Goal: Task Accomplishment & Management: Complete application form

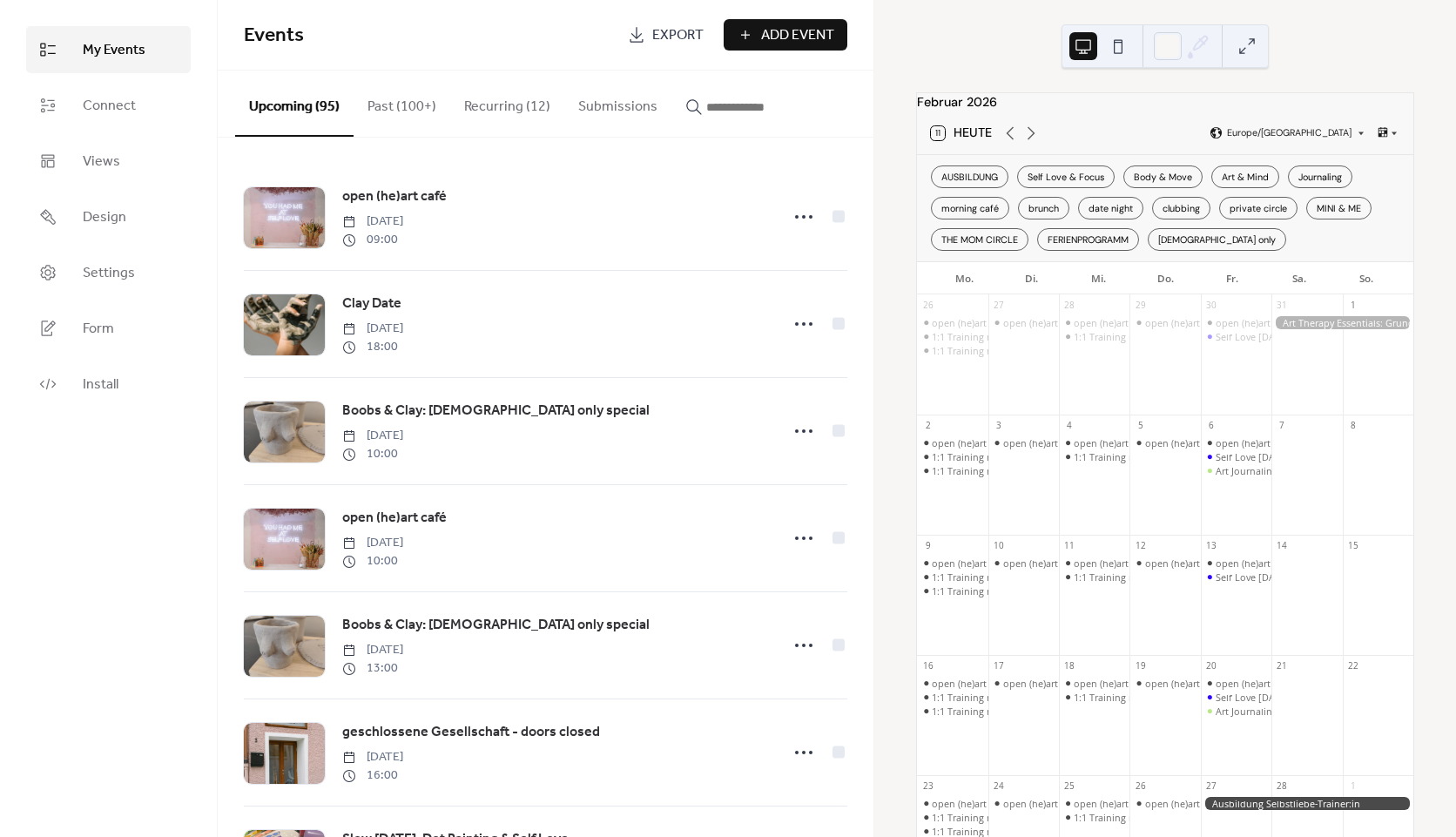
scroll to position [87, 0]
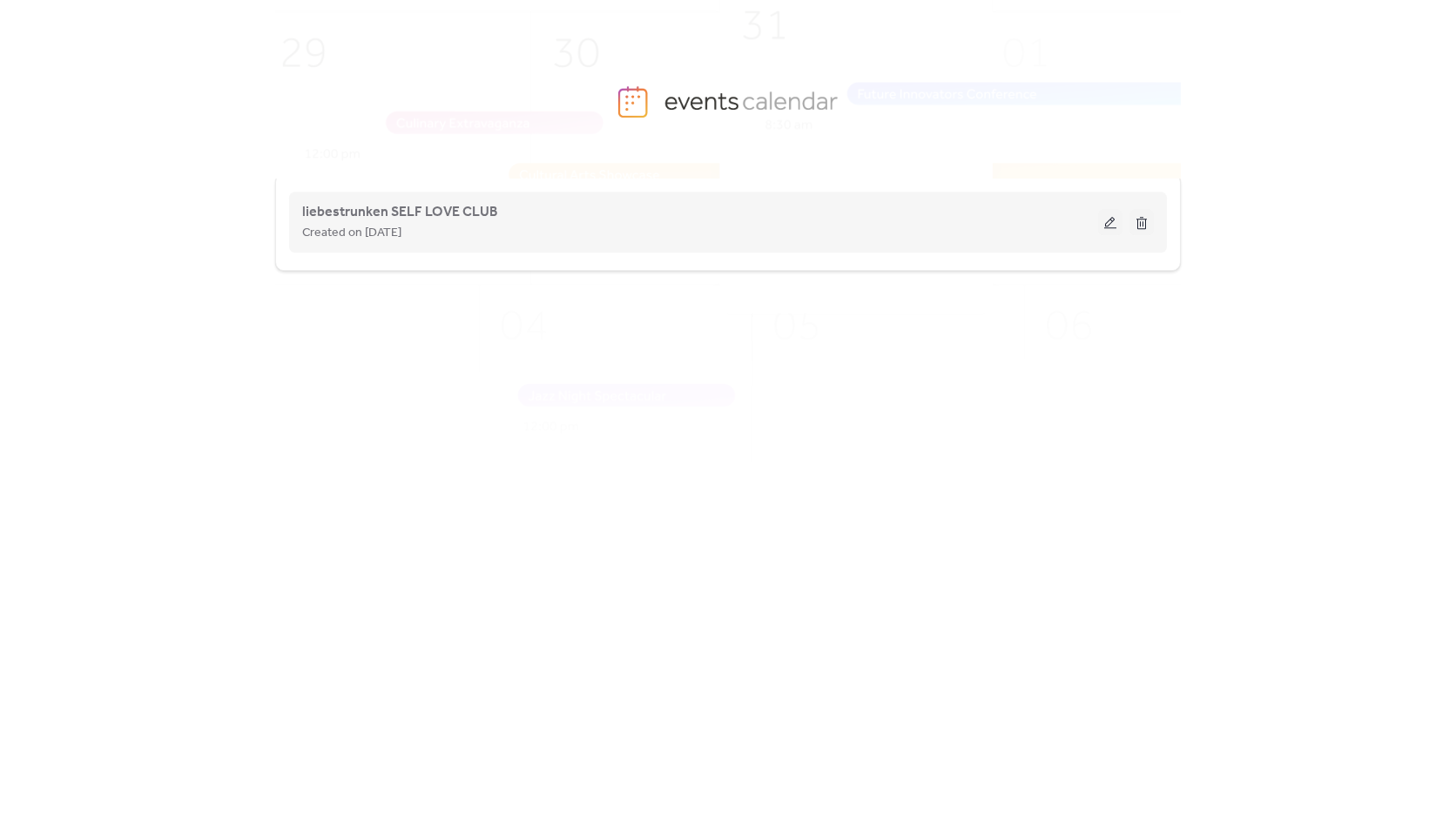
click at [1104, 215] on button at bounding box center [1110, 222] width 24 height 26
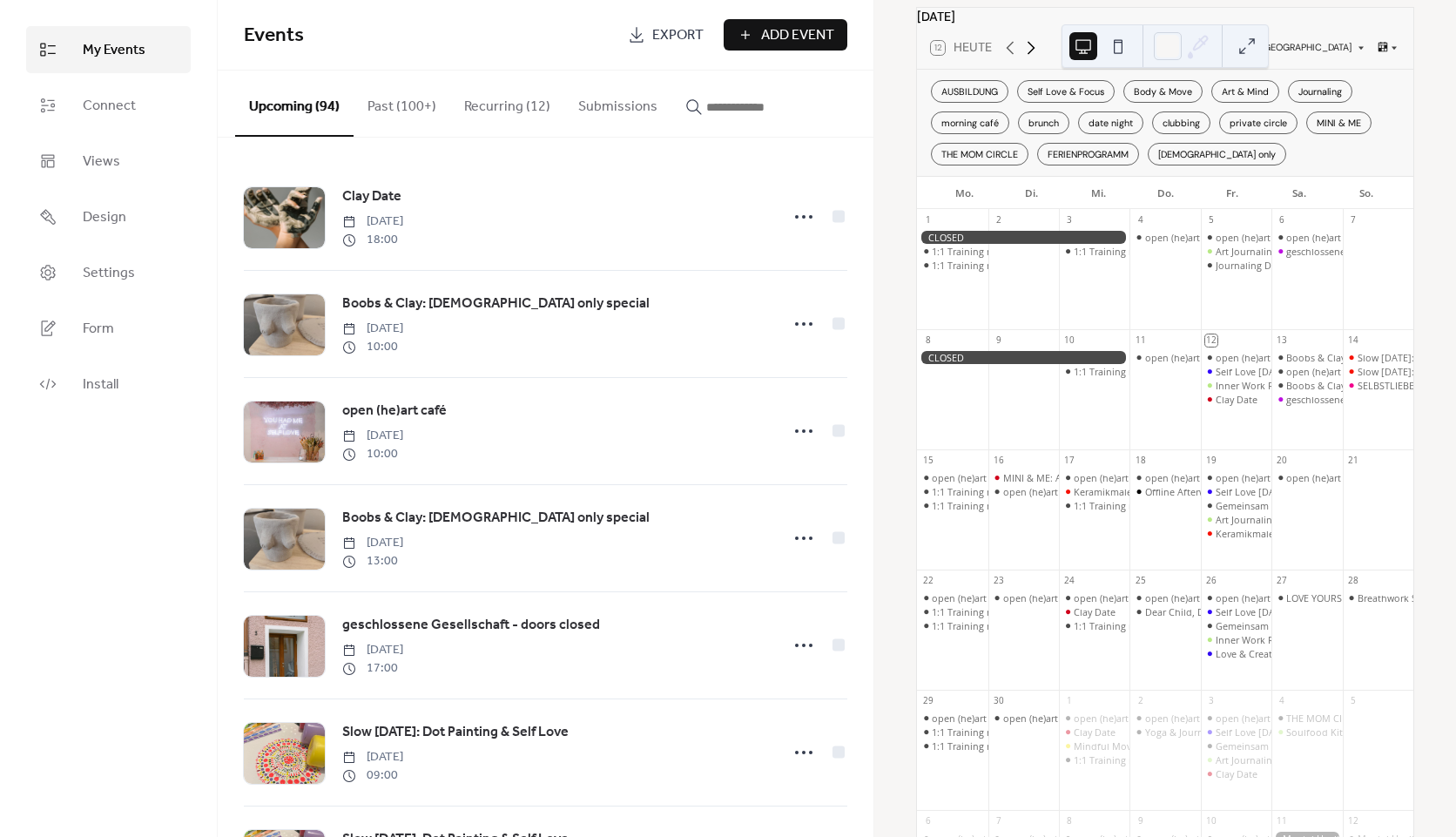
scroll to position [87, 0]
click at [1028, 57] on icon at bounding box center [1031, 46] width 20 height 20
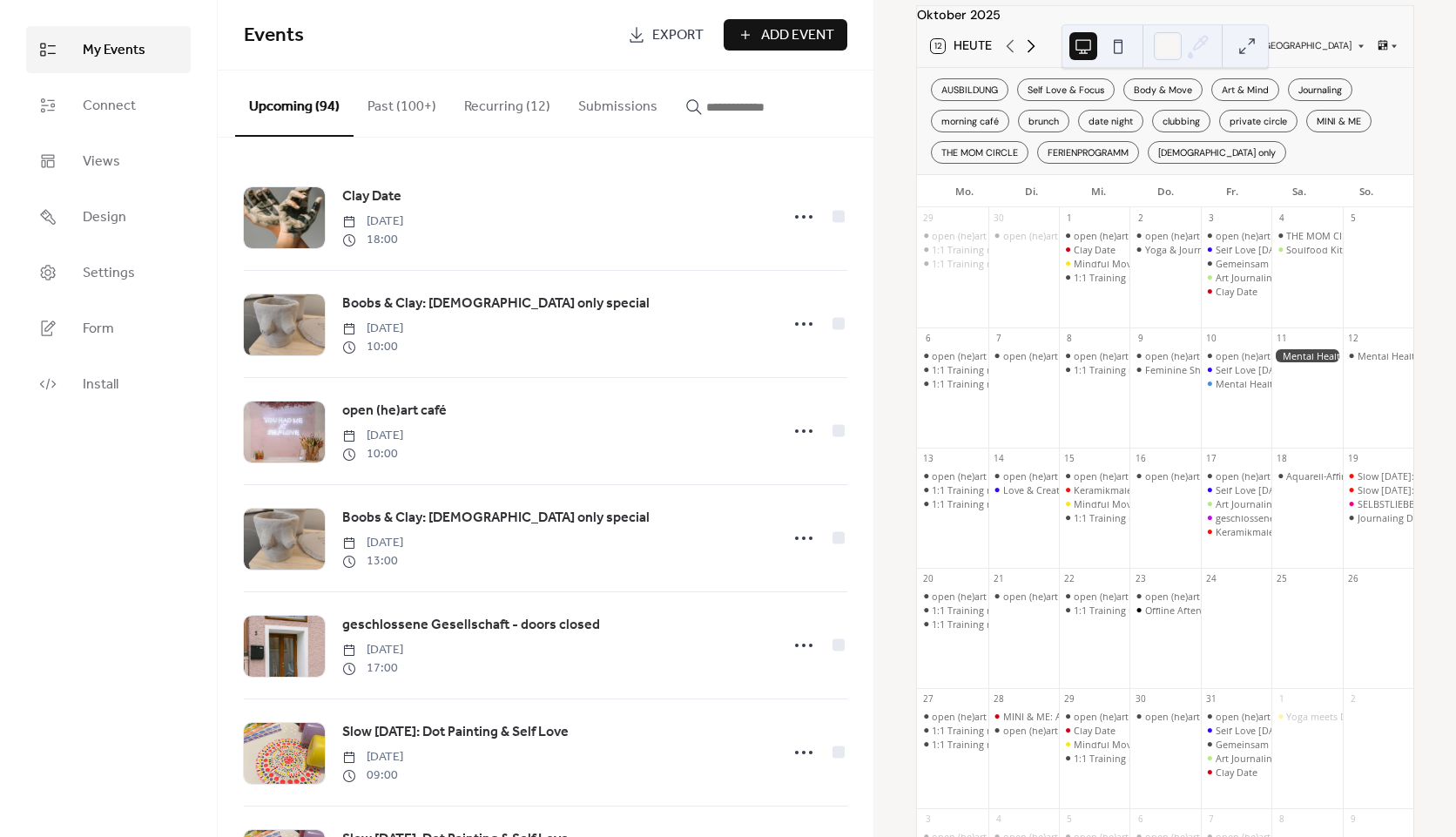
click at [1028, 57] on icon at bounding box center [1031, 46] width 20 height 20
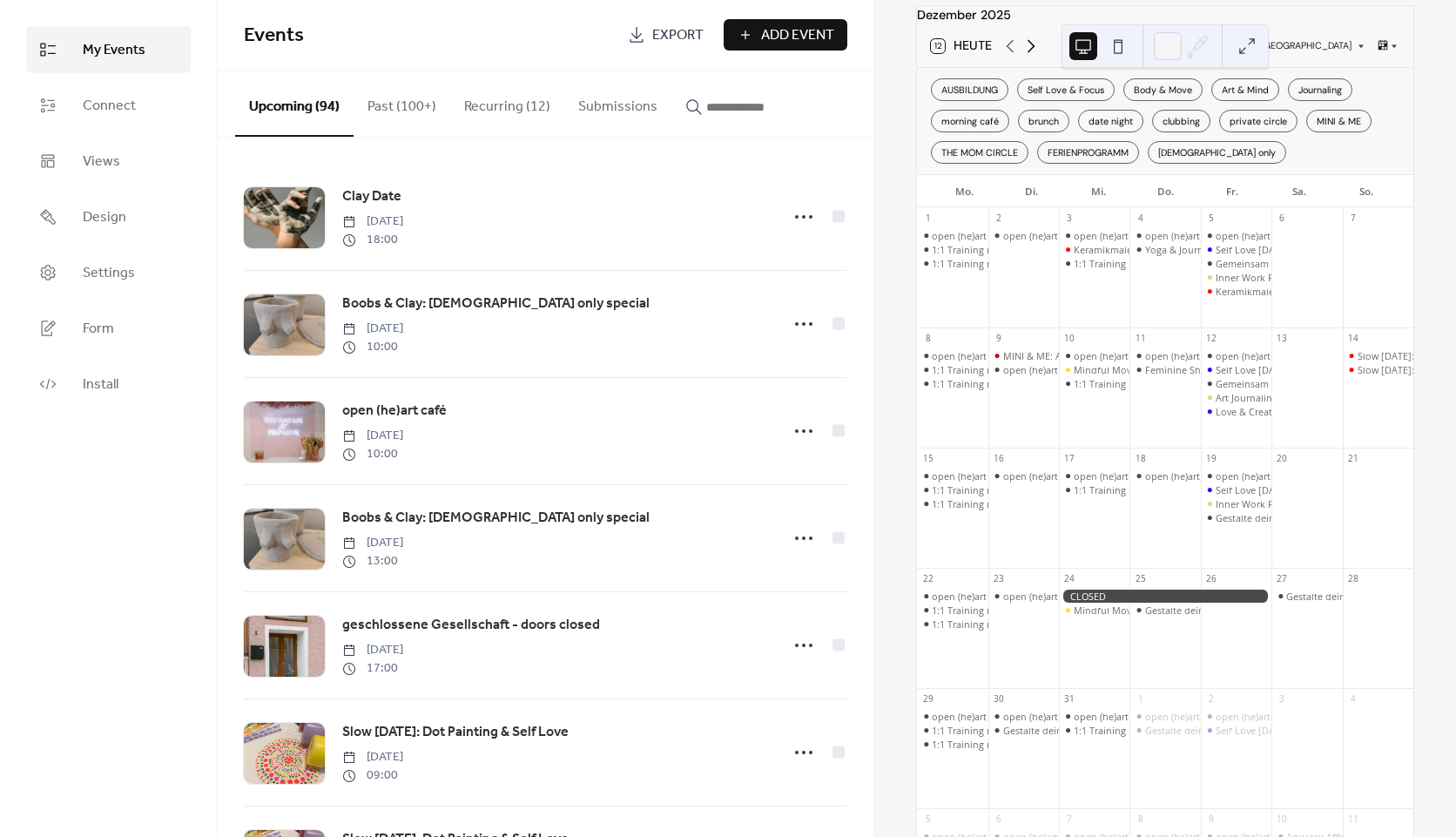
click at [1028, 57] on icon at bounding box center [1031, 46] width 20 height 20
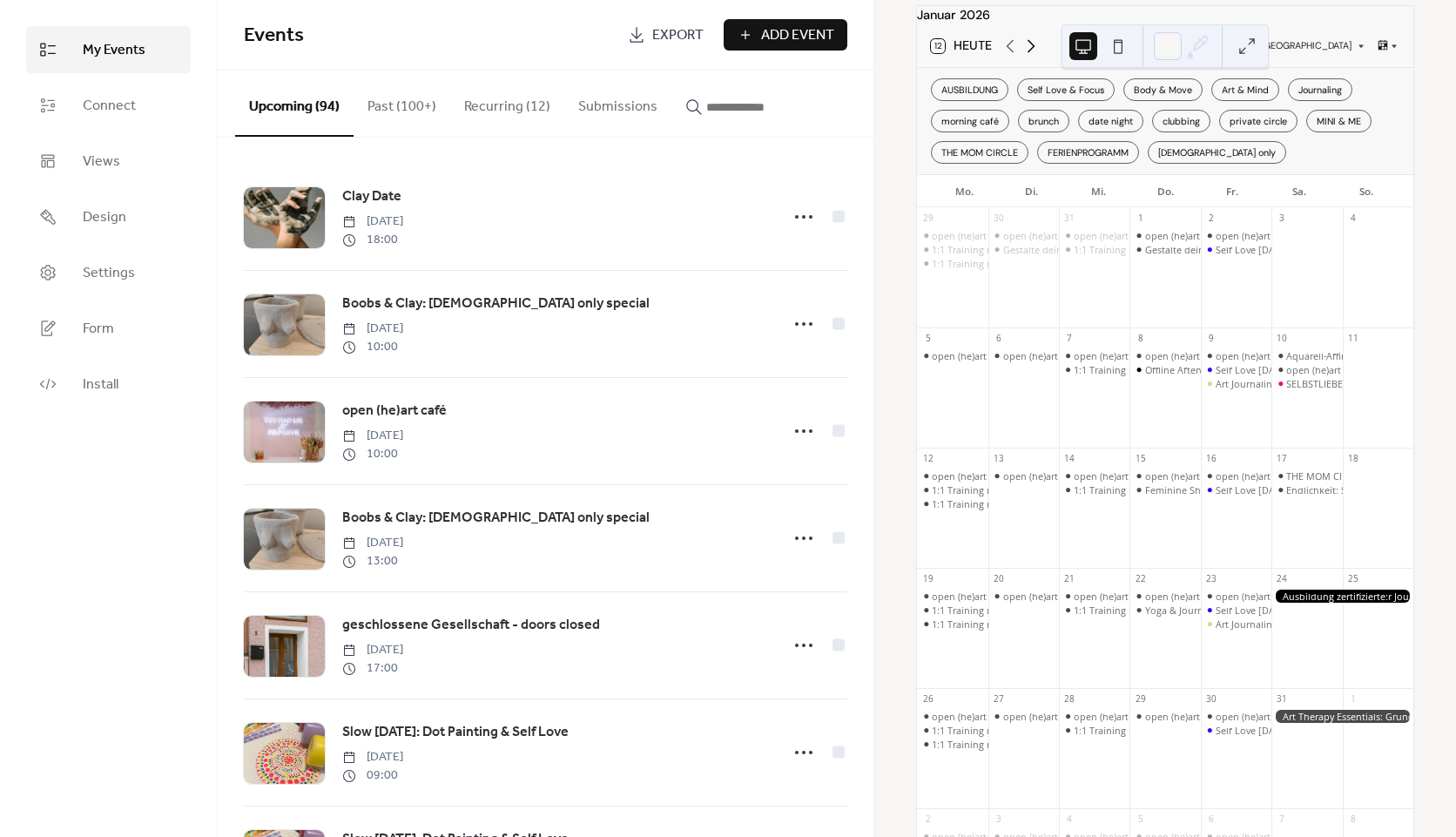
click at [1028, 57] on icon at bounding box center [1031, 46] width 20 height 20
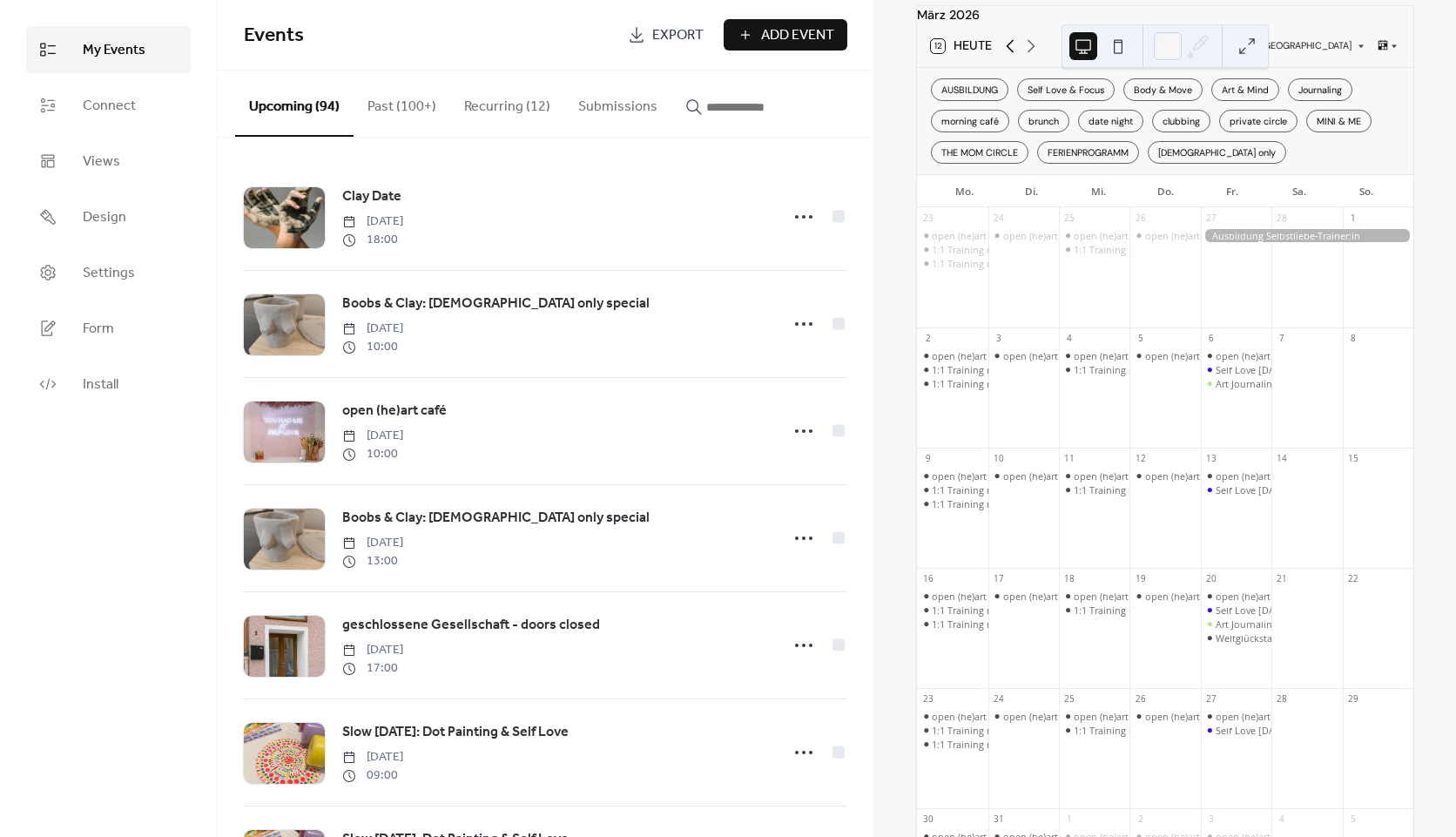
click at [1015, 57] on icon at bounding box center [1010, 46] width 20 height 20
click at [1007, 52] on icon at bounding box center [1010, 46] width 20 height 20
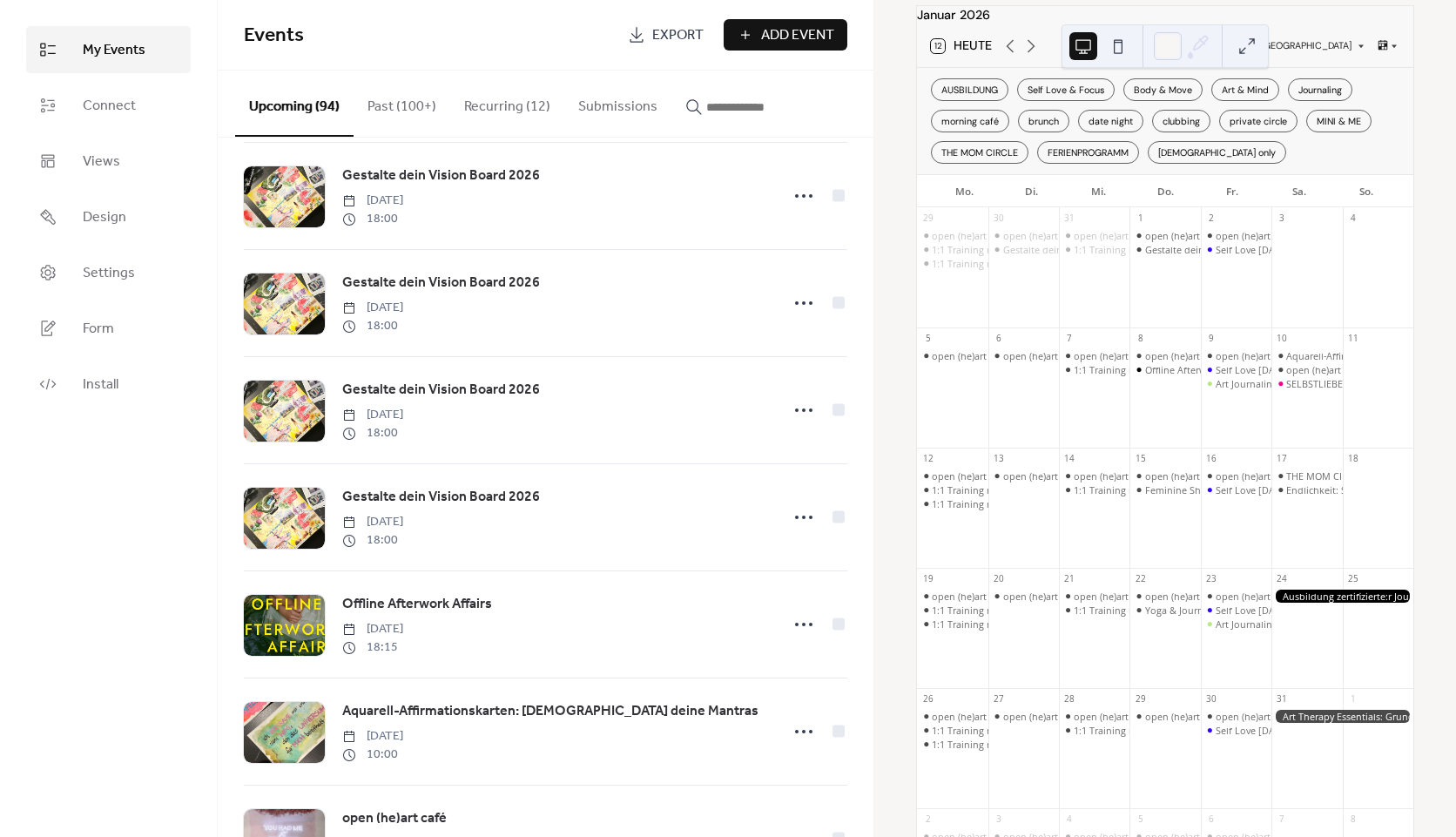
scroll to position [7496, 0]
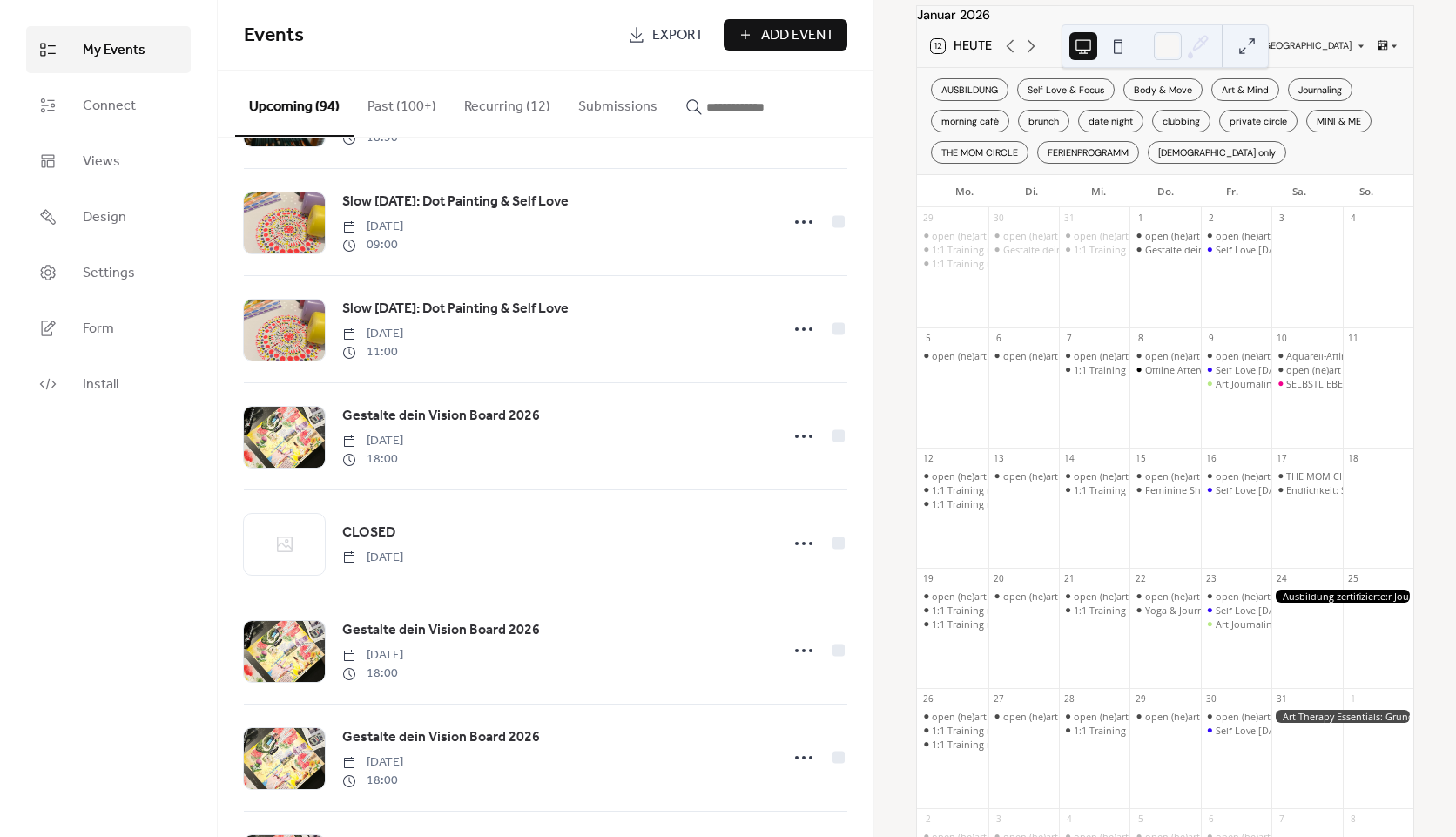
click at [767, 33] on span "Add Event" at bounding box center [798, 35] width 73 height 20
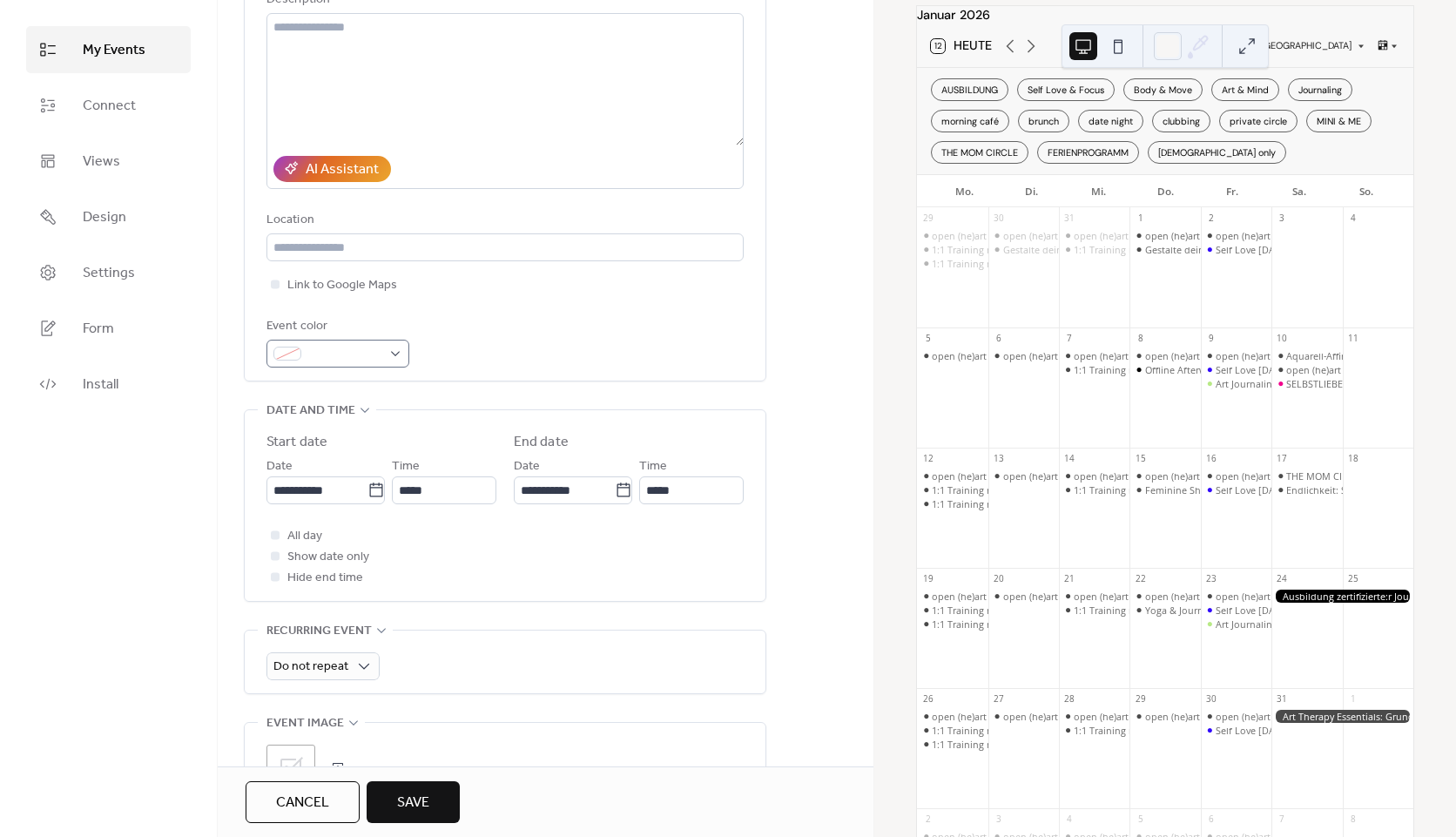
scroll to position [261, 0]
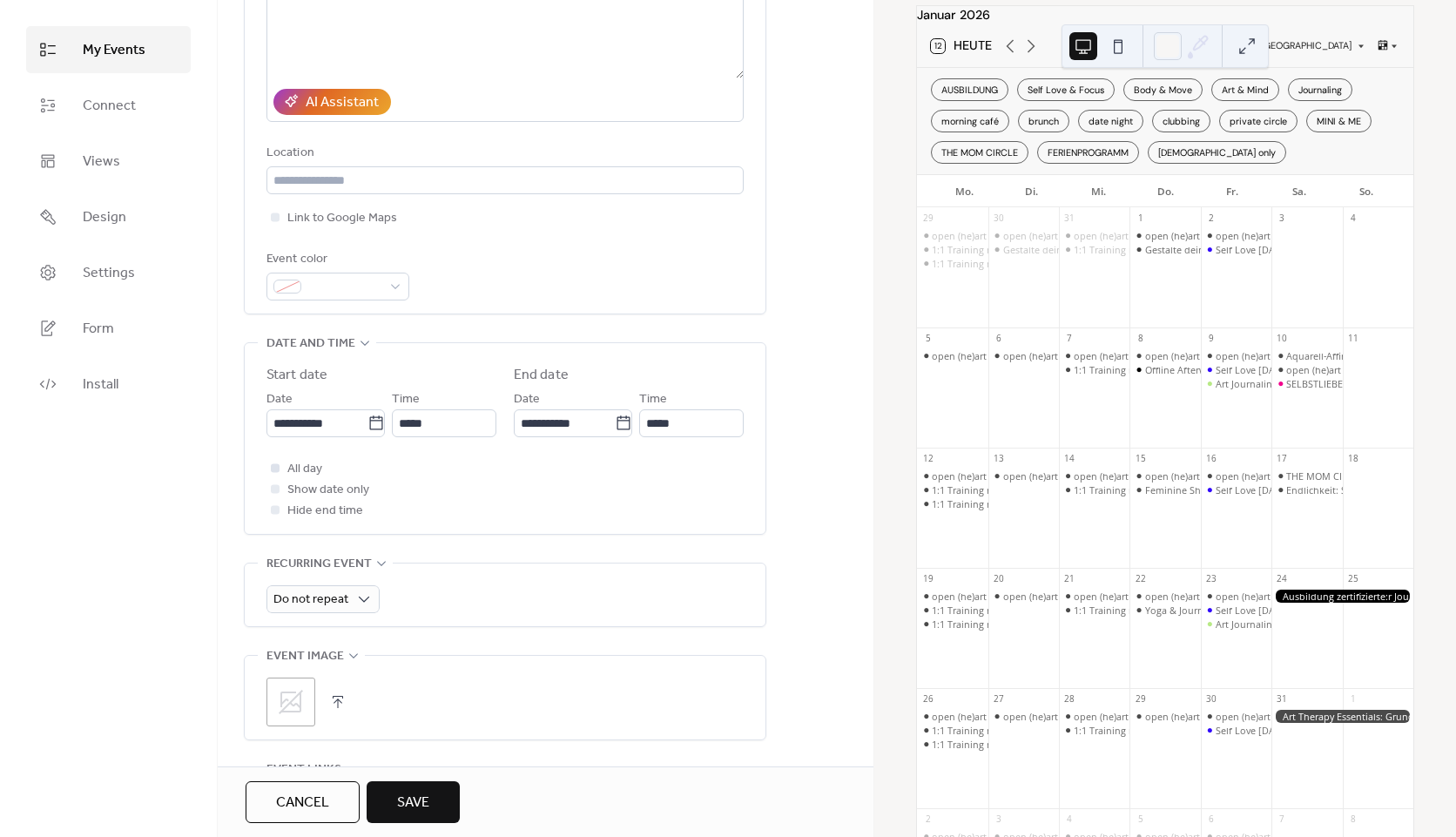
type input "**********"
click at [320, 461] on span "All day" at bounding box center [304, 470] width 34 height 20
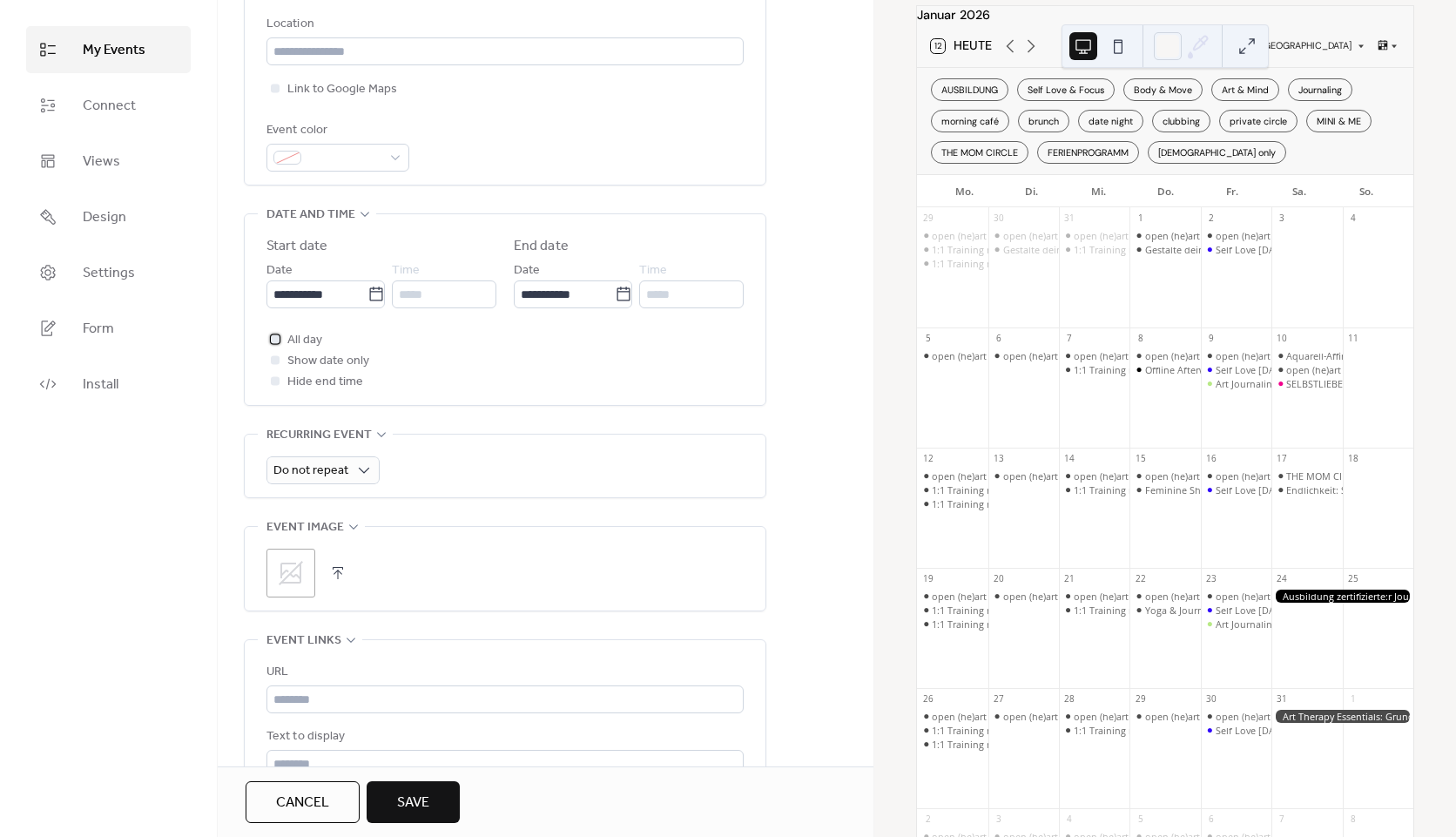
scroll to position [435, 0]
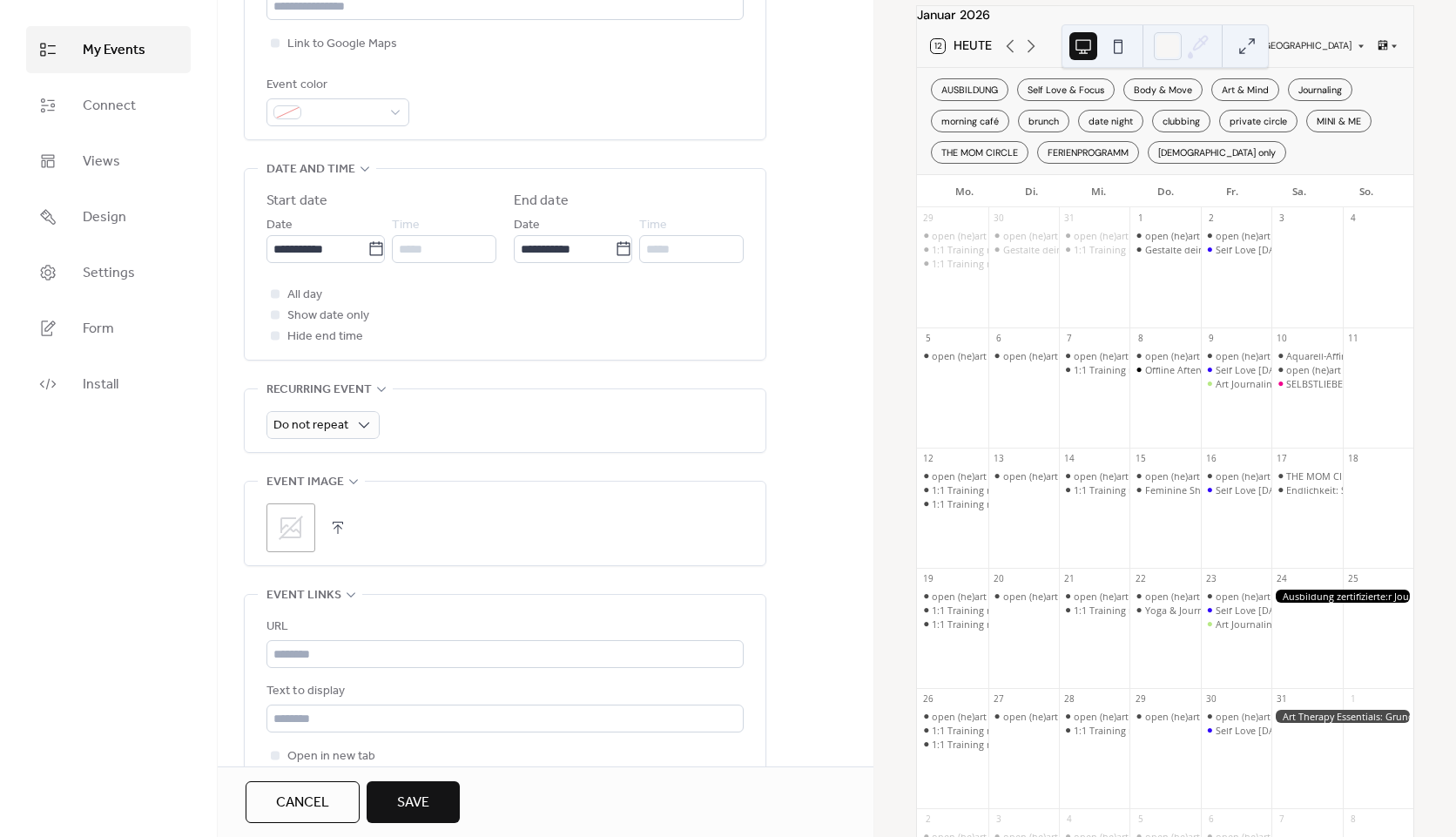
click at [313, 525] on div ";" at bounding box center [291, 527] width 48 height 48
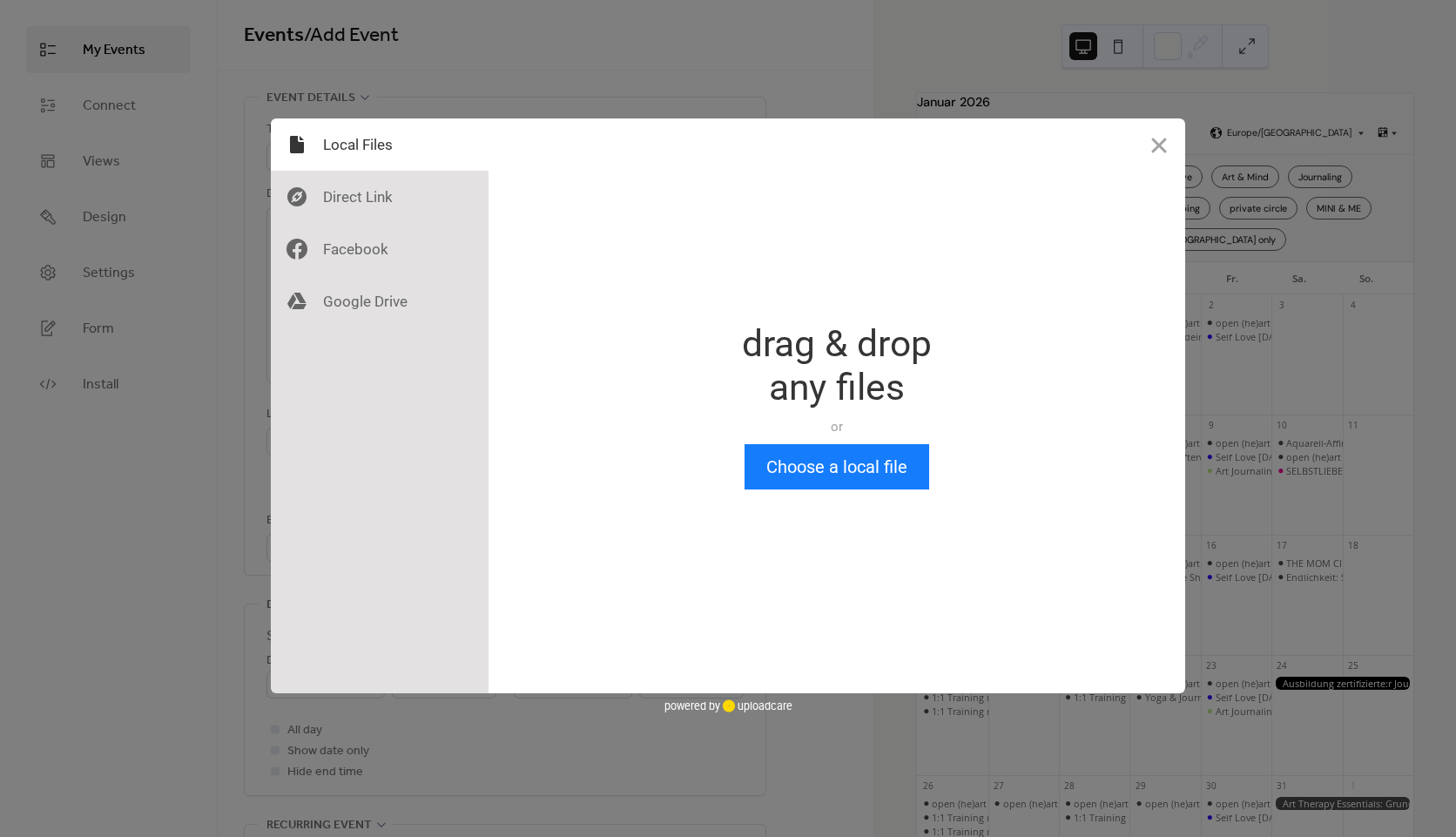
scroll to position [0, 0]
click at [827, 468] on button "Choose a local file" at bounding box center [837, 467] width 185 height 46
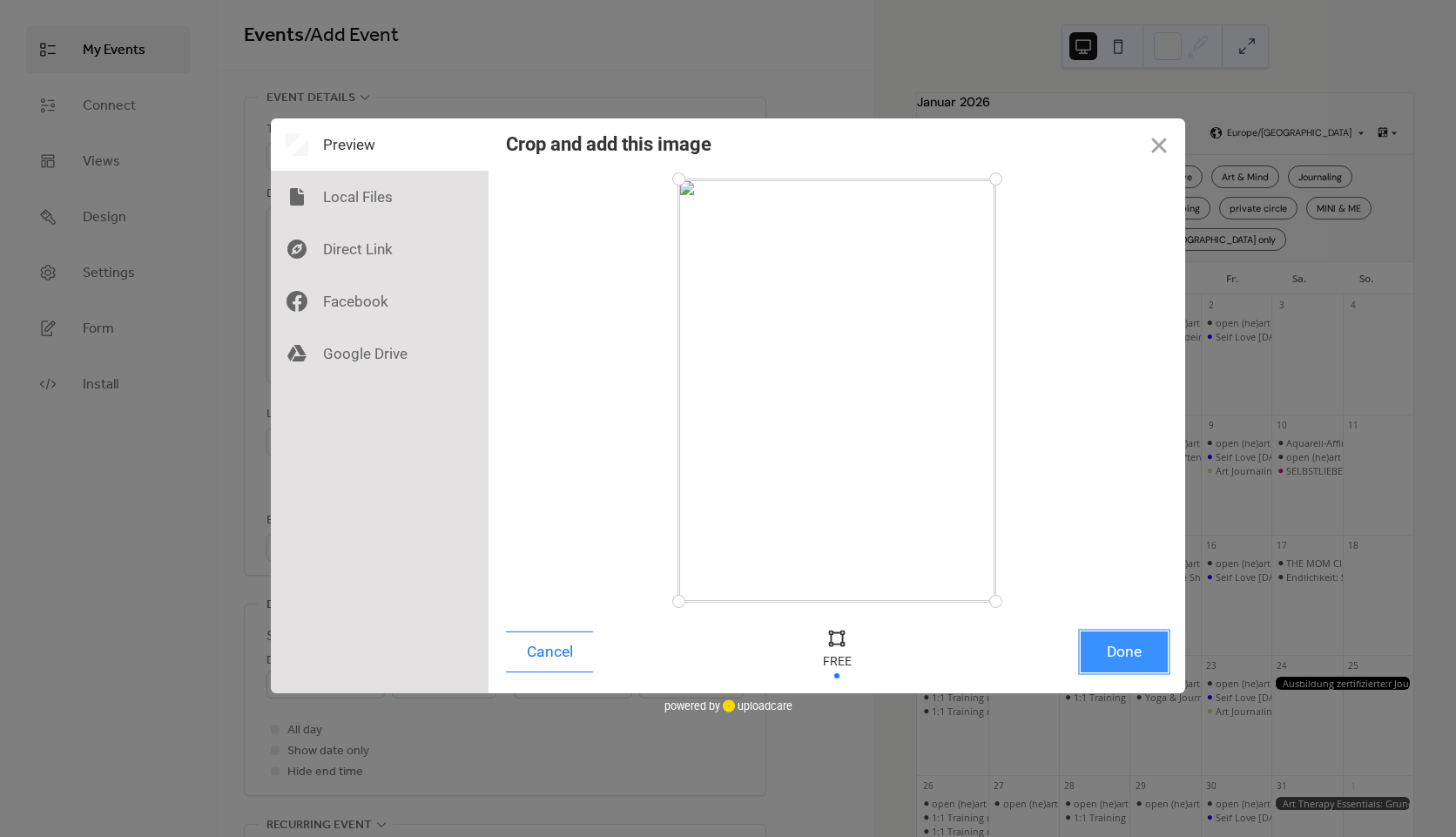
click at [1142, 649] on button "Done" at bounding box center [1125, 652] width 87 height 41
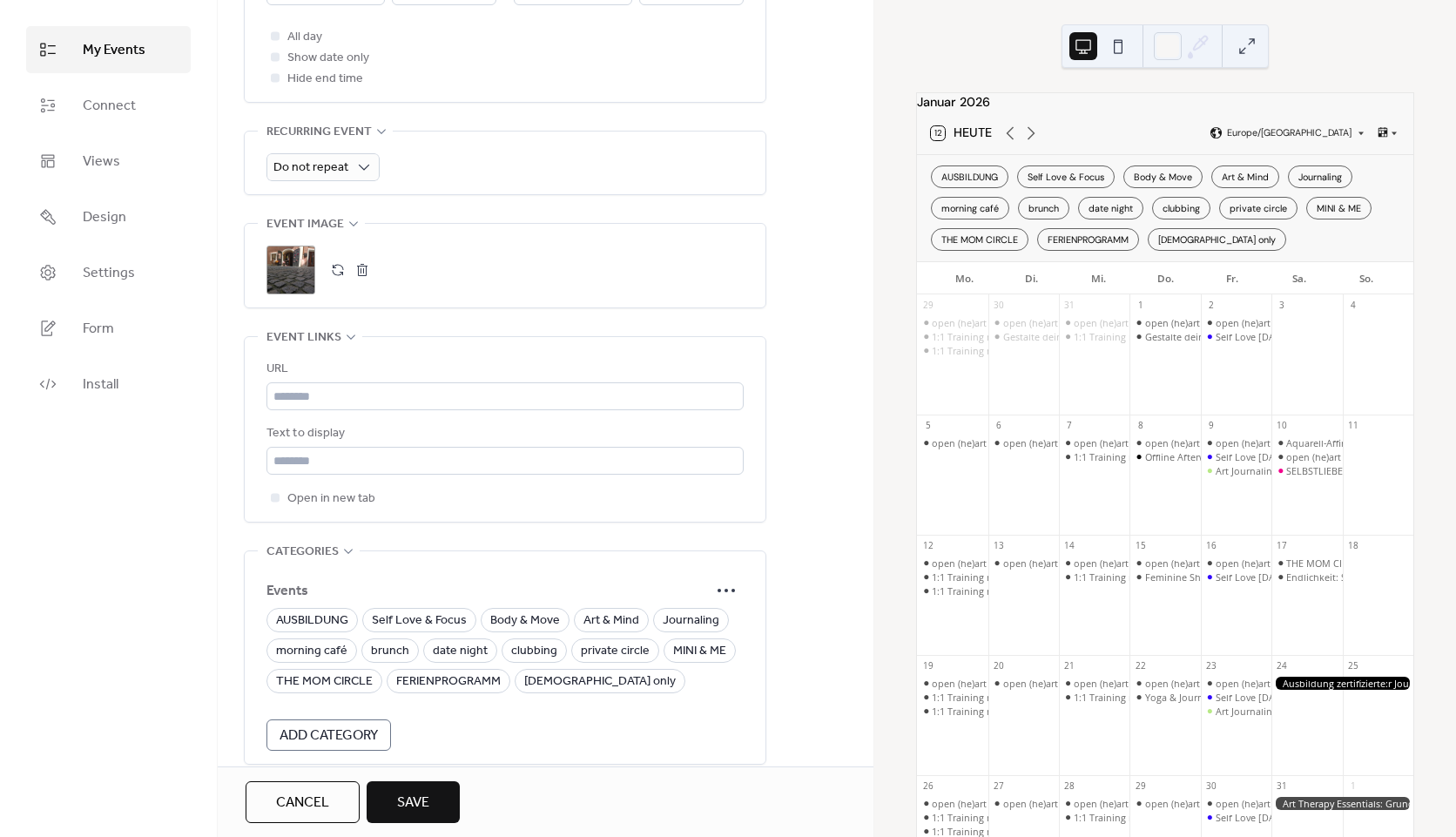
scroll to position [697, 0]
click at [434, 803] on button "Save" at bounding box center [413, 802] width 93 height 42
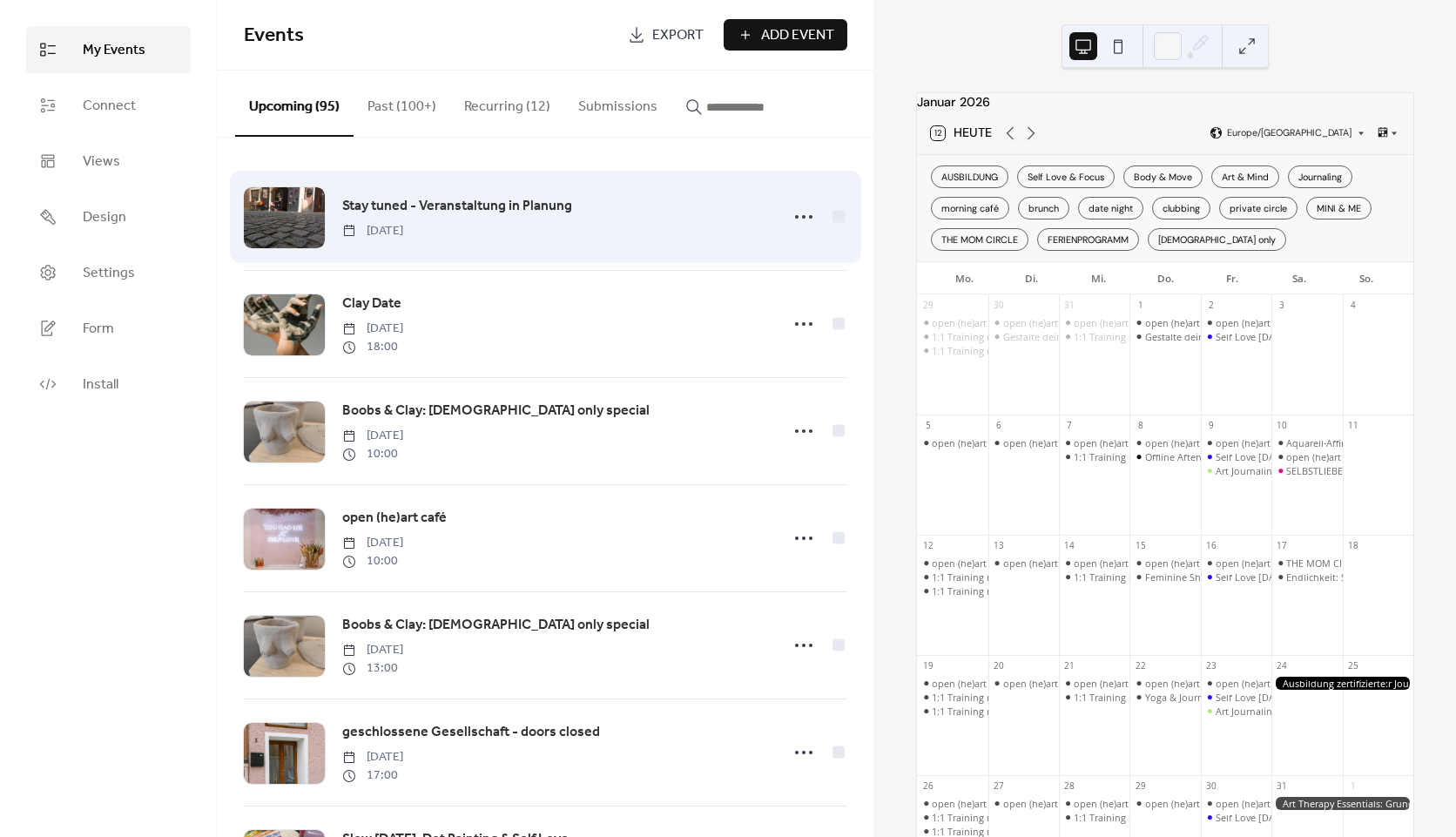
click at [535, 199] on span "Stay tuned - Veranstaltung in Planung" at bounding box center [457, 206] width 230 height 20
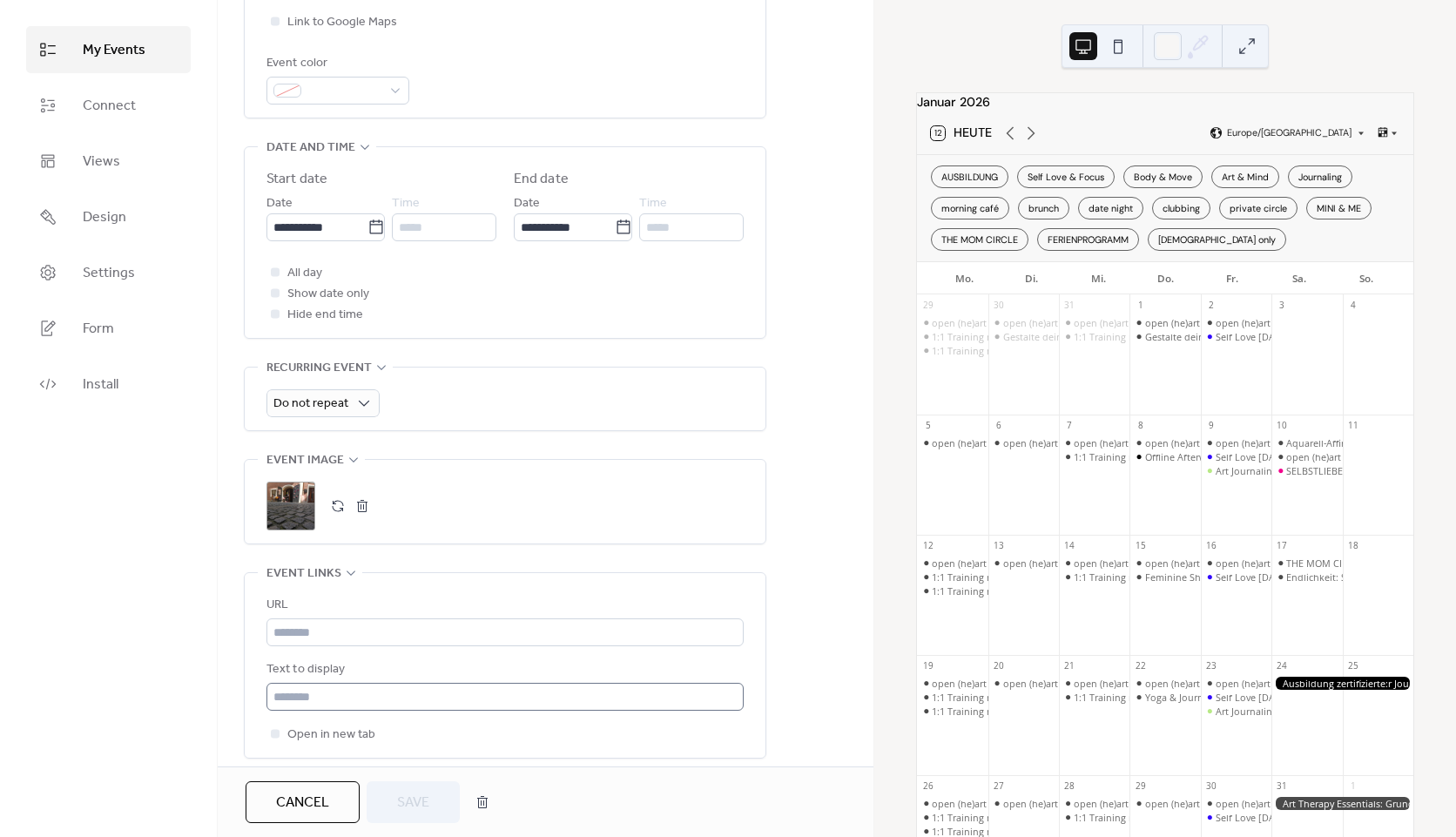
scroll to position [610, 0]
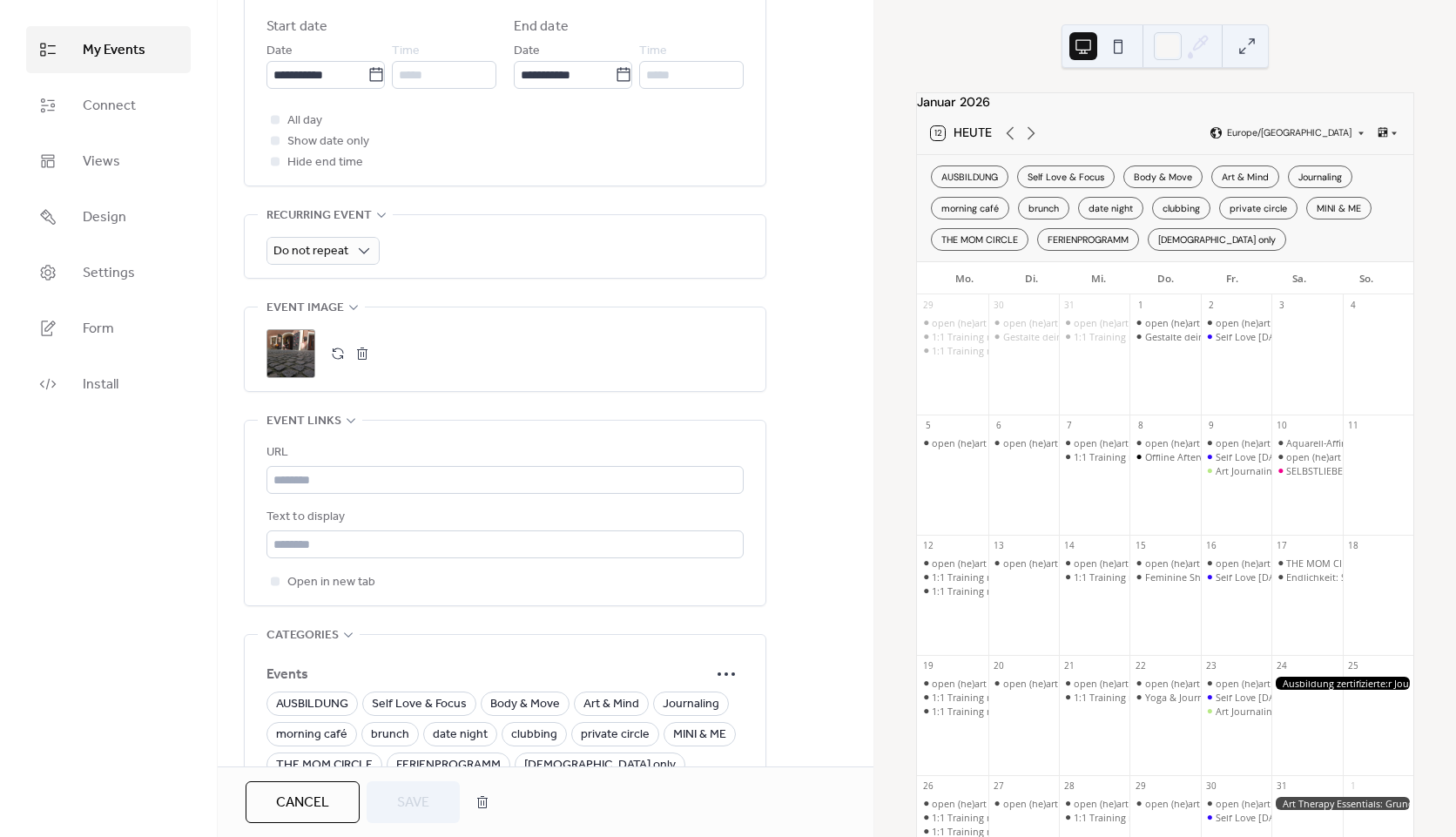
click at [364, 352] on button "button" at bounding box center [363, 353] width 24 height 24
click at [304, 358] on icon at bounding box center [291, 353] width 28 height 28
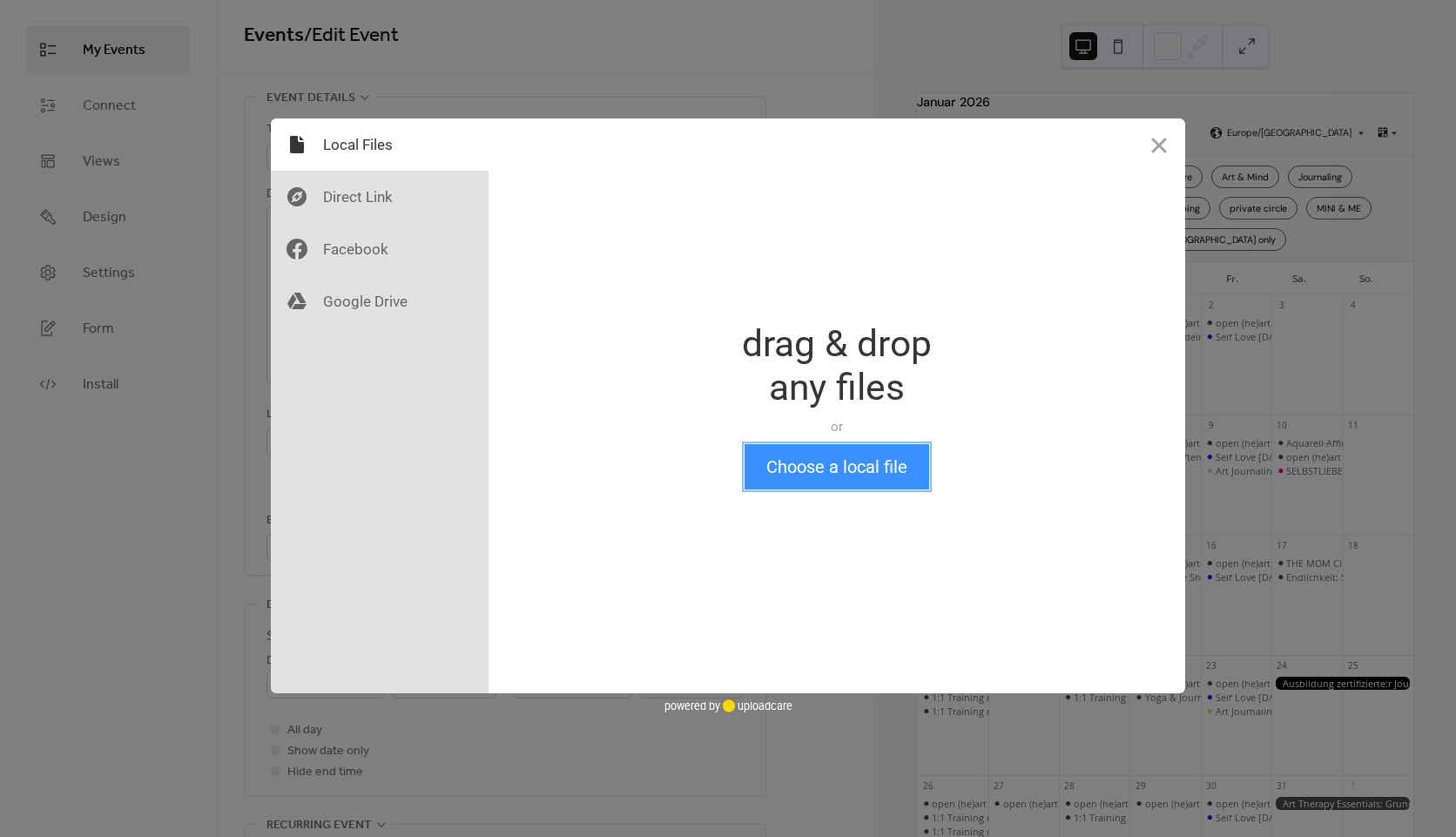
click at [783, 457] on button "Choose a local file" at bounding box center [837, 467] width 185 height 46
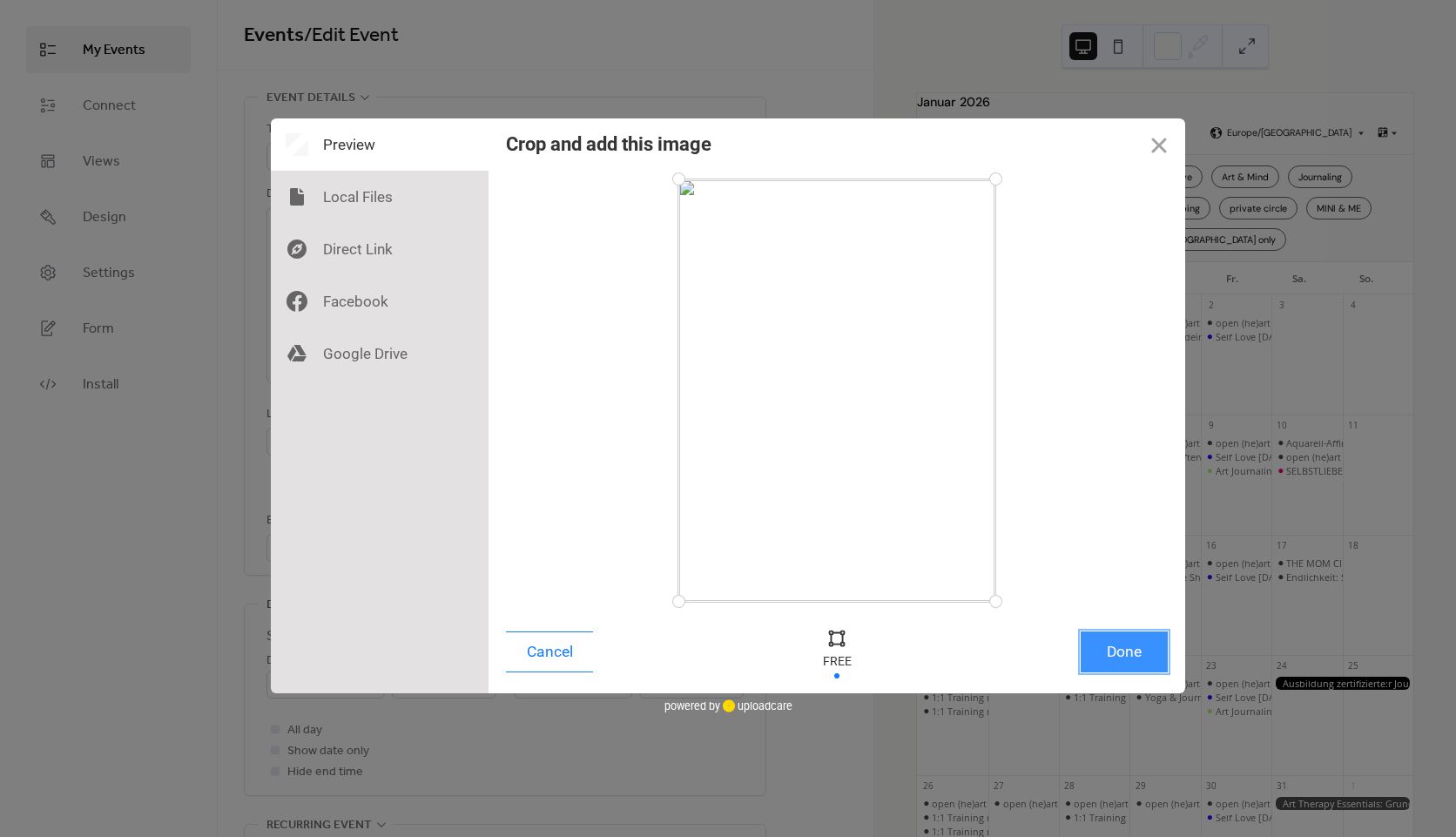
click at [1145, 669] on button "Done" at bounding box center [1125, 652] width 87 height 41
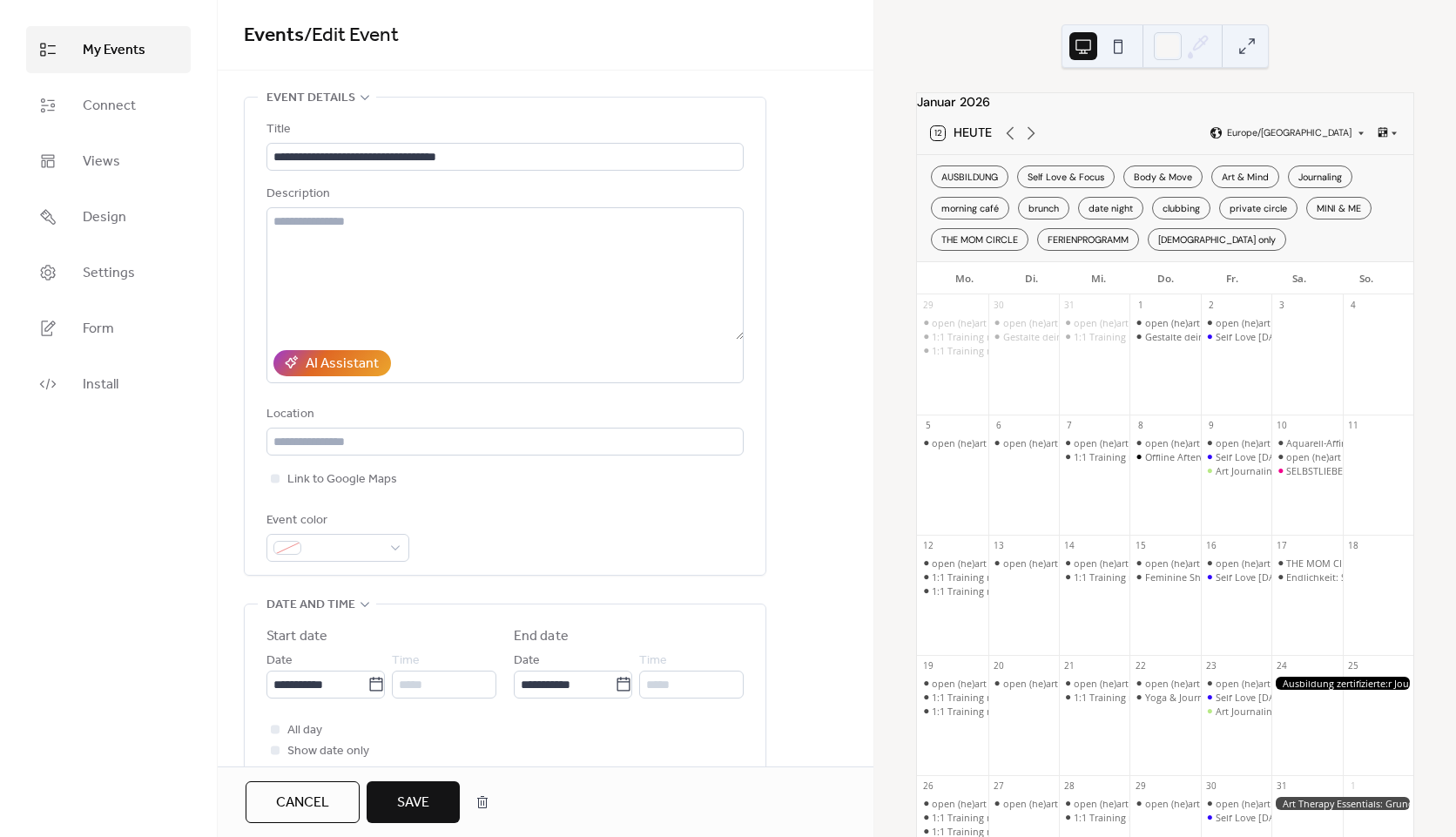
click at [442, 793] on button "Save" at bounding box center [413, 802] width 93 height 42
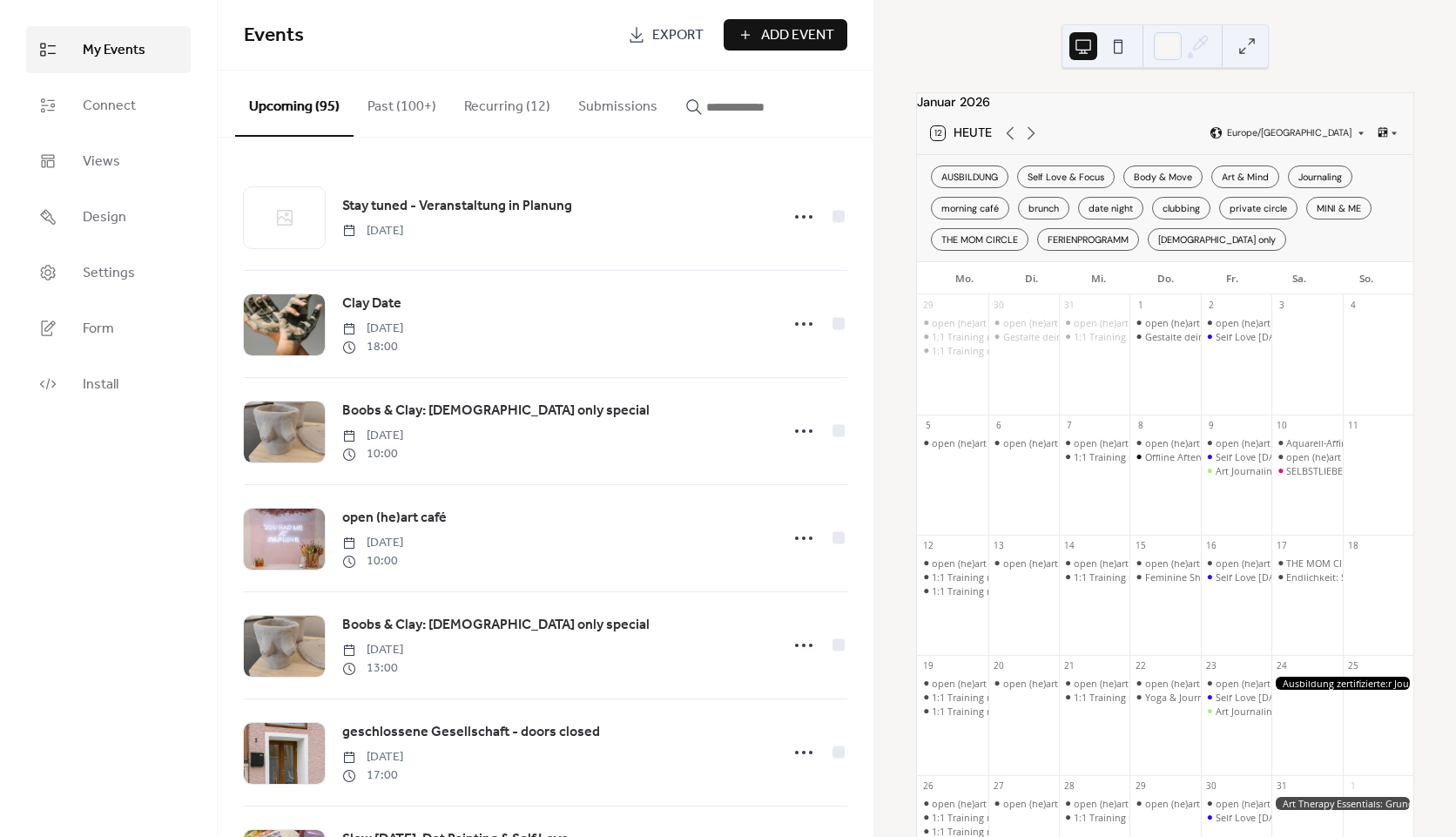
click at [1108, 409] on div "open (he)art café 1:1 Training mit Caterina" at bounding box center [1094, 363] width 71 height 93
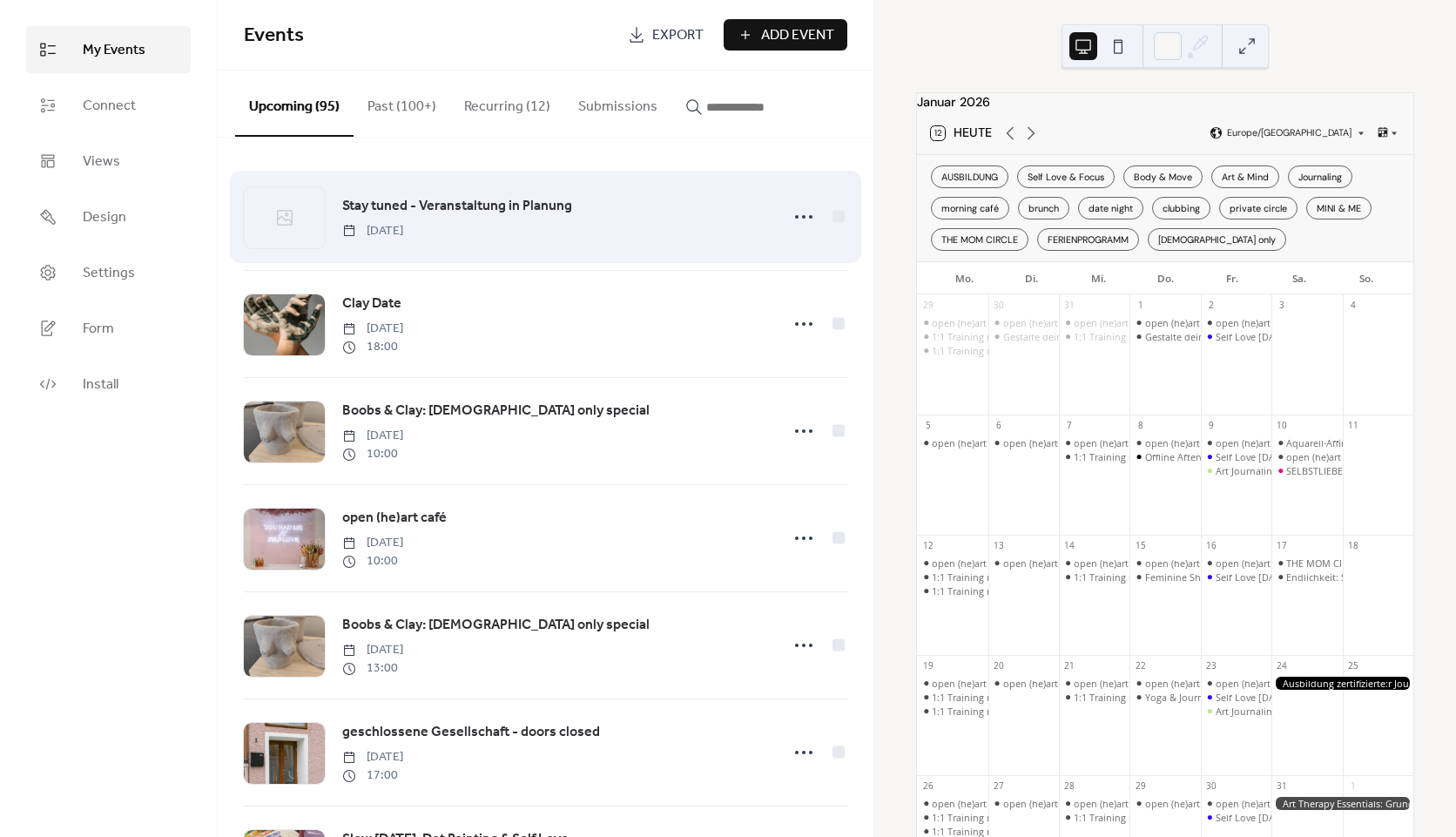
click at [499, 195] on link "Stay tuned - Veranstaltung in Planung" at bounding box center [457, 206] width 230 height 22
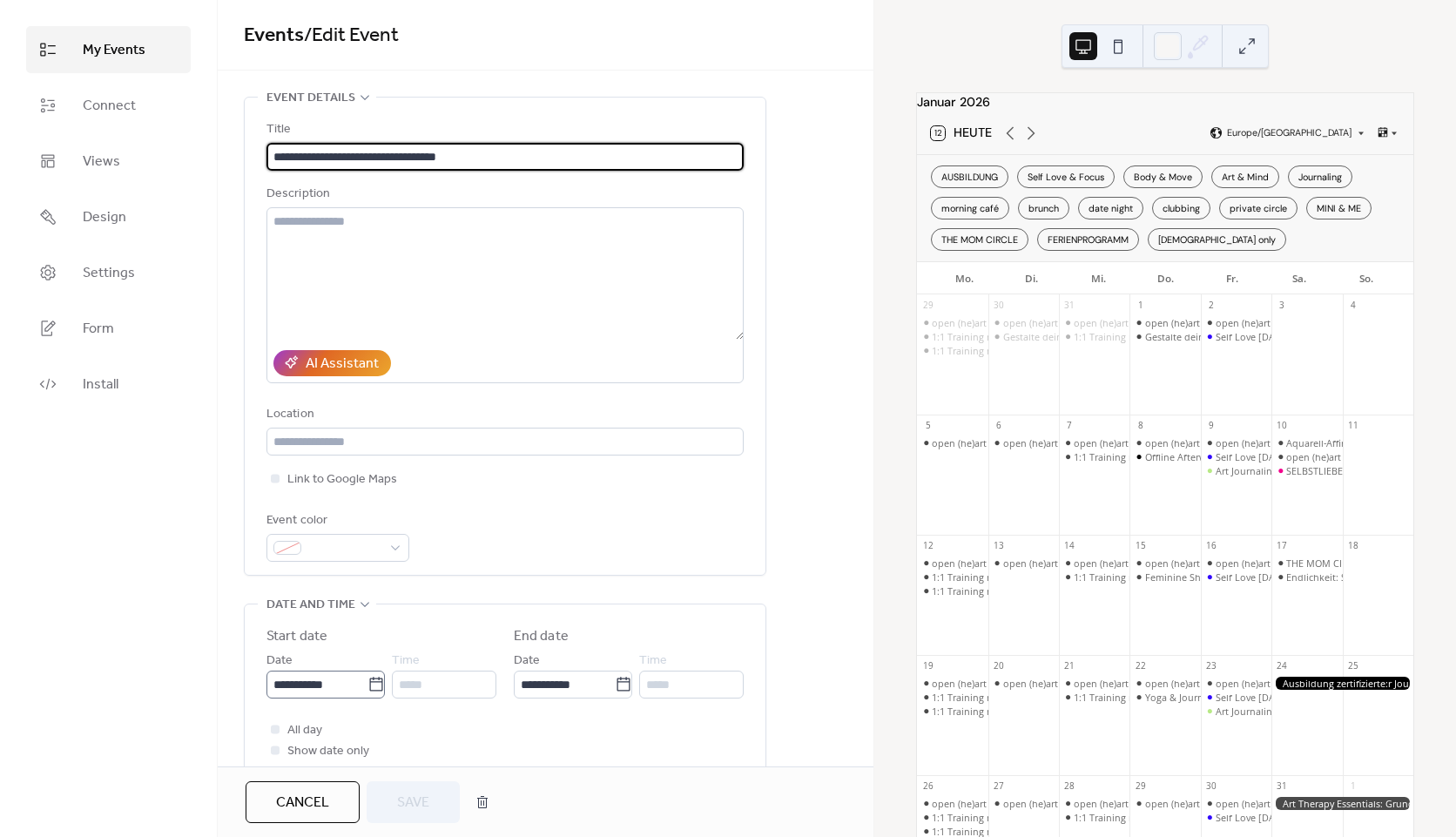
click at [368, 685] on icon at bounding box center [376, 684] width 18 height 18
click at [367, 685] on input "**********" at bounding box center [317, 684] width 101 height 28
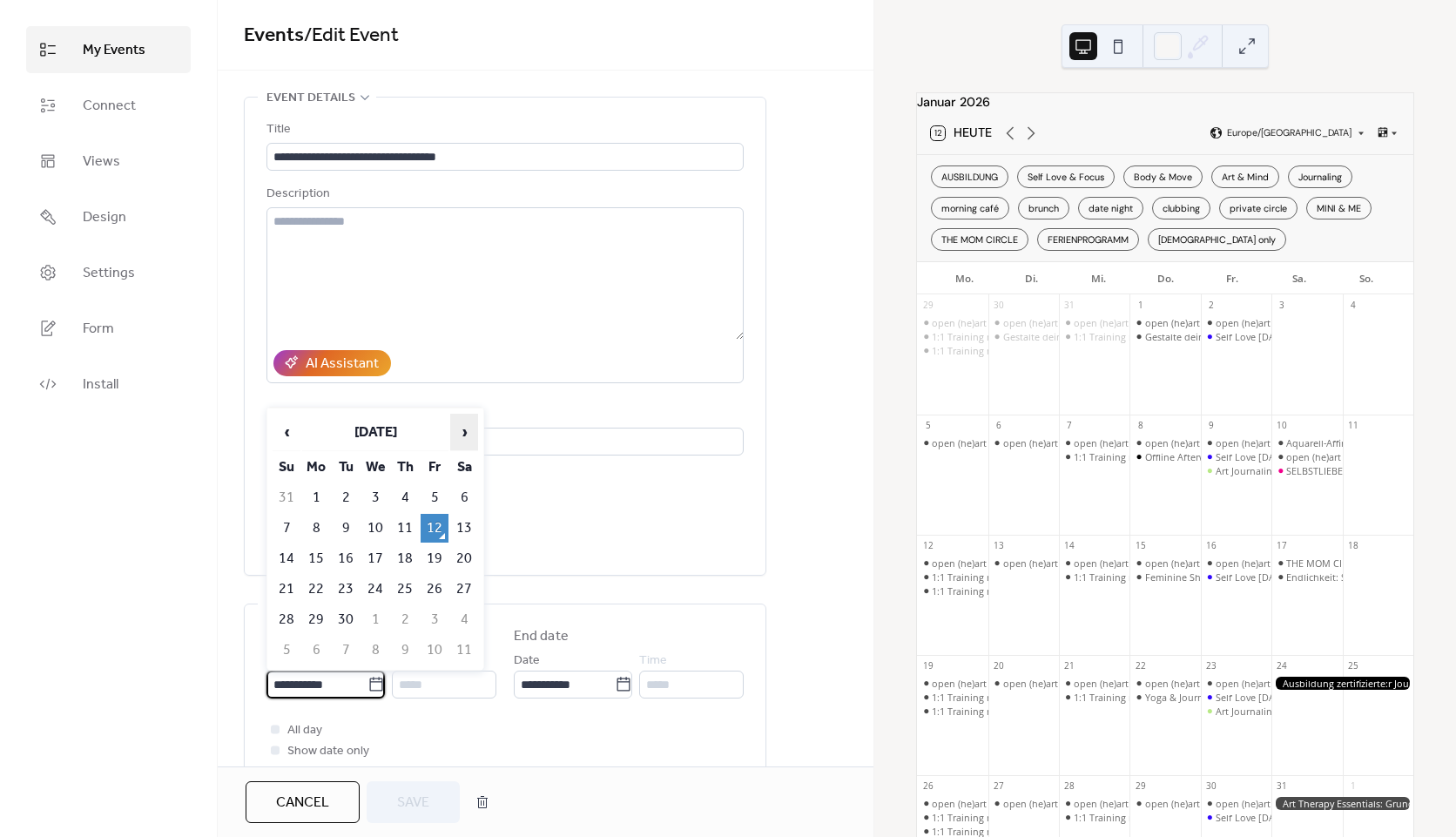
click at [470, 434] on span "›" at bounding box center [464, 432] width 26 height 34
click at [283, 521] on td "4" at bounding box center [286, 528] width 28 height 29
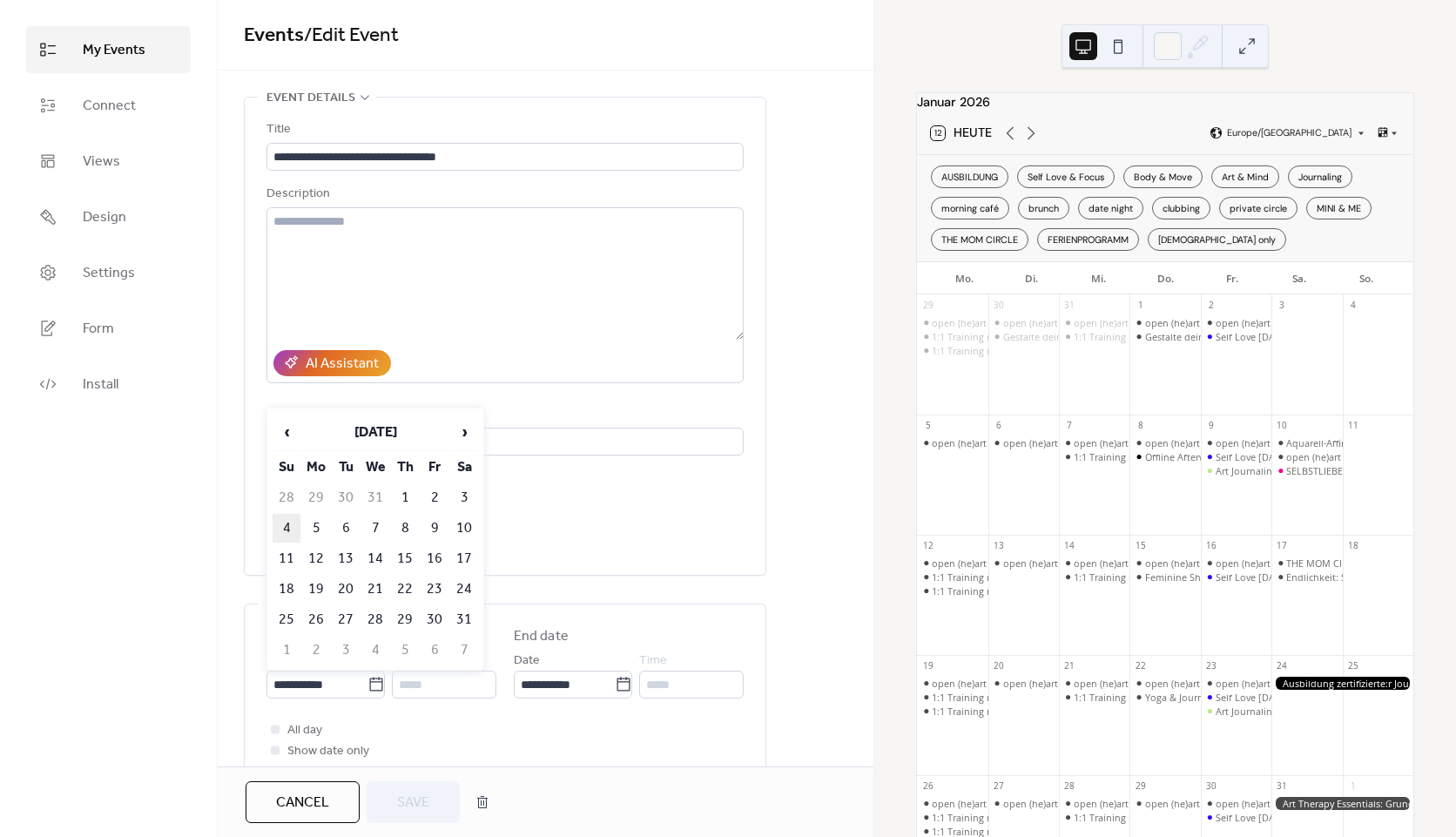
type input "**********"
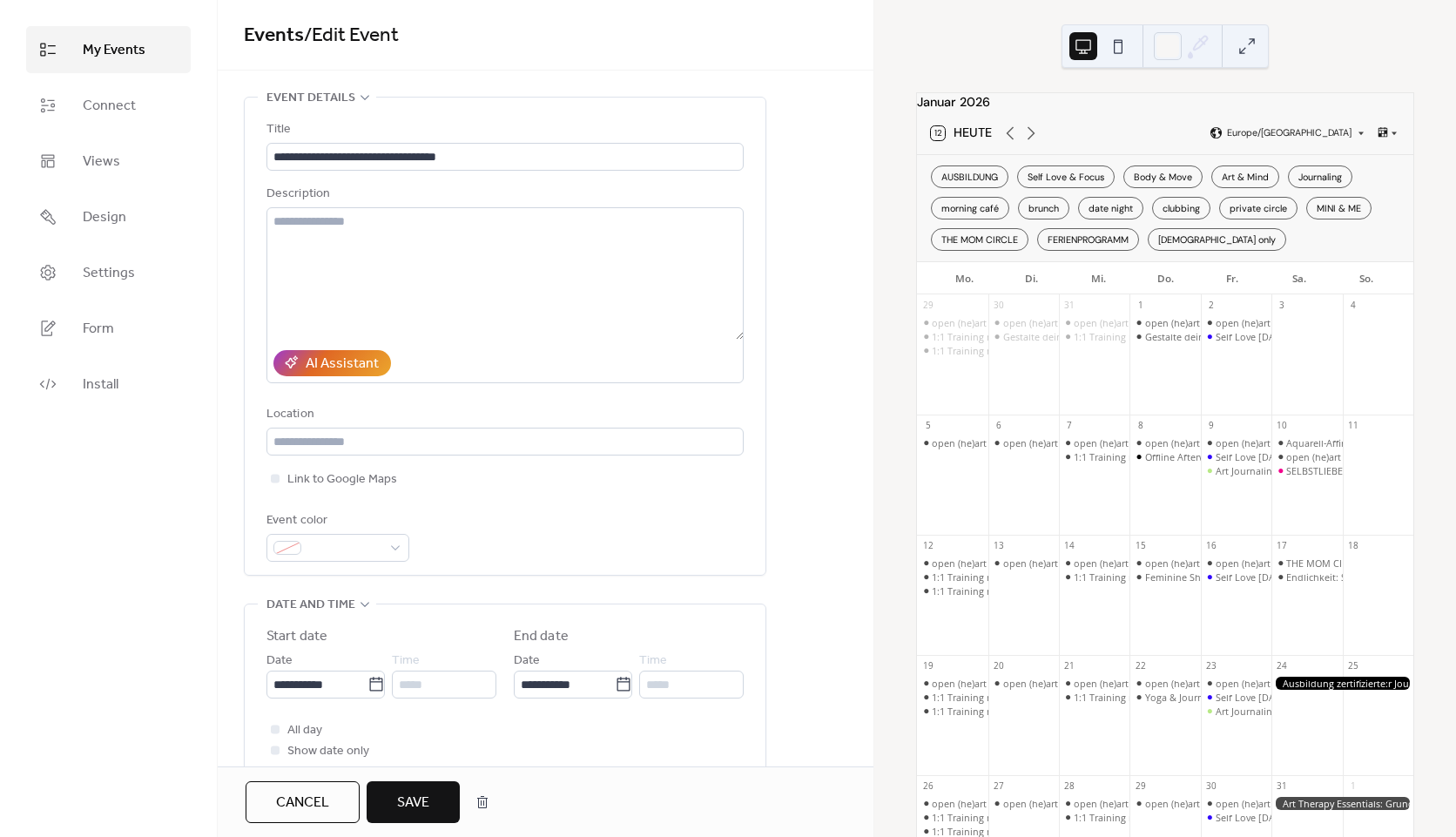
click at [420, 805] on span "Save" at bounding box center [413, 803] width 33 height 20
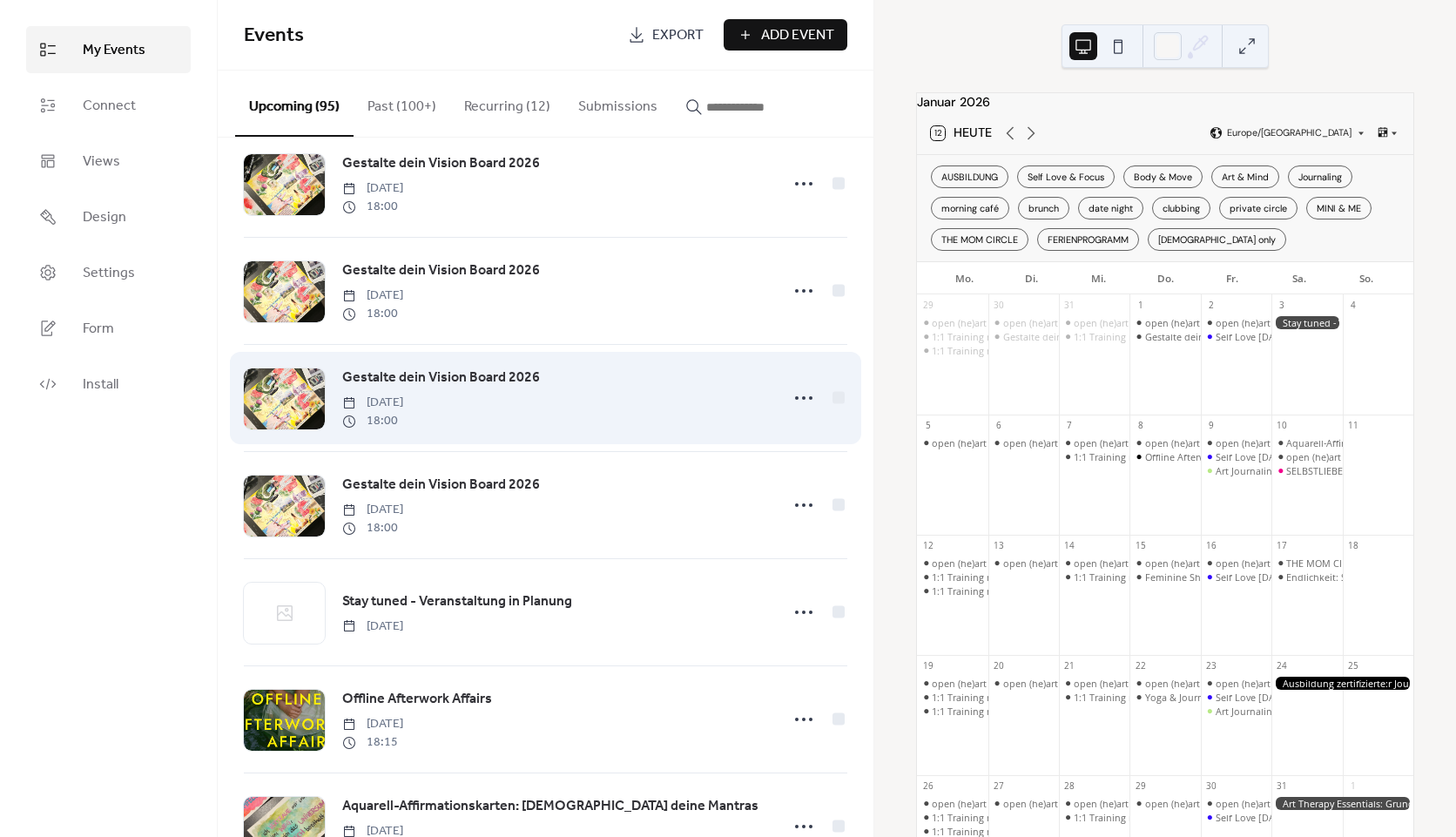
scroll to position [7991, 0]
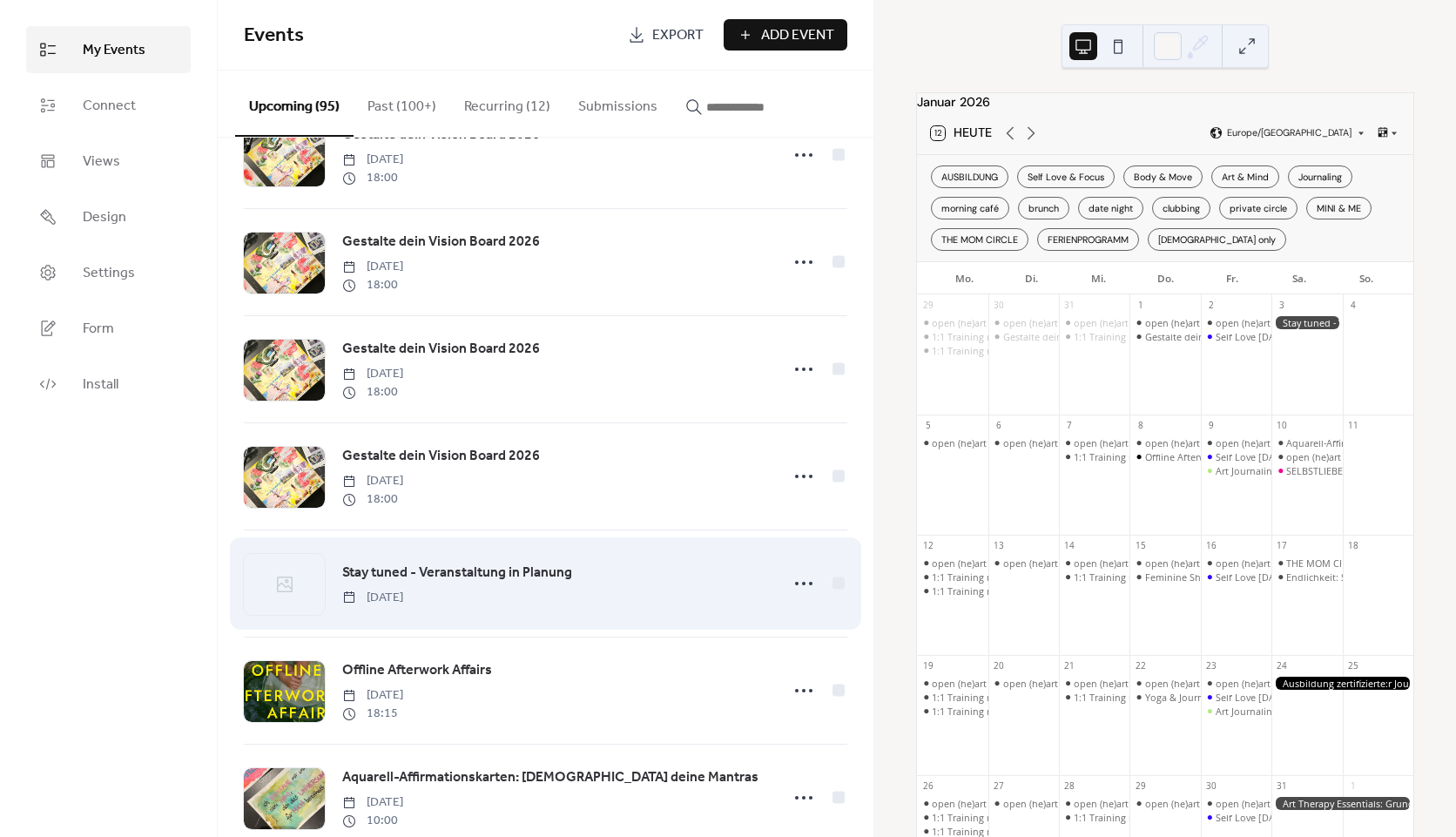
click at [532, 584] on span "Stay tuned - Veranstaltung in Planung" at bounding box center [457, 573] width 230 height 20
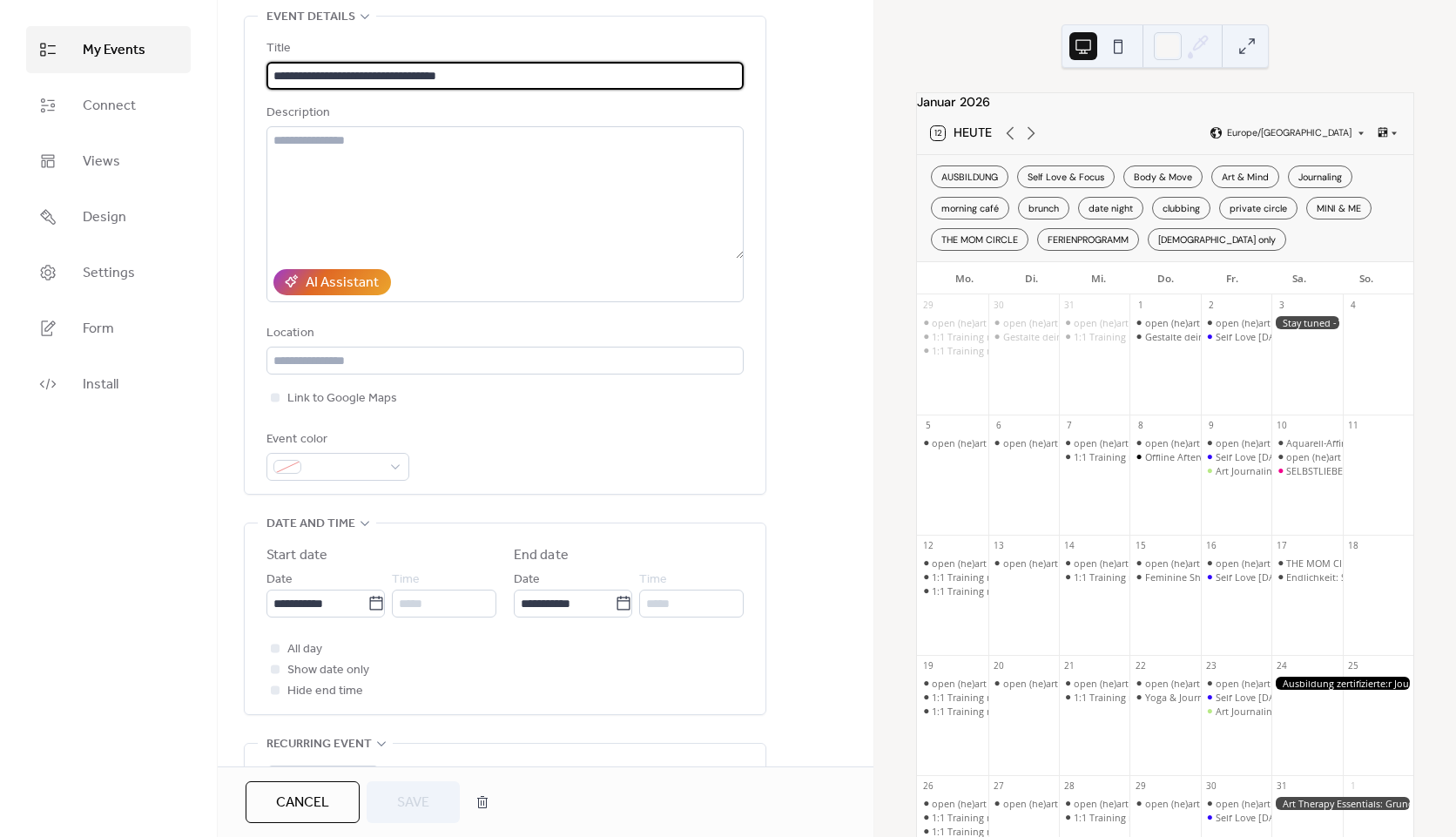
scroll to position [87, 0]
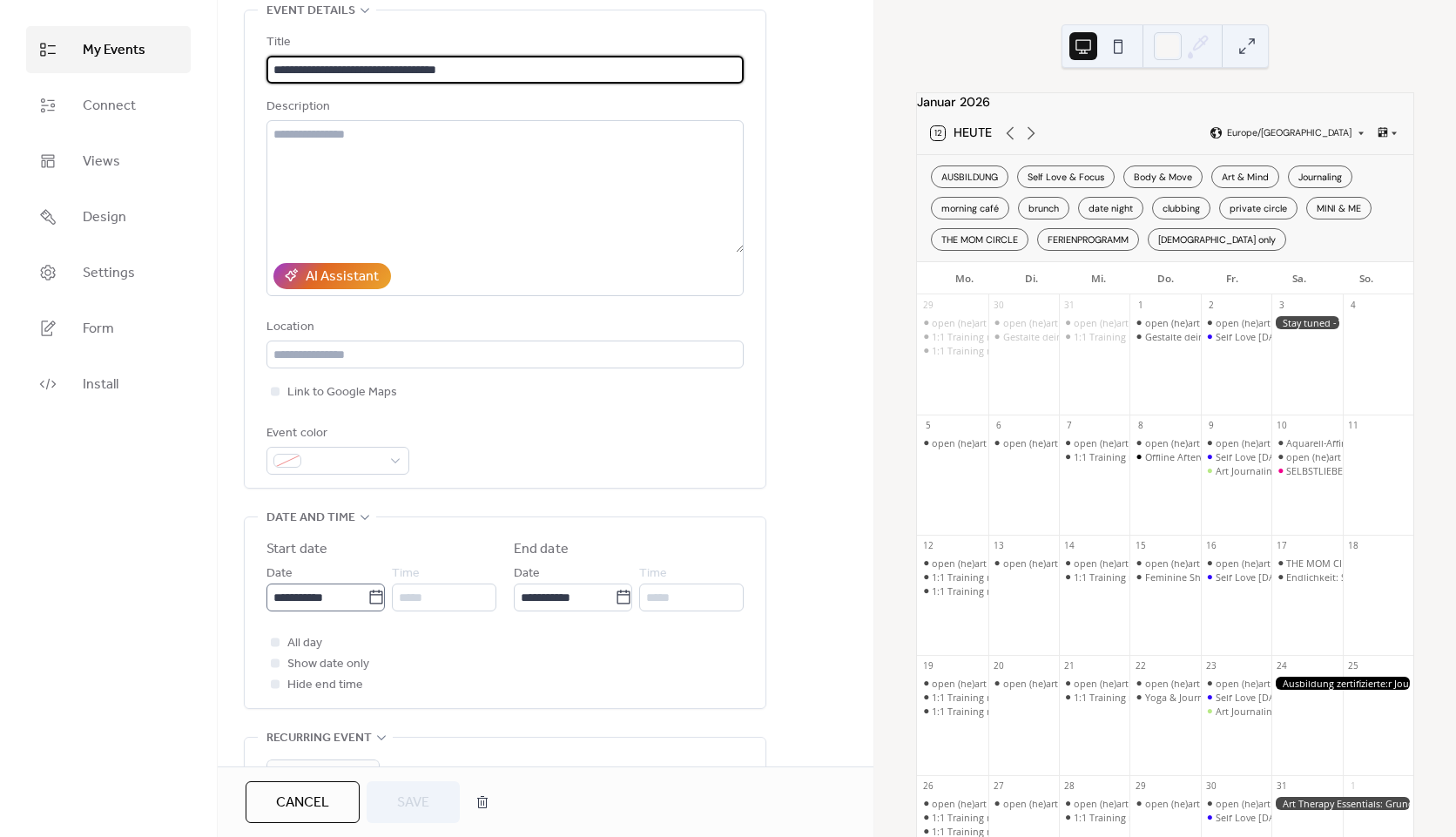
click at [380, 596] on label "**********" at bounding box center [325, 598] width 118 height 28
click at [367, 596] on input "**********" at bounding box center [317, 598] width 101 height 28
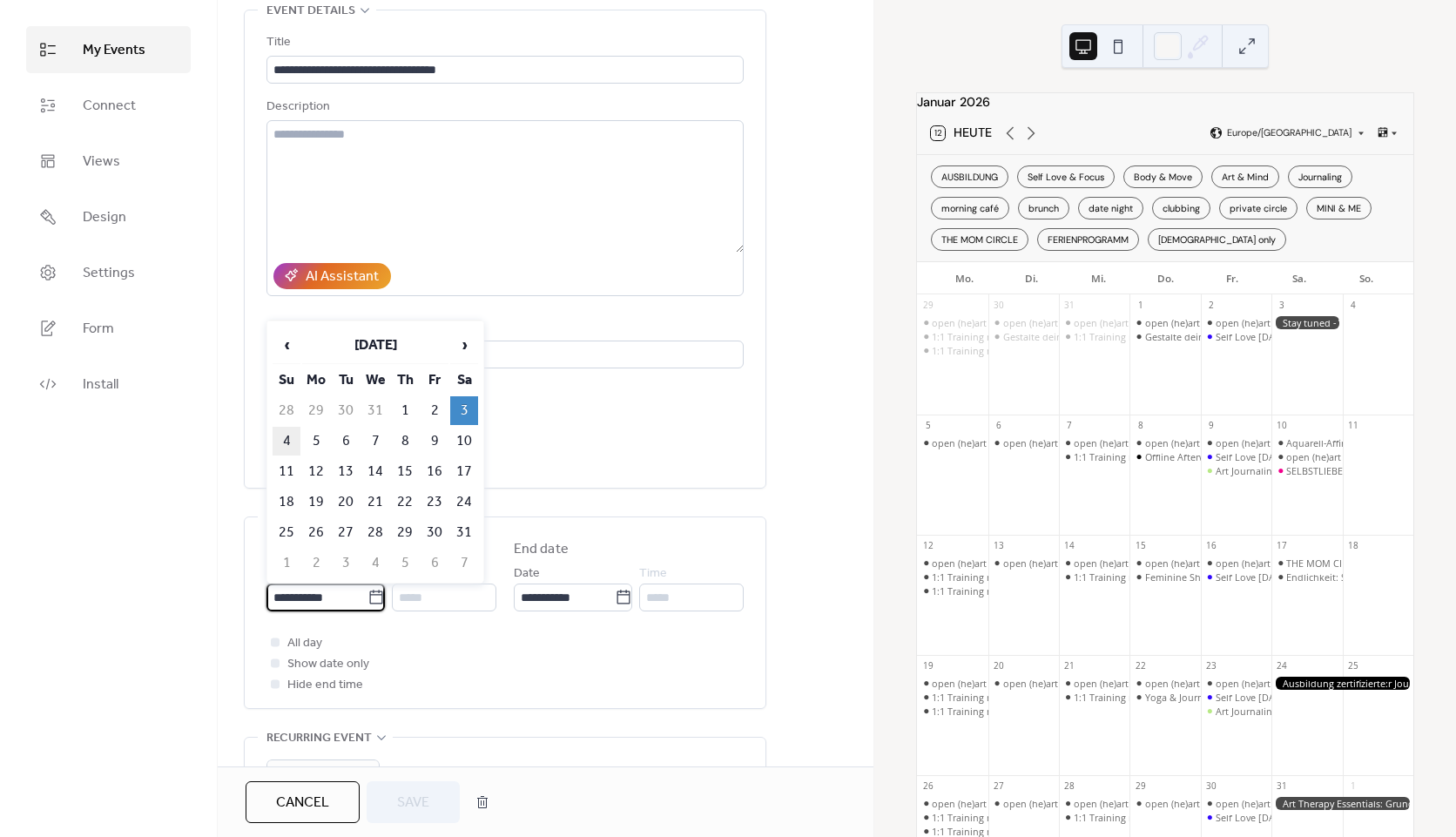
click at [289, 438] on td "4" at bounding box center [286, 441] width 28 height 29
type input "**********"
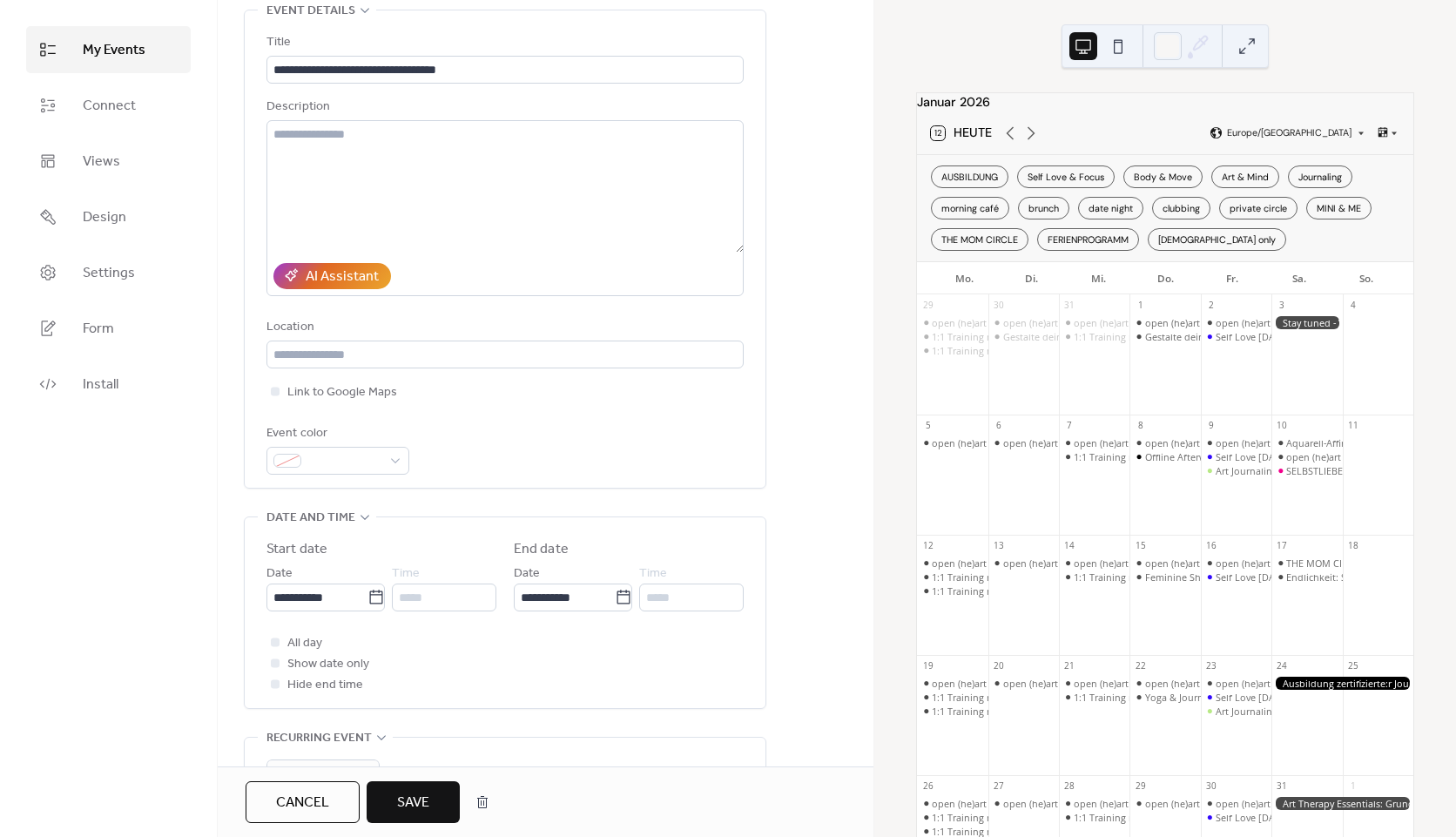
click at [503, 684] on div "All day Show date only Hide end time" at bounding box center [505, 663] width 477 height 62
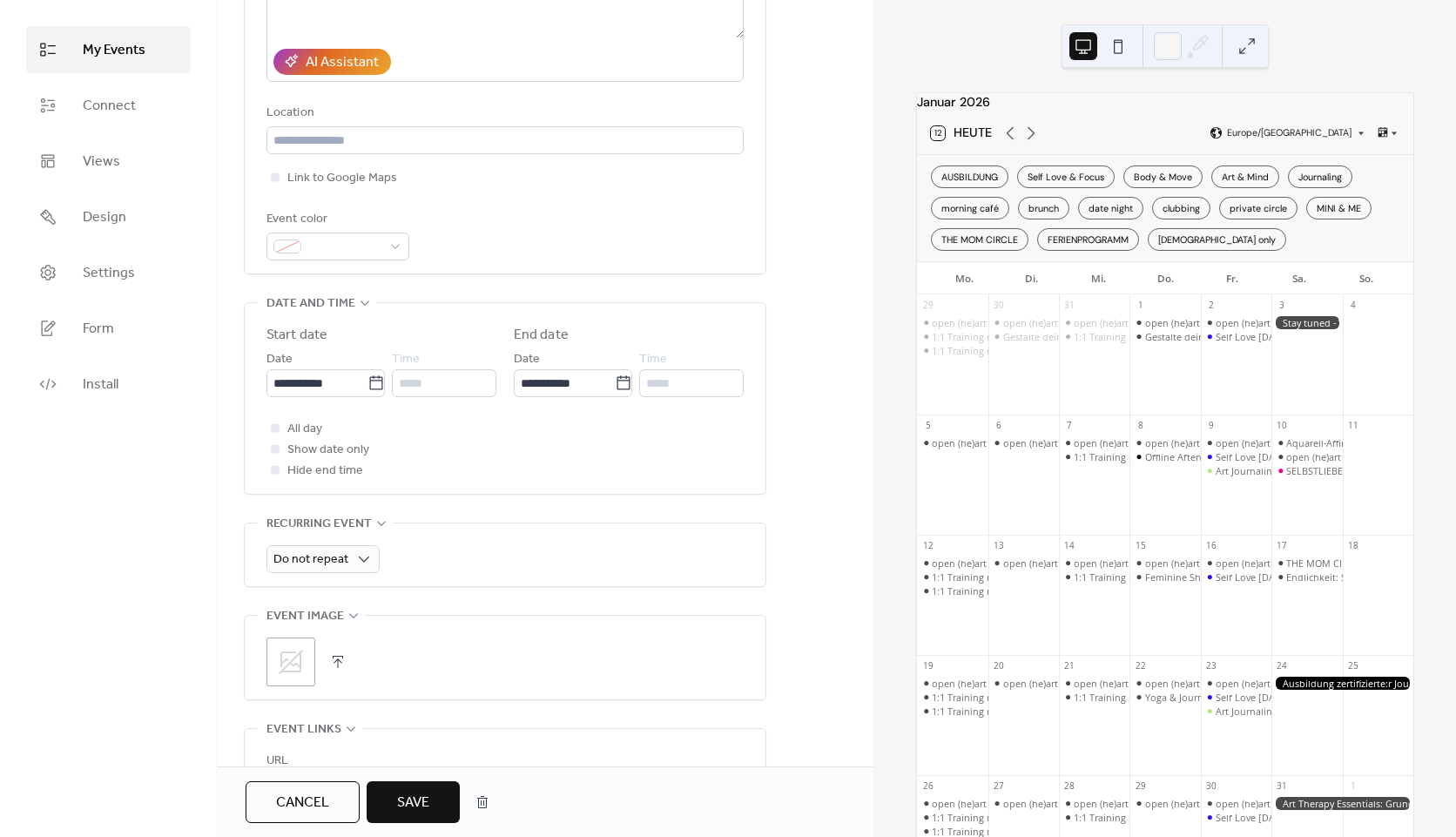
scroll to position [349, 0]
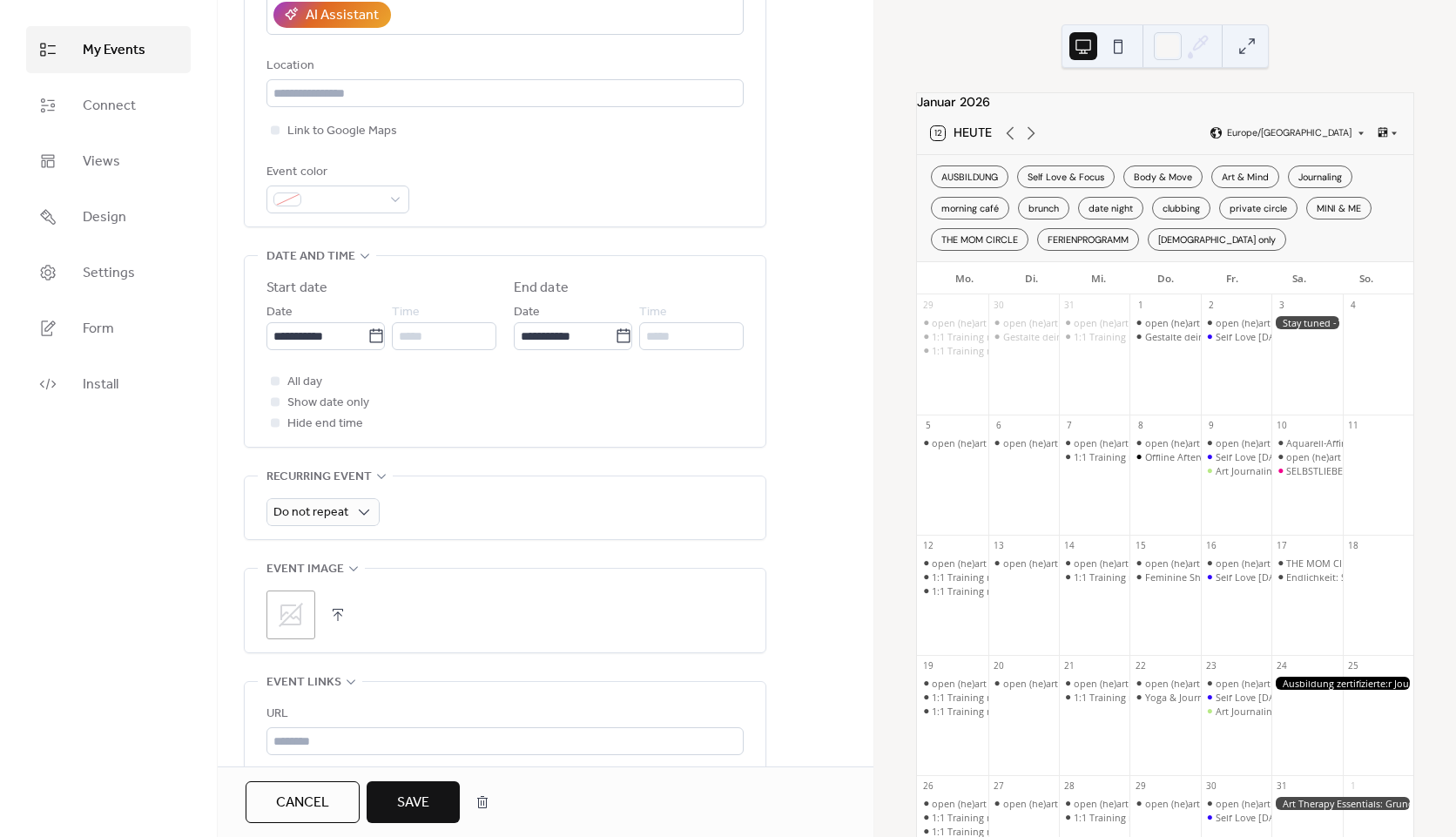
click at [294, 615] on icon at bounding box center [291, 615] width 28 height 28
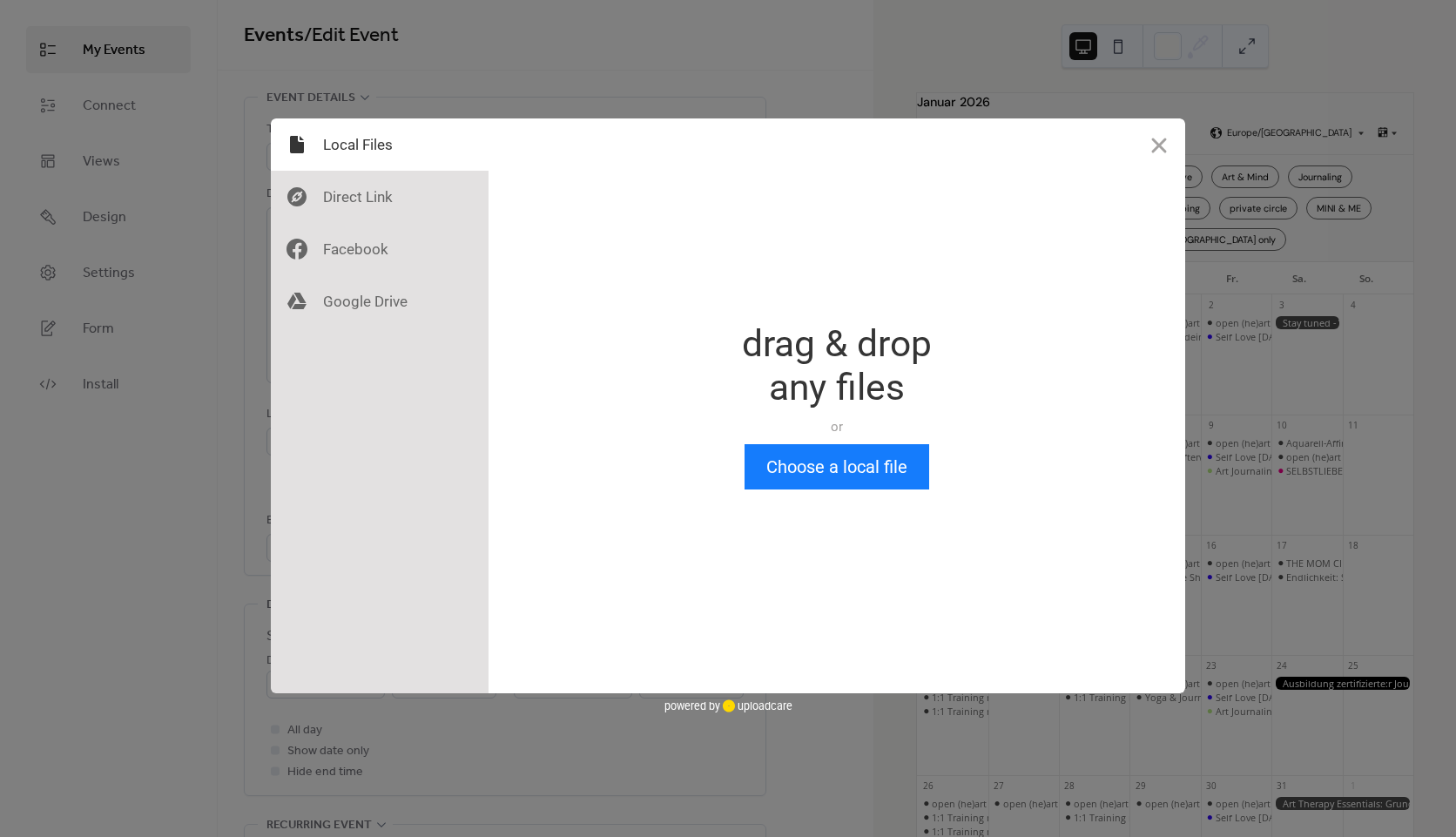
scroll to position [0, 0]
click at [854, 471] on button "Choose a local file" at bounding box center [837, 467] width 185 height 46
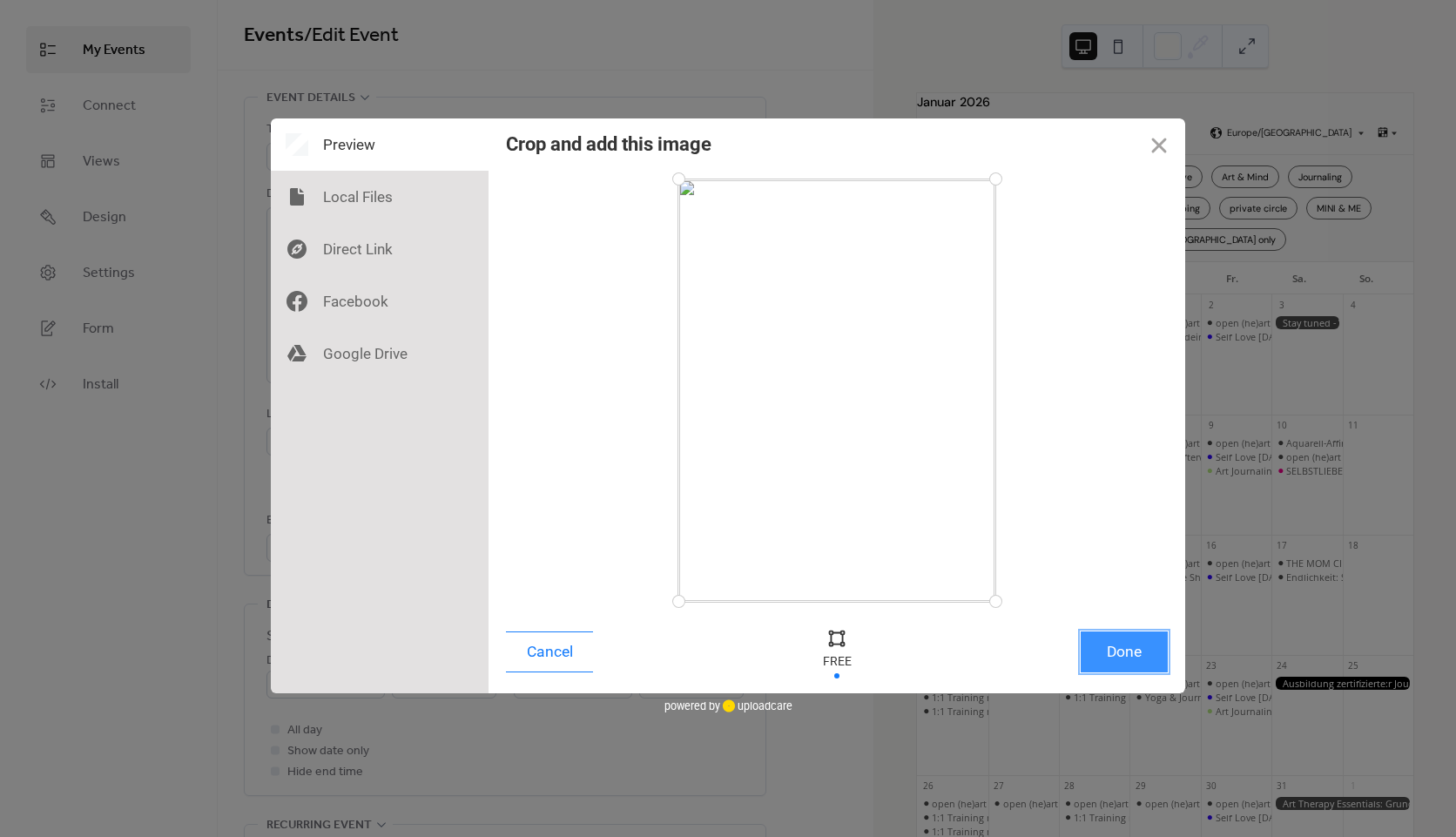
click at [1147, 654] on button "Done" at bounding box center [1125, 652] width 87 height 41
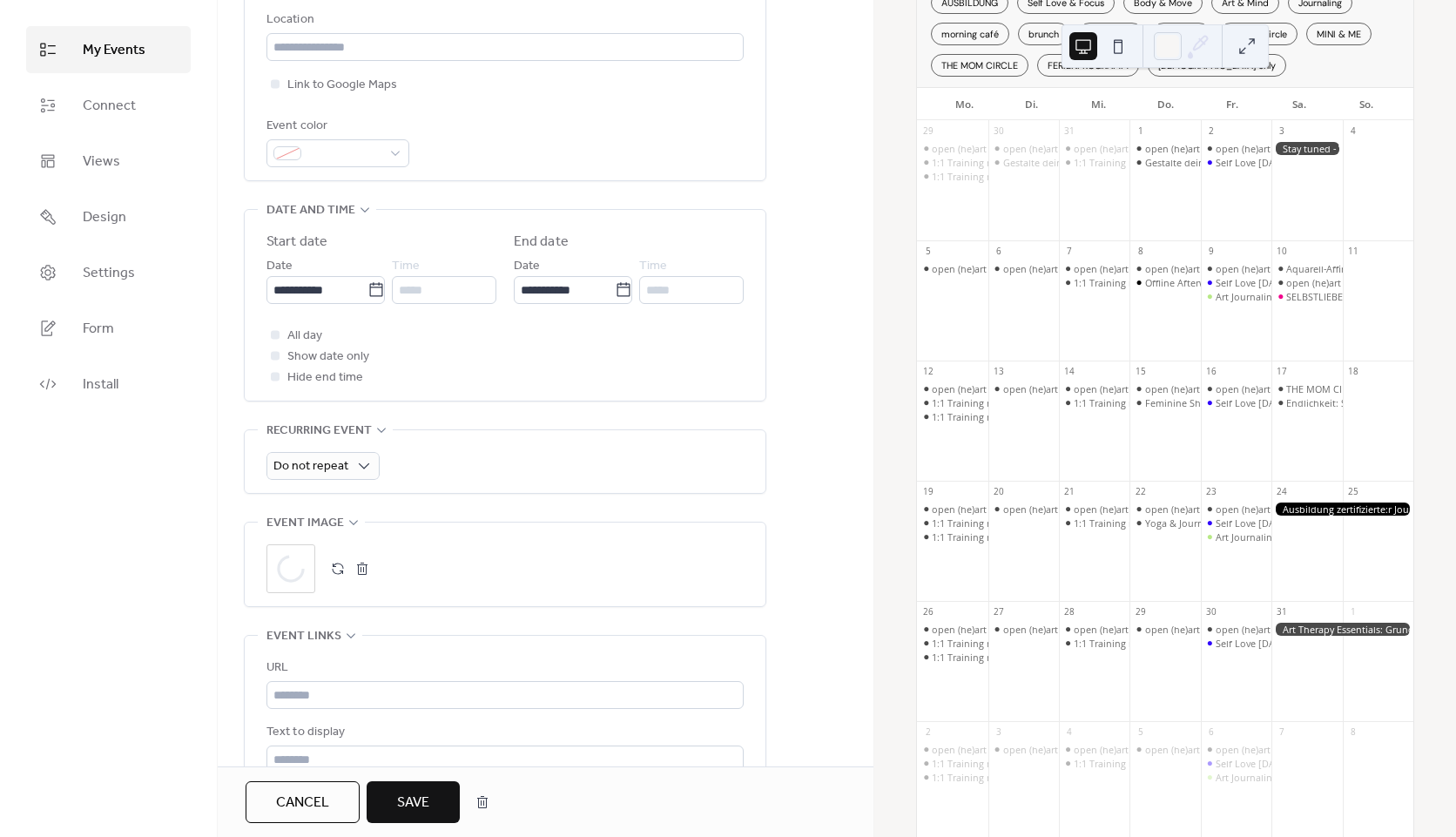
scroll to position [435, 0]
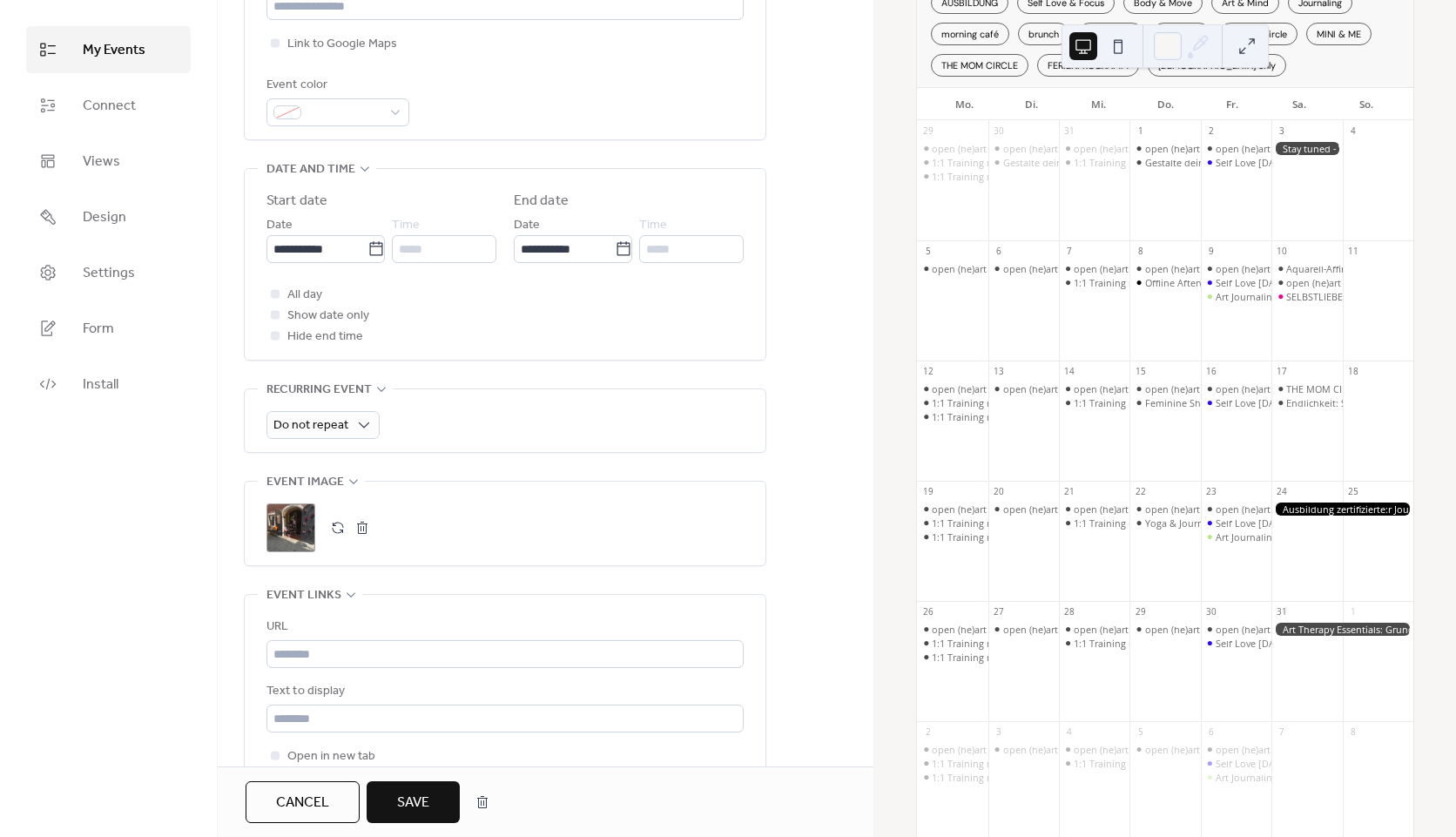
click at [403, 794] on span "Save" at bounding box center [413, 803] width 33 height 20
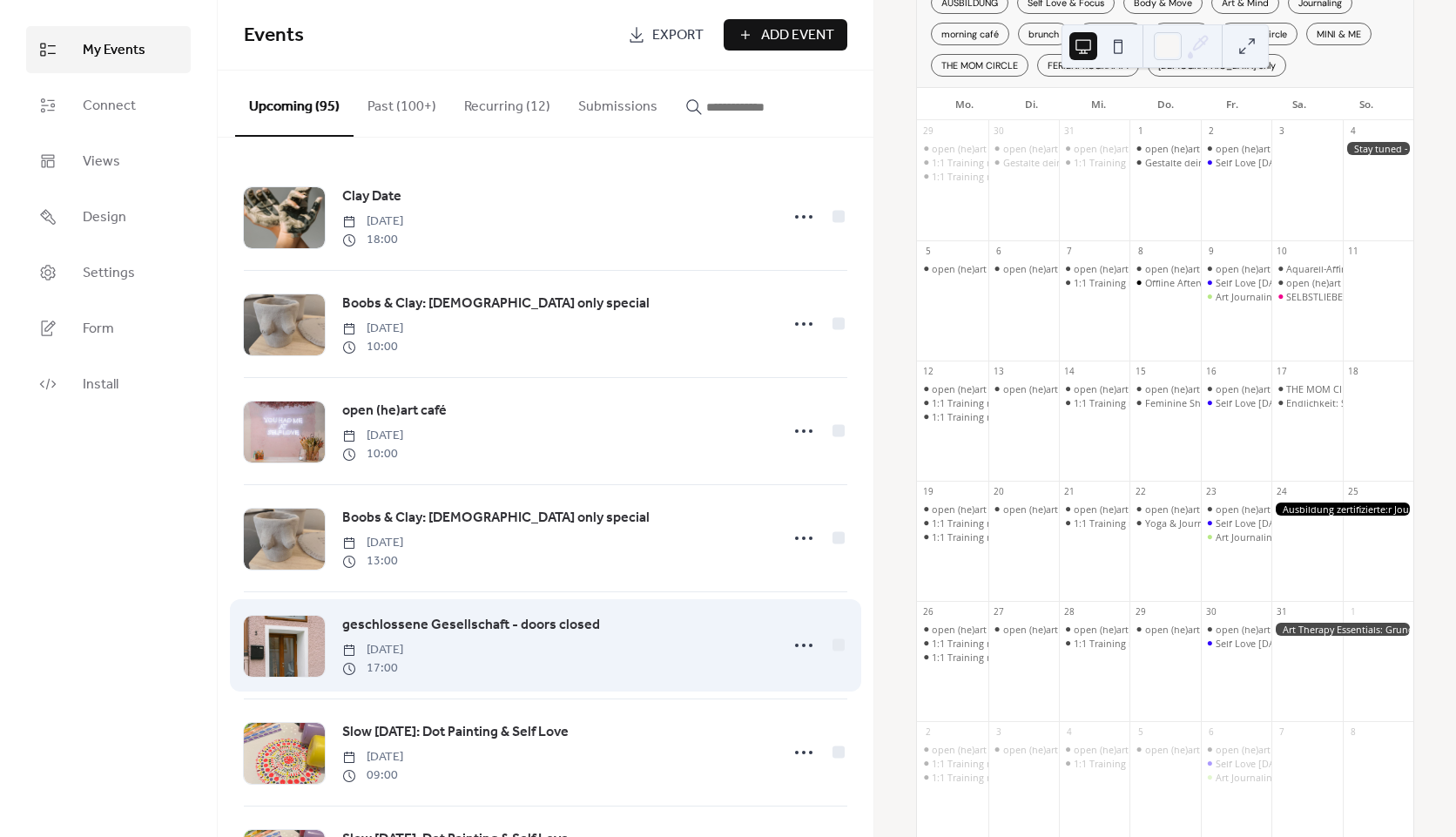
click at [447, 635] on span "geschlossene Gesellschaft - doors closed" at bounding box center [470, 625] width 258 height 20
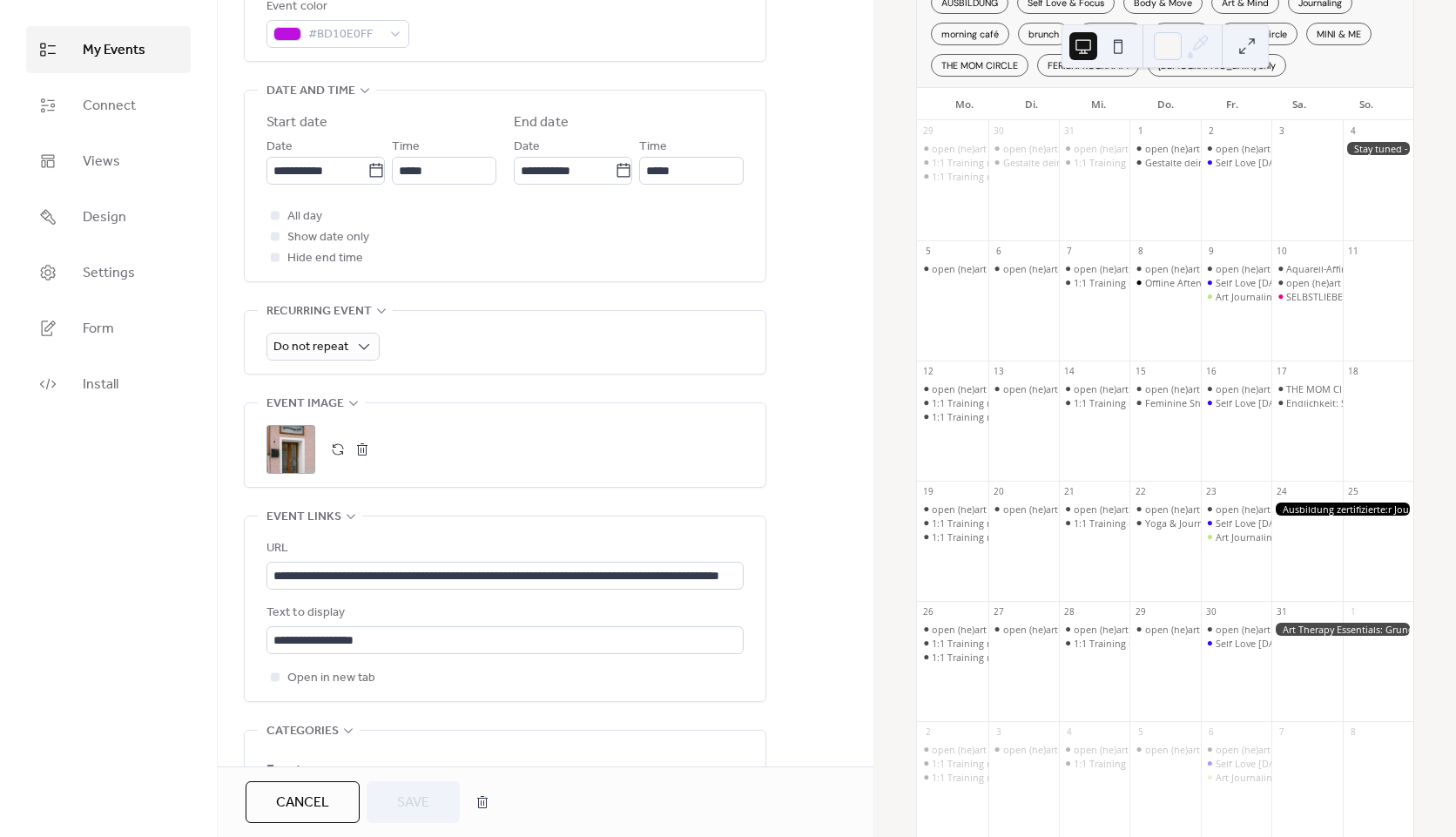
scroll to position [523, 0]
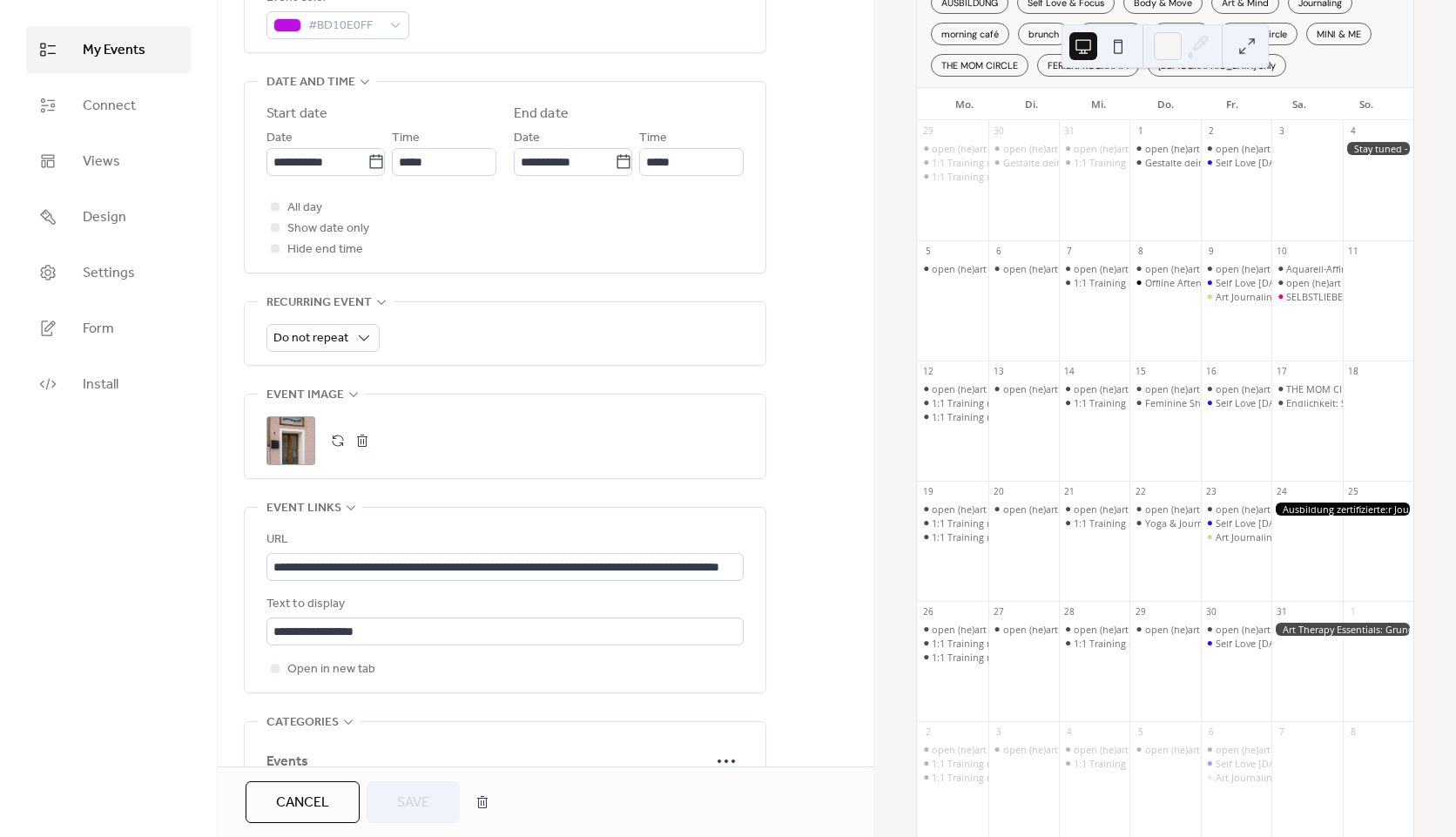
drag, startPoint x: 292, startPoint y: 443, endPoint x: 668, endPoint y: 361, distance: 384.8
click at [668, 361] on div "Do not repeat" at bounding box center [505, 333] width 477 height 62
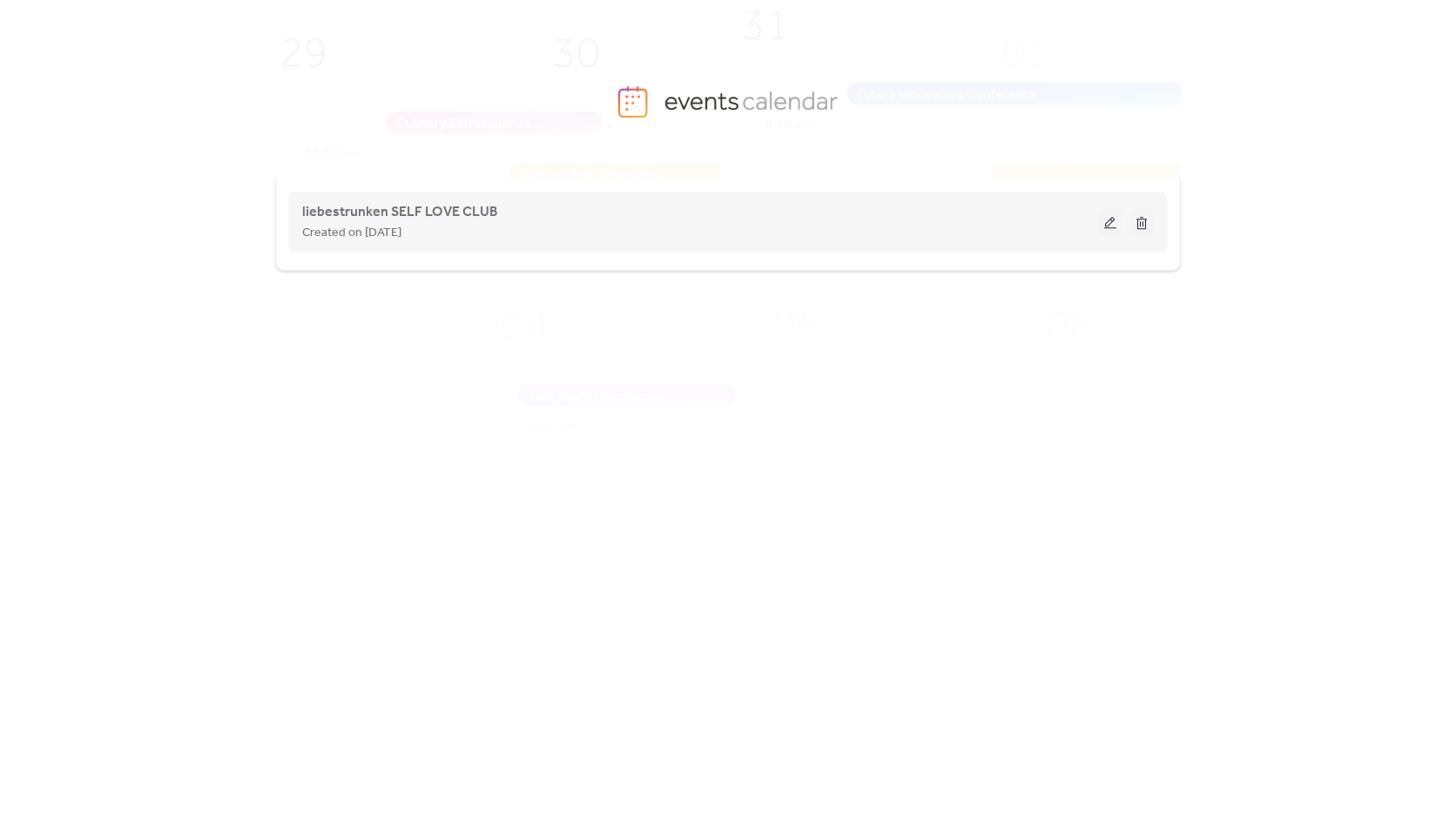
click at [1105, 220] on button at bounding box center [1110, 222] width 24 height 26
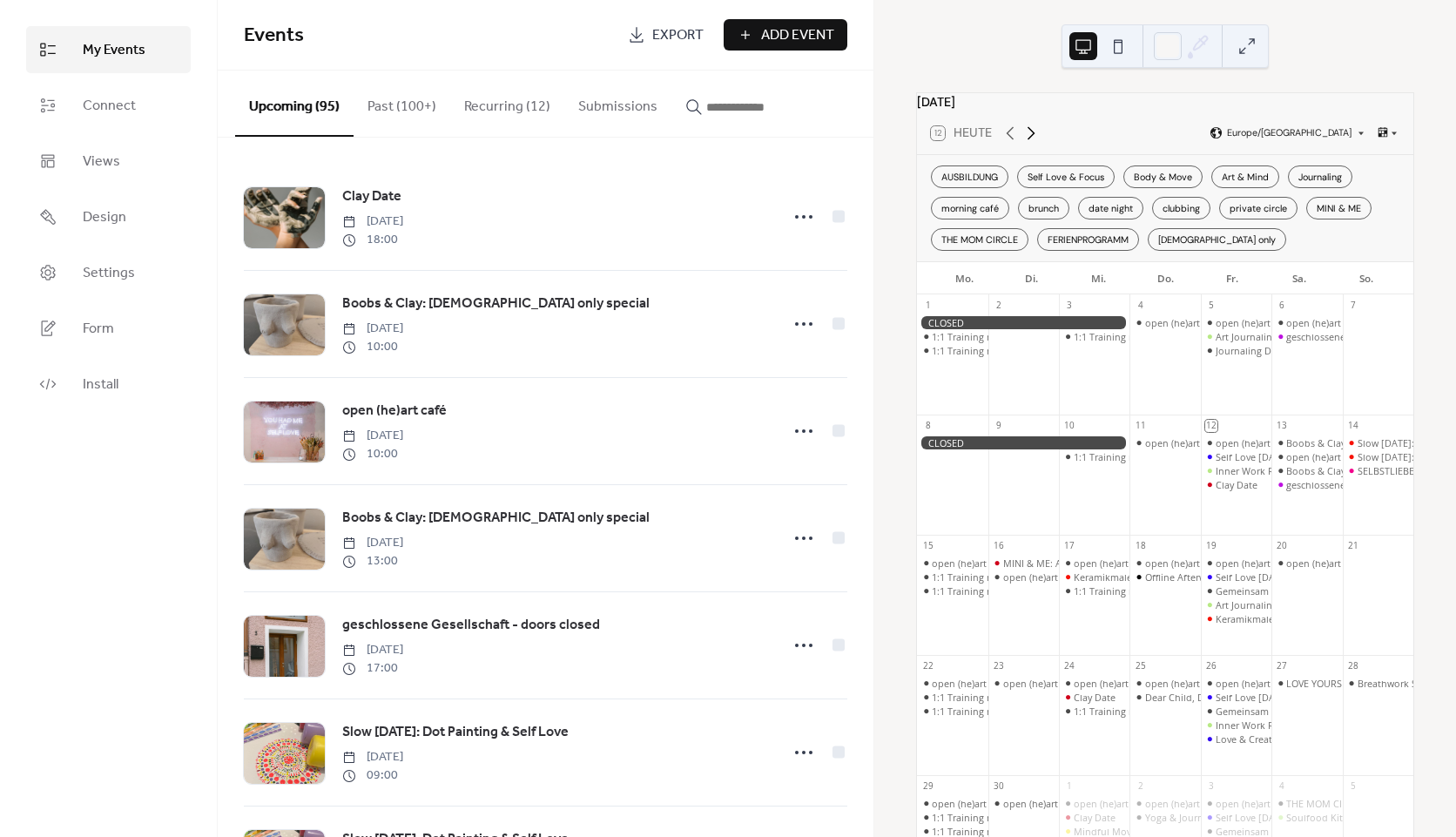
click at [1026, 140] on icon at bounding box center [1031, 133] width 20 height 20
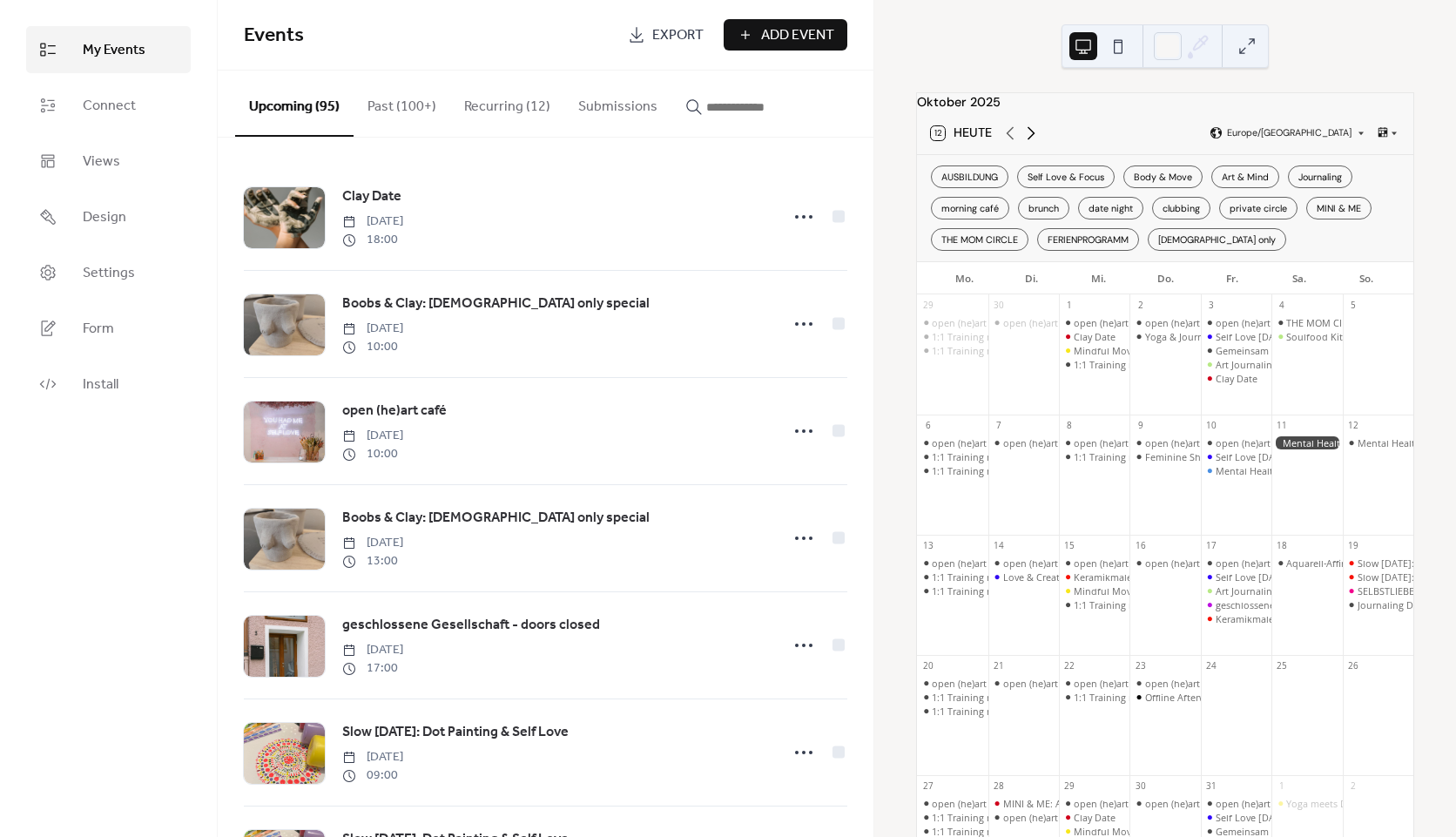
click at [1026, 140] on icon at bounding box center [1031, 133] width 20 height 20
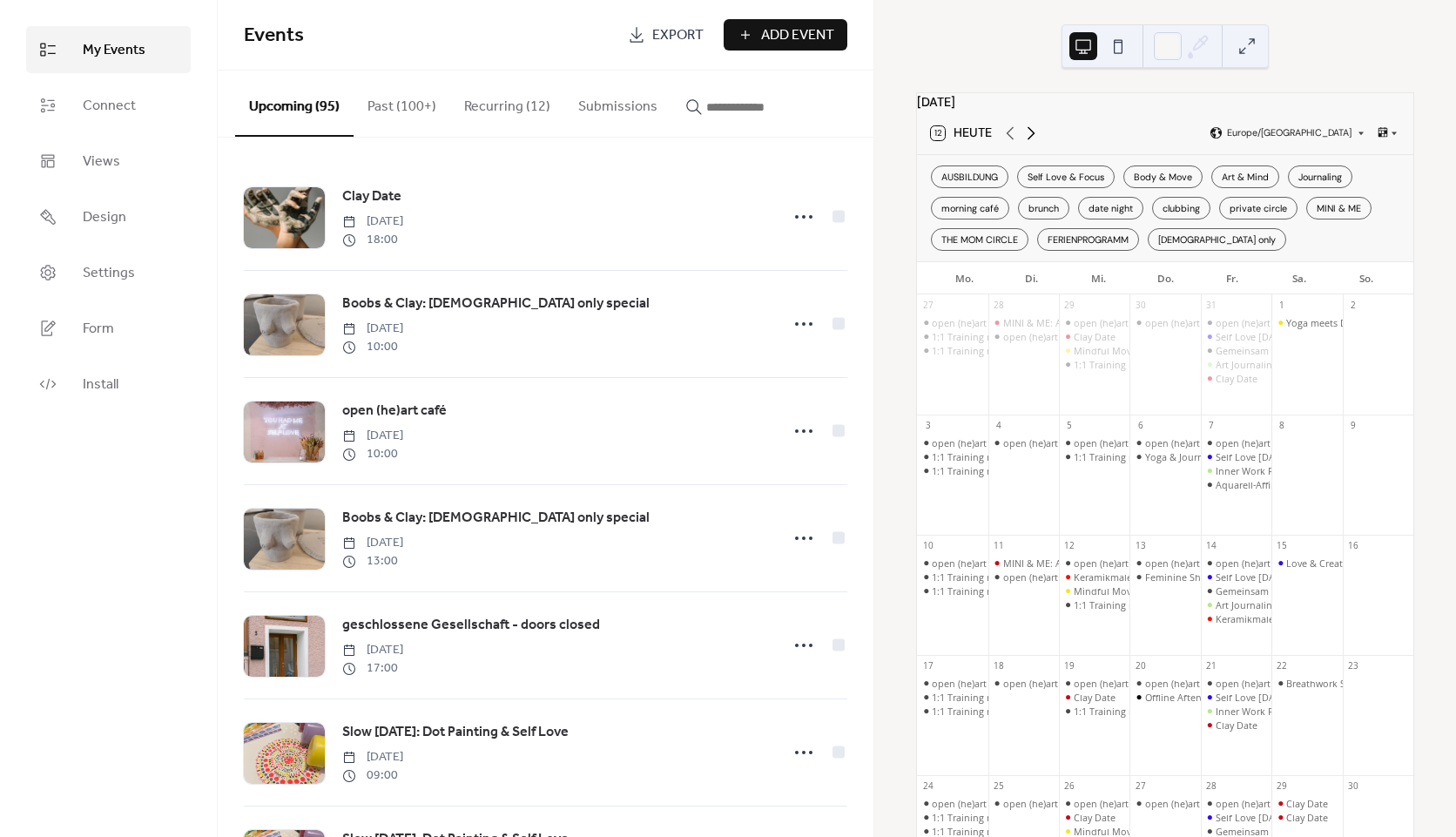
click at [1026, 140] on icon at bounding box center [1031, 133] width 20 height 20
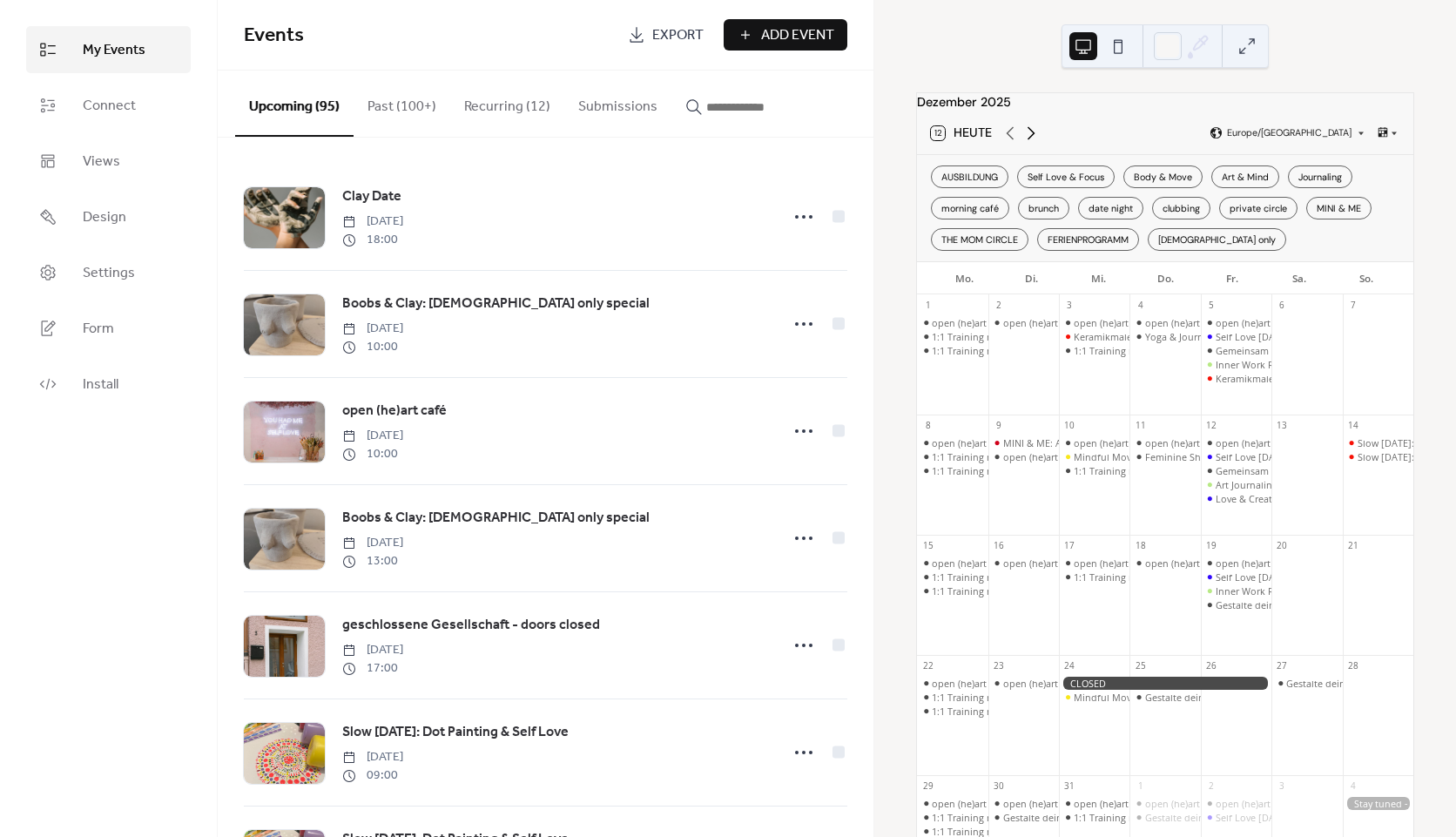
click at [1026, 140] on icon at bounding box center [1031, 133] width 20 height 20
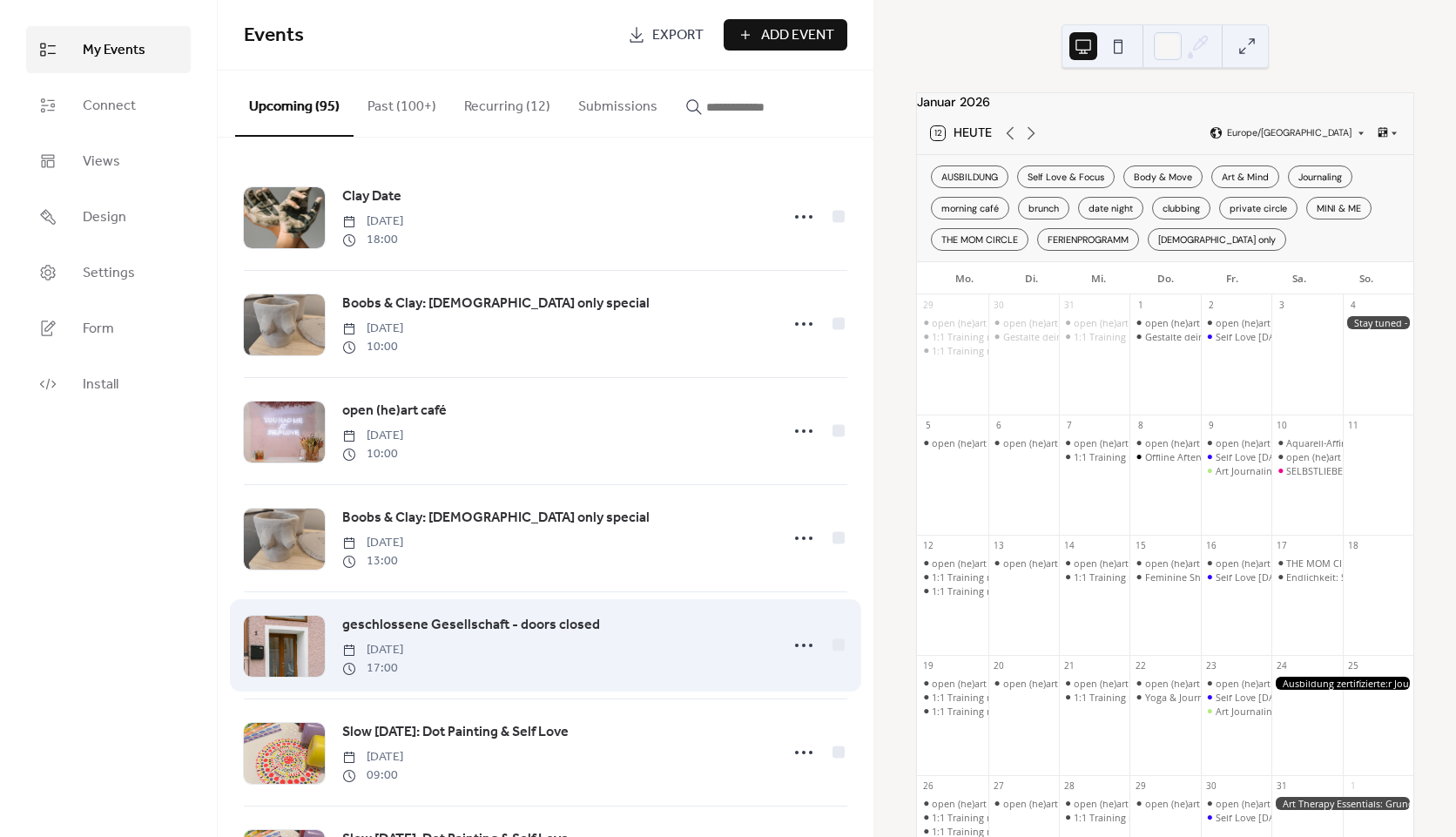
click at [420, 630] on span "geschlossene Gesellschaft - doors closed" at bounding box center [470, 625] width 258 height 20
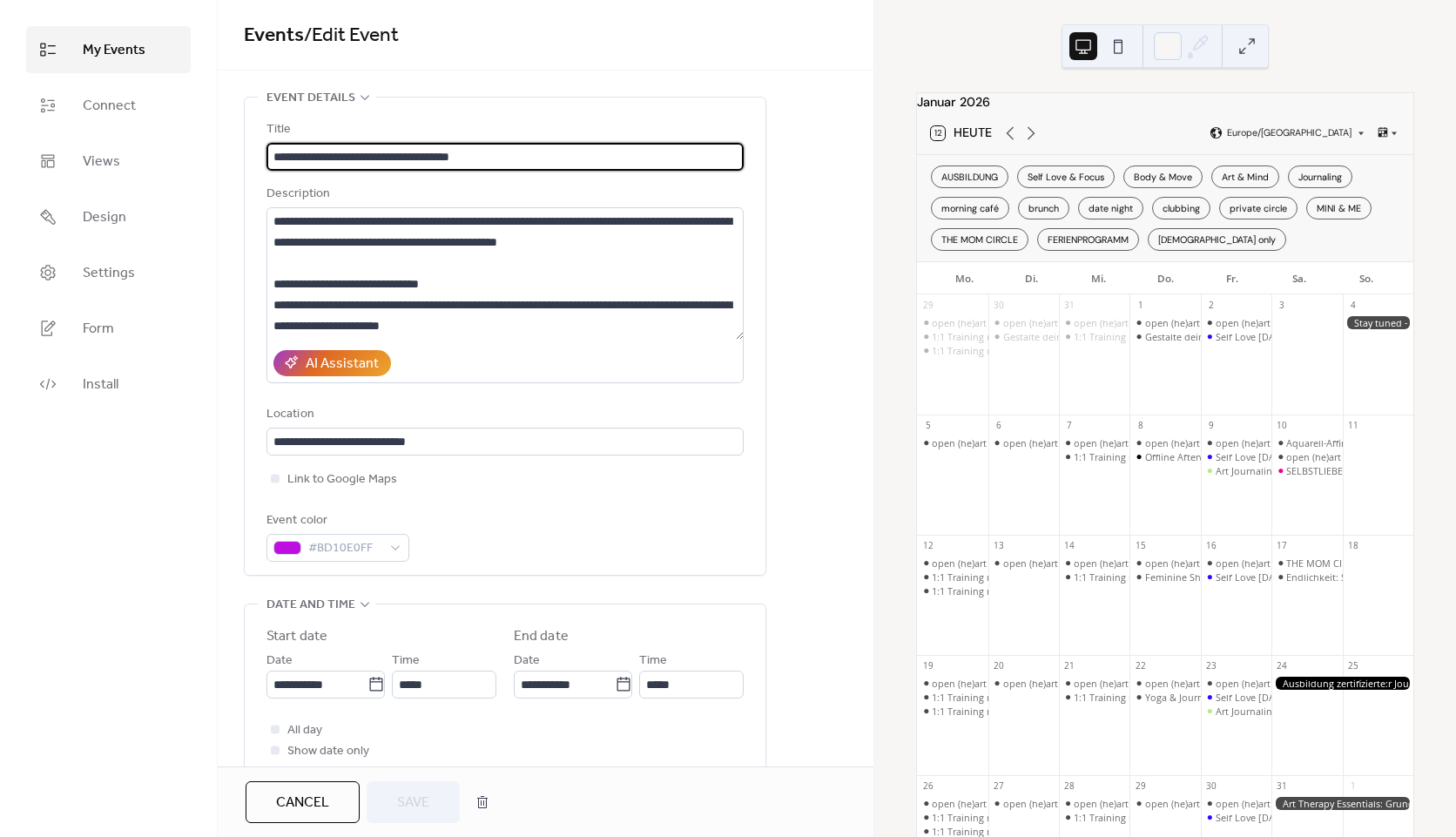
drag, startPoint x: 533, startPoint y: 158, endPoint x: 200, endPoint y: 138, distance: 333.6
click at [200, 138] on div "**********" at bounding box center [728, 418] width 1456 height 837
click at [665, 78] on div "**********" at bounding box center [545, 383] width 655 height 766
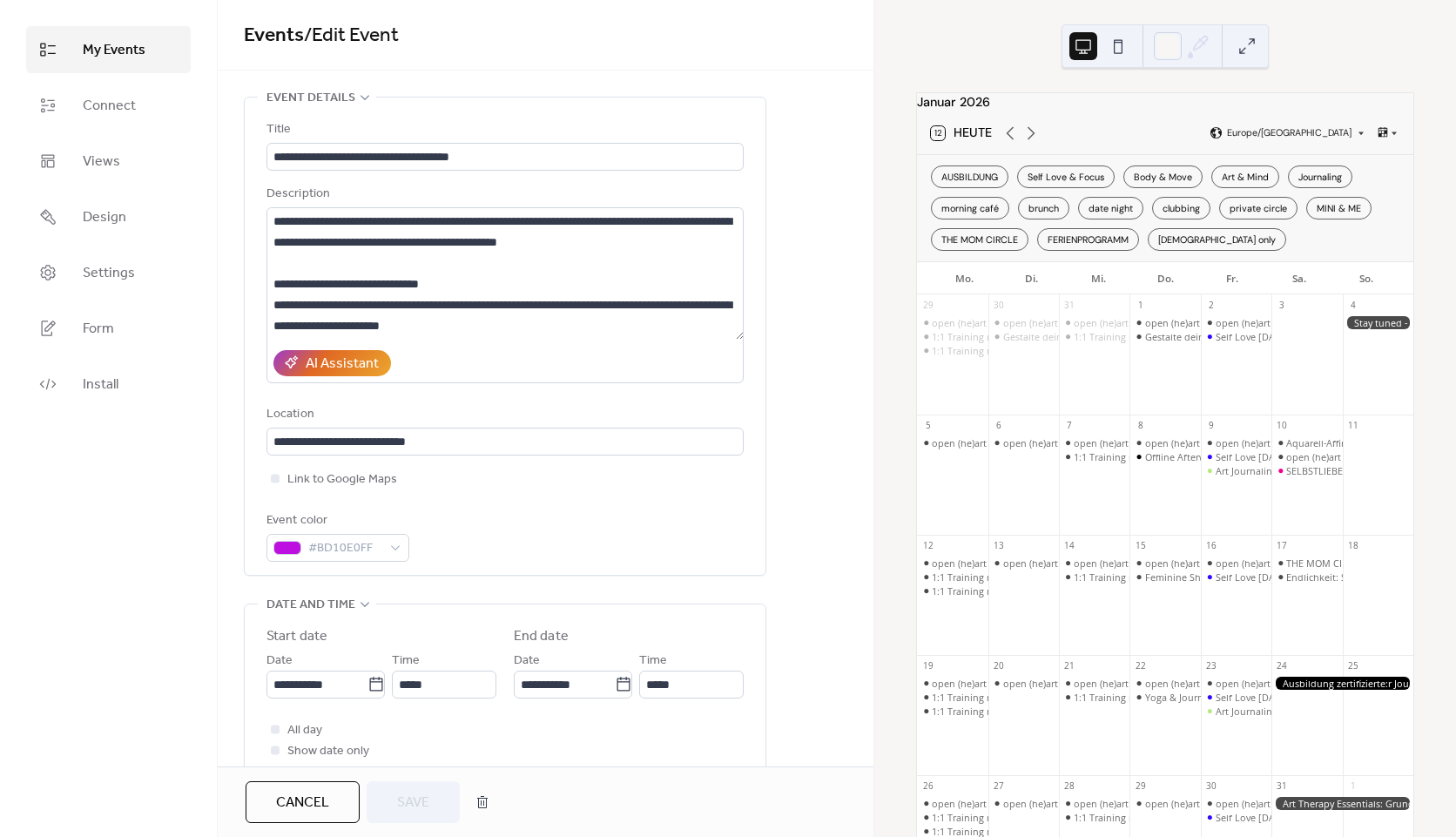
click at [299, 785] on button "Cancel" at bounding box center [302, 802] width 114 height 42
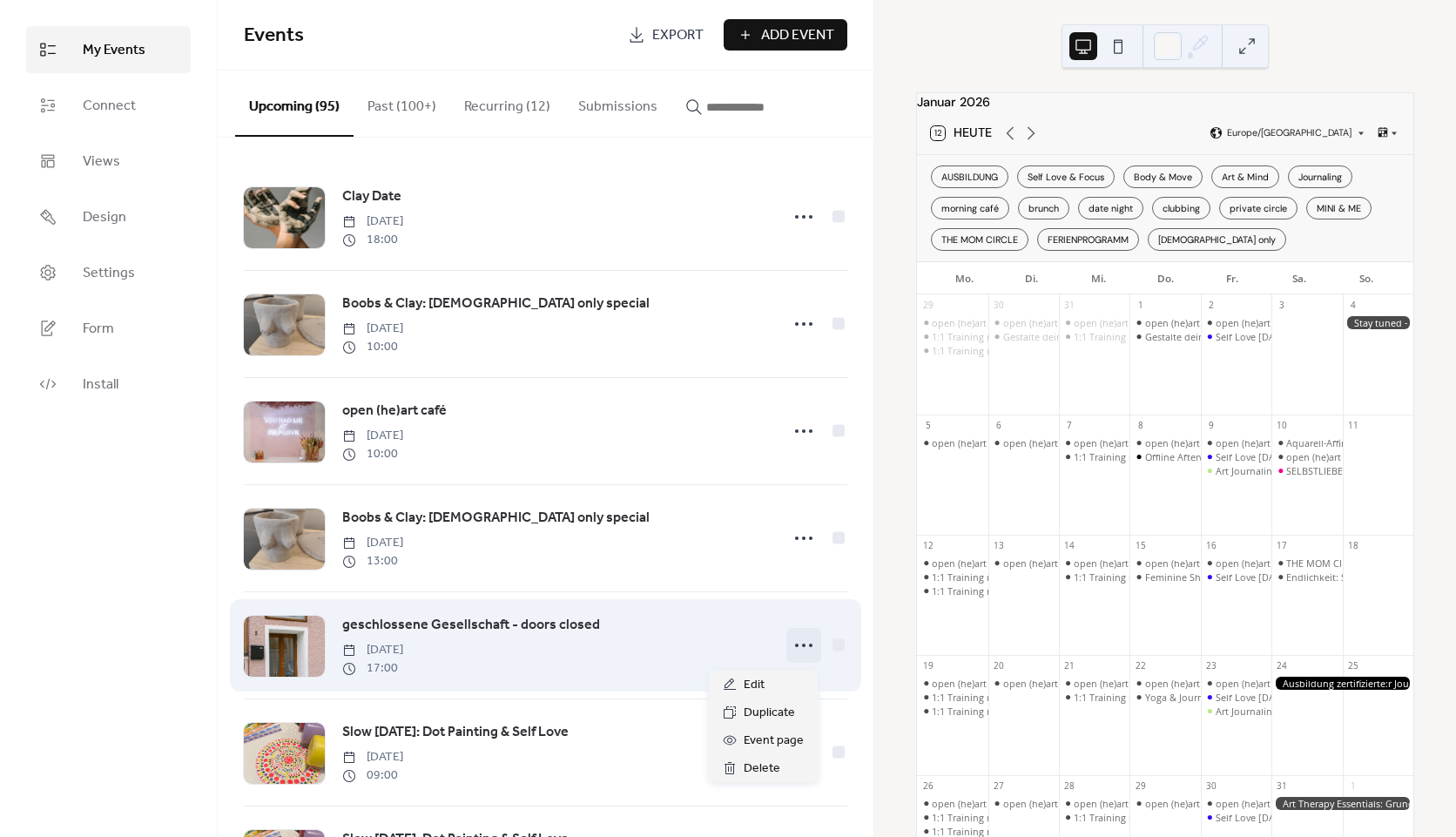
click at [806, 644] on icon at bounding box center [804, 645] width 28 height 28
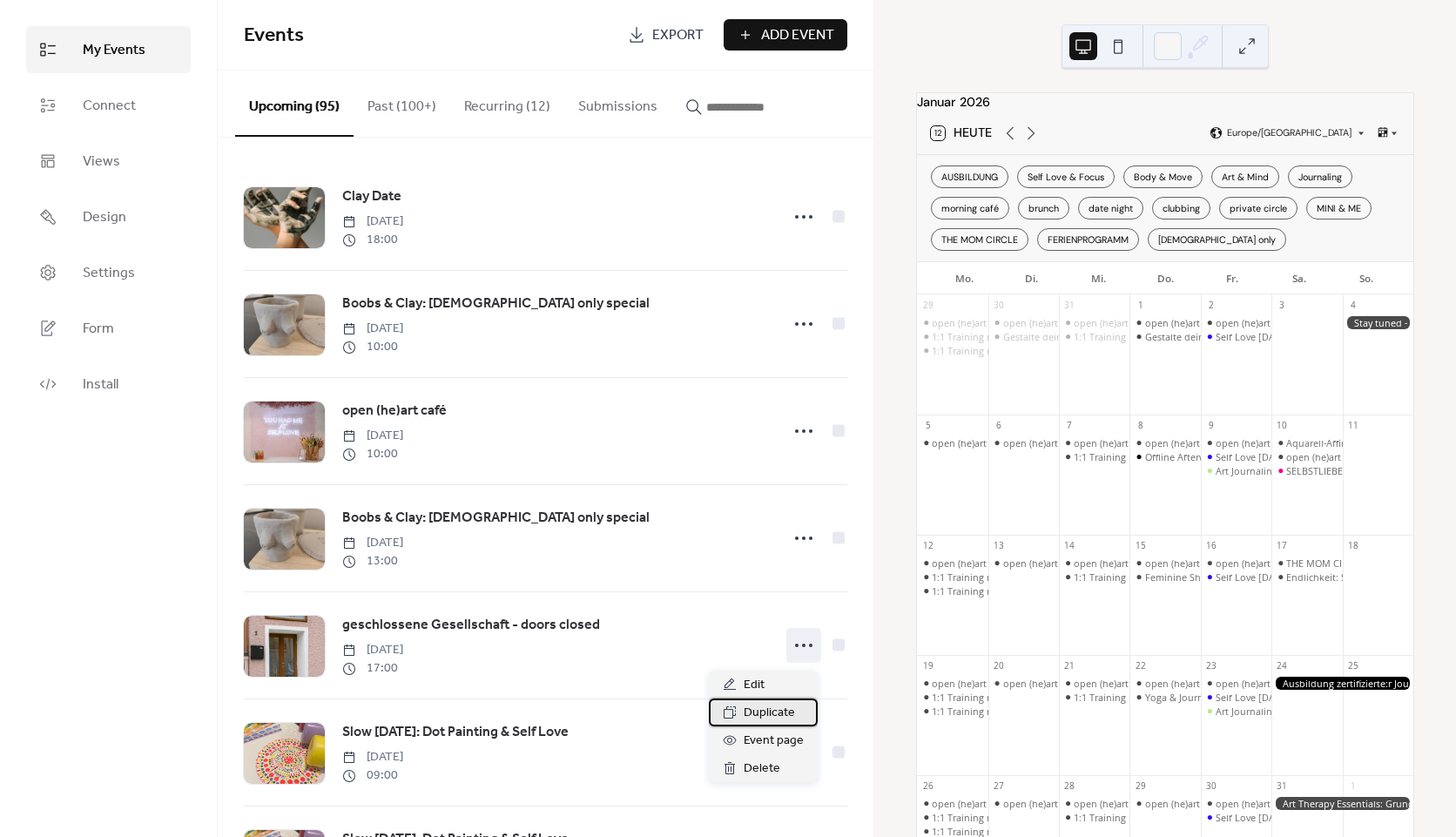
click at [771, 711] on span "Duplicate" at bounding box center [769, 713] width 51 height 20
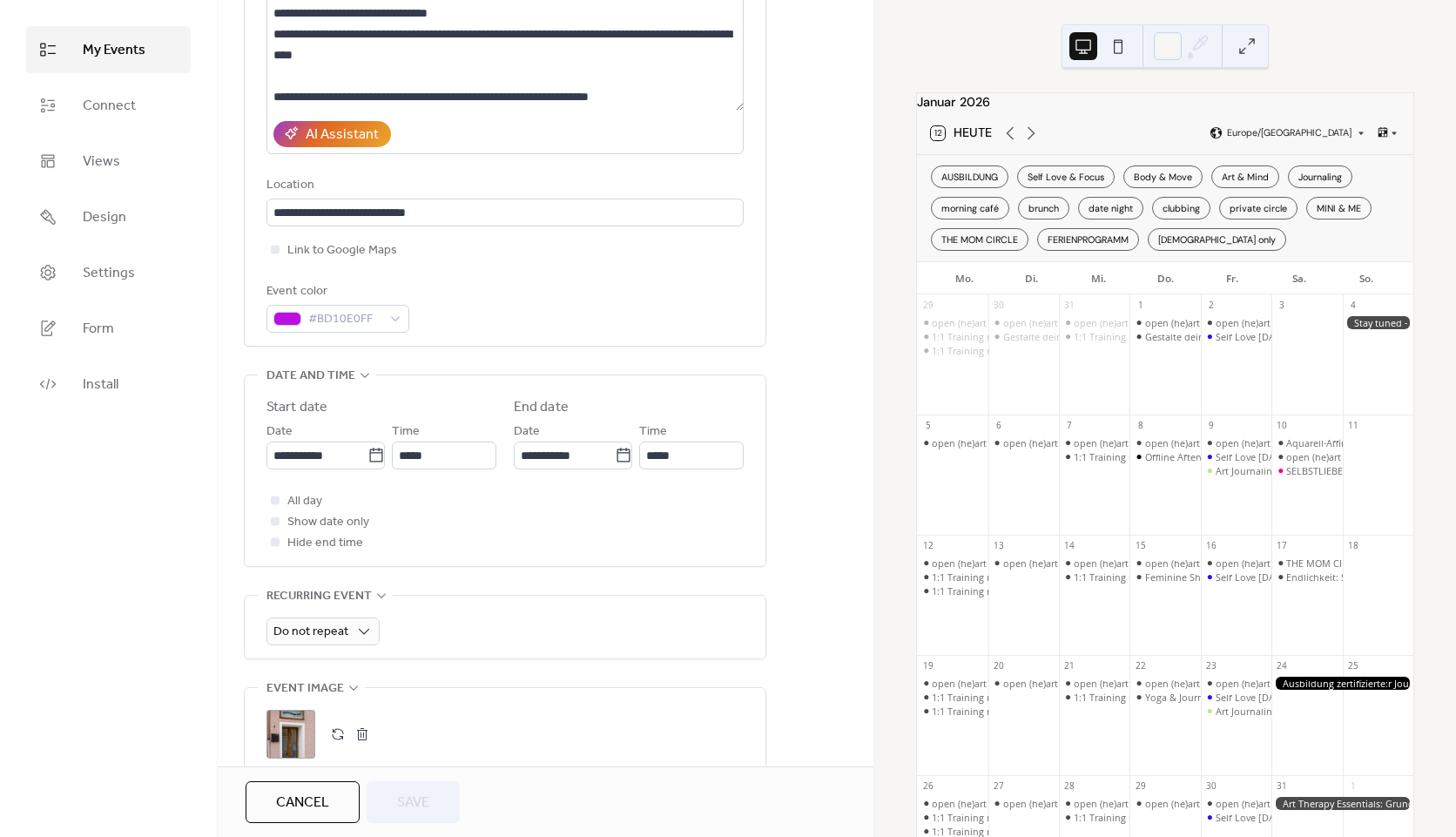
scroll to position [261, 0]
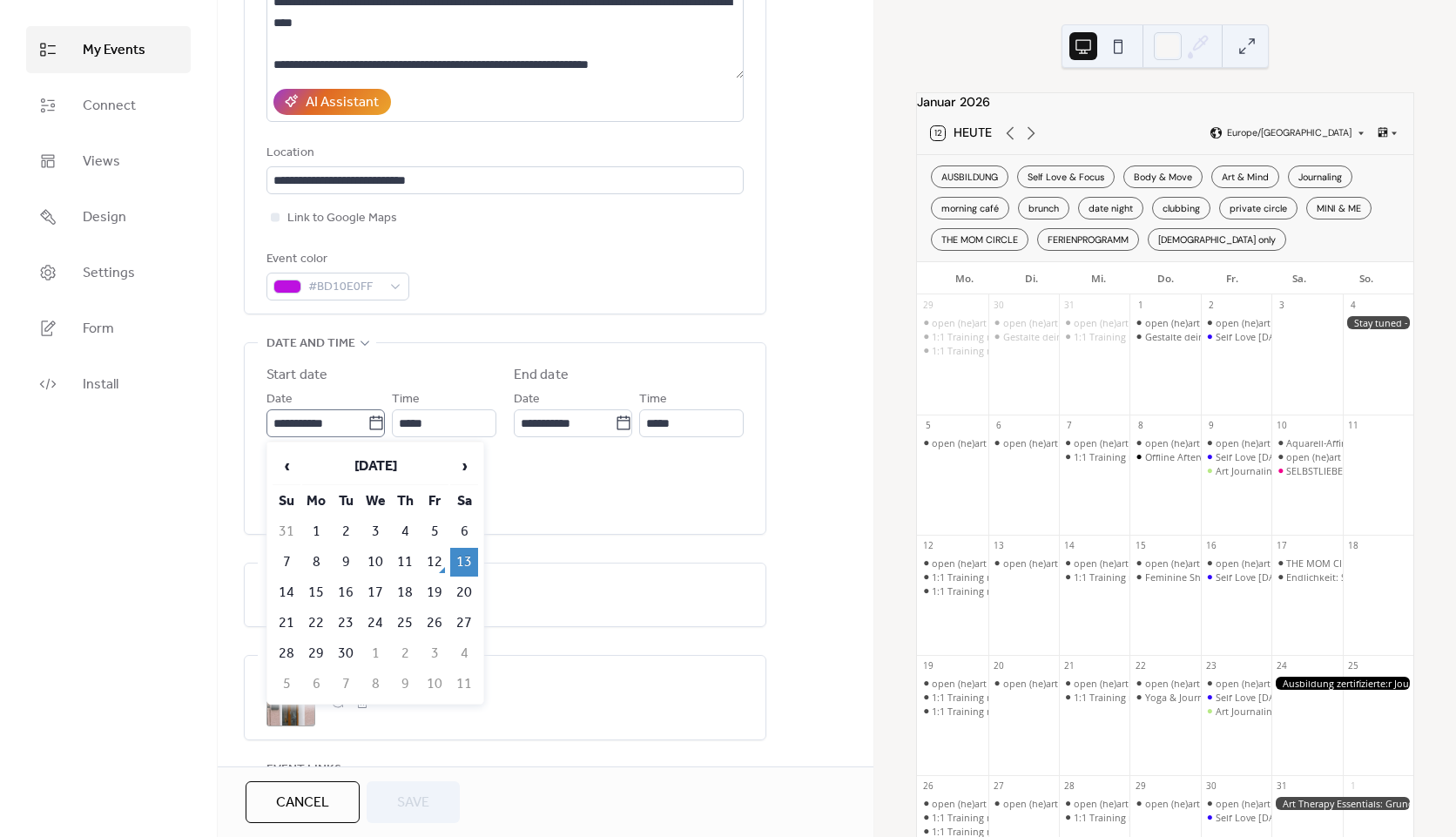
click at [367, 417] on icon at bounding box center [376, 423] width 18 height 18
click at [365, 417] on input "**********" at bounding box center [317, 423] width 101 height 28
click at [461, 466] on span "›" at bounding box center [464, 465] width 26 height 34
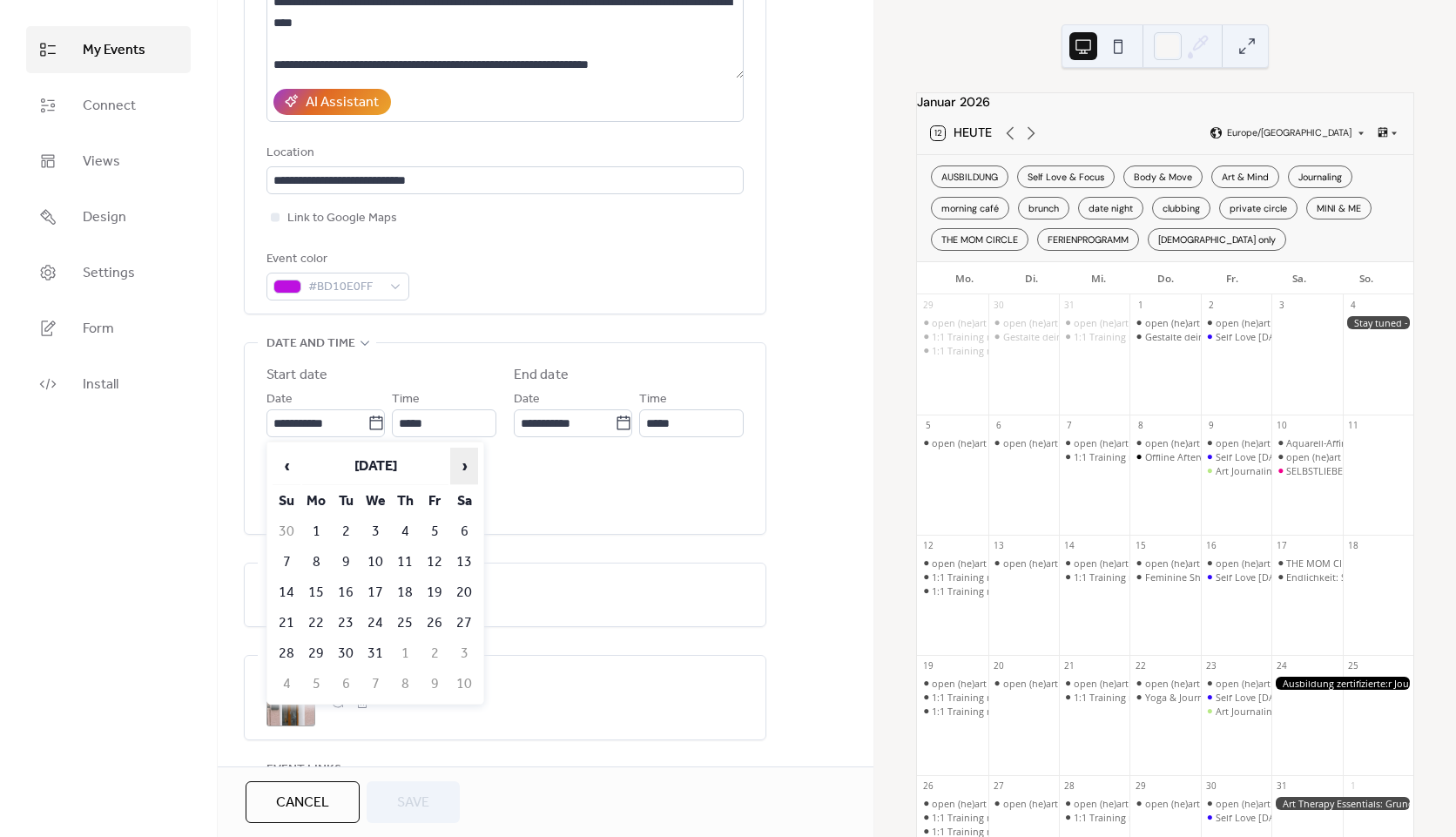
click at [461, 466] on span "›" at bounding box center [464, 465] width 26 height 34
click at [468, 565] on td "7" at bounding box center [464, 562] width 28 height 29
type input "**********"
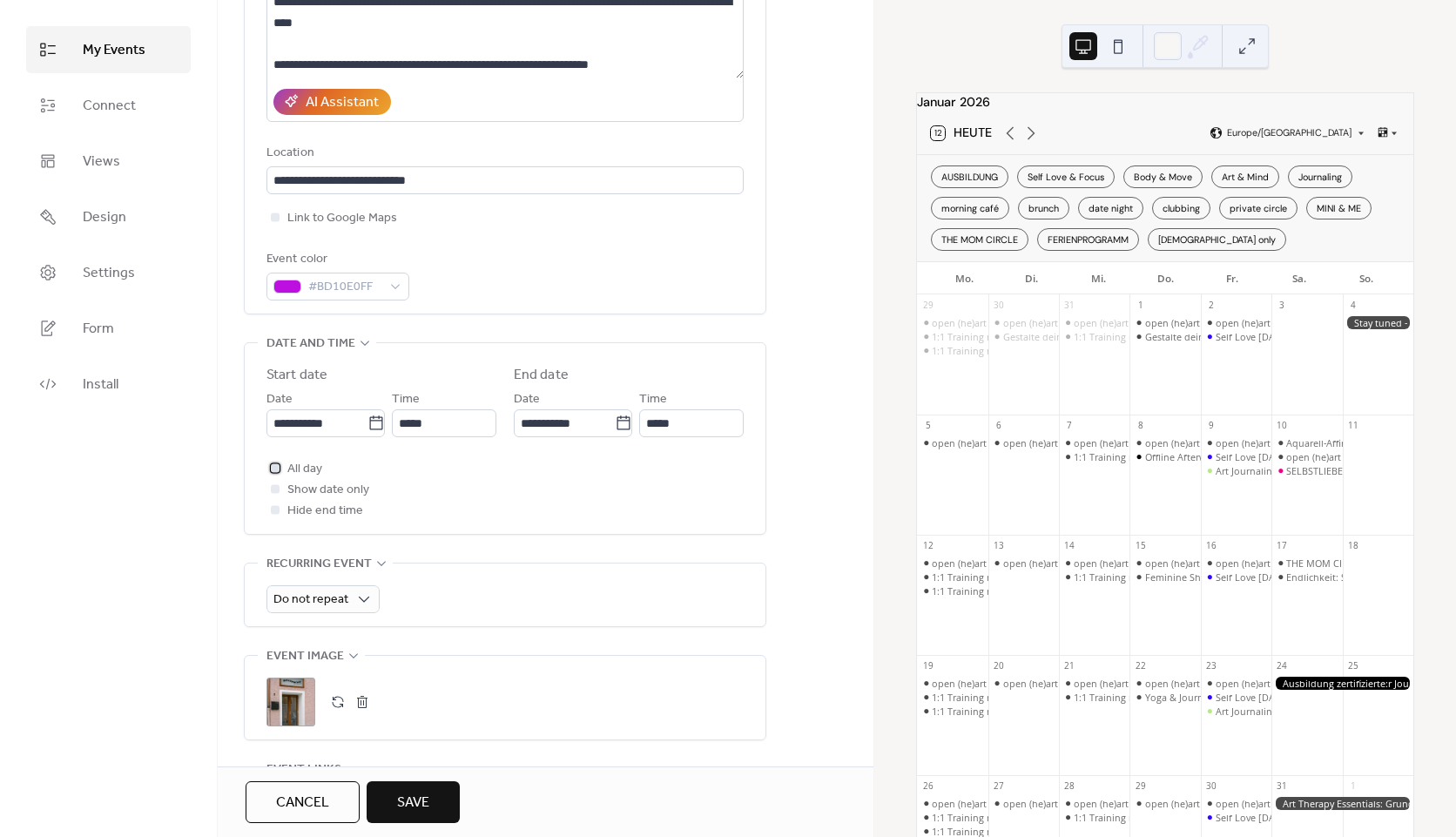
click at [309, 466] on span "All day" at bounding box center [304, 470] width 34 height 20
click at [438, 796] on button "Save" at bounding box center [413, 802] width 93 height 42
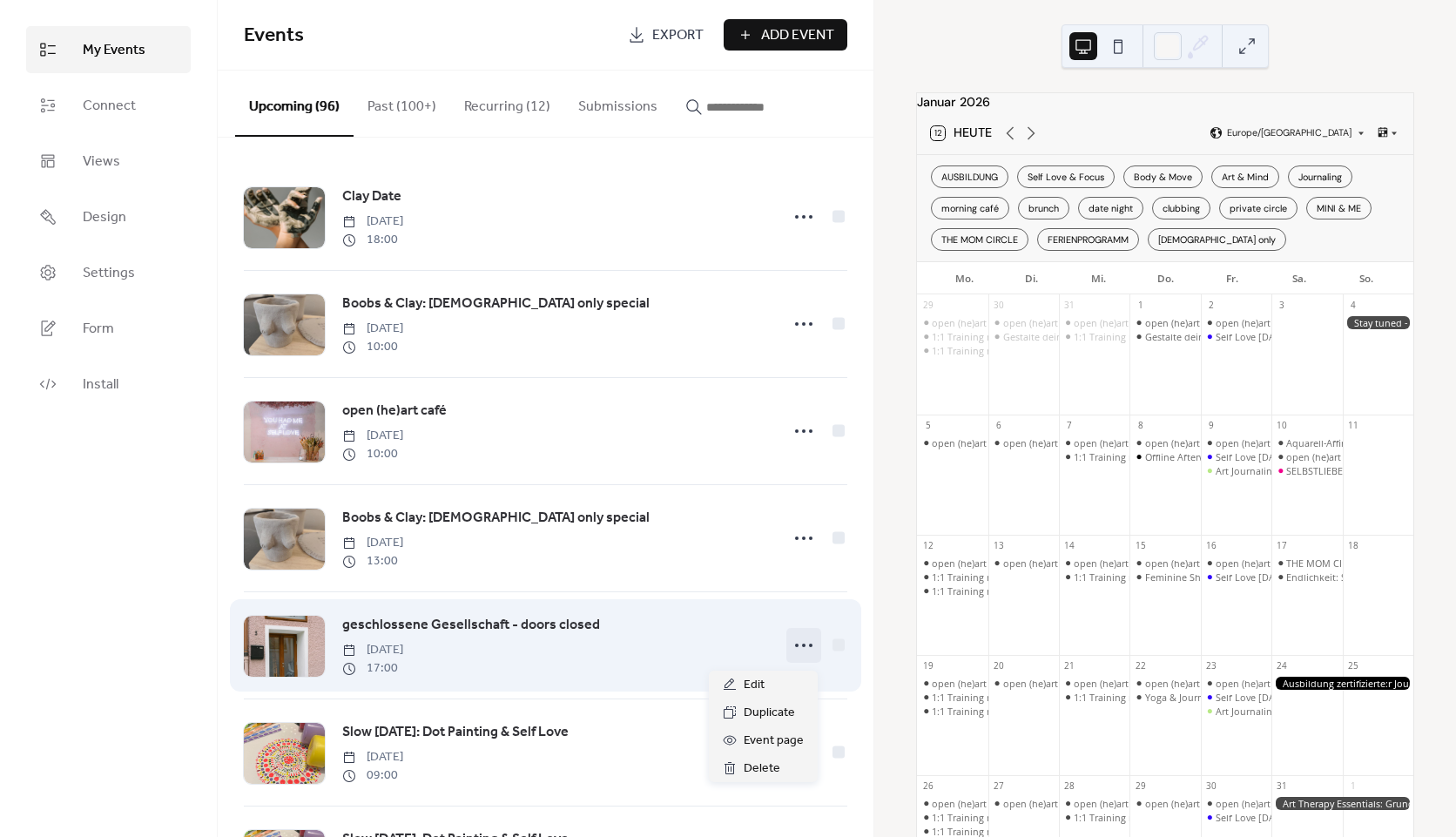
click at [802, 647] on circle at bounding box center [804, 645] width 4 height 4
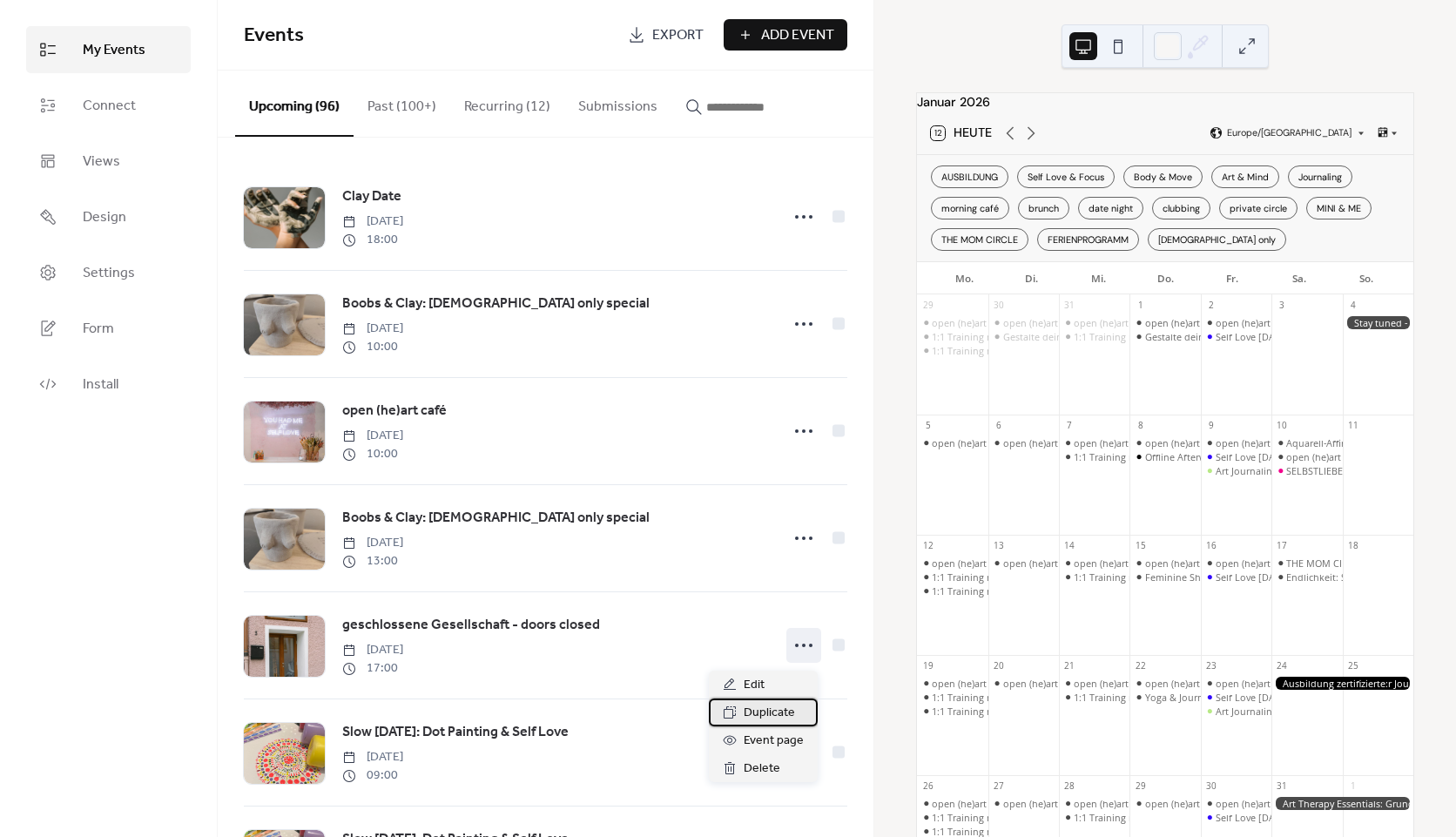
click at [756, 712] on span "Duplicate" at bounding box center [769, 713] width 51 height 20
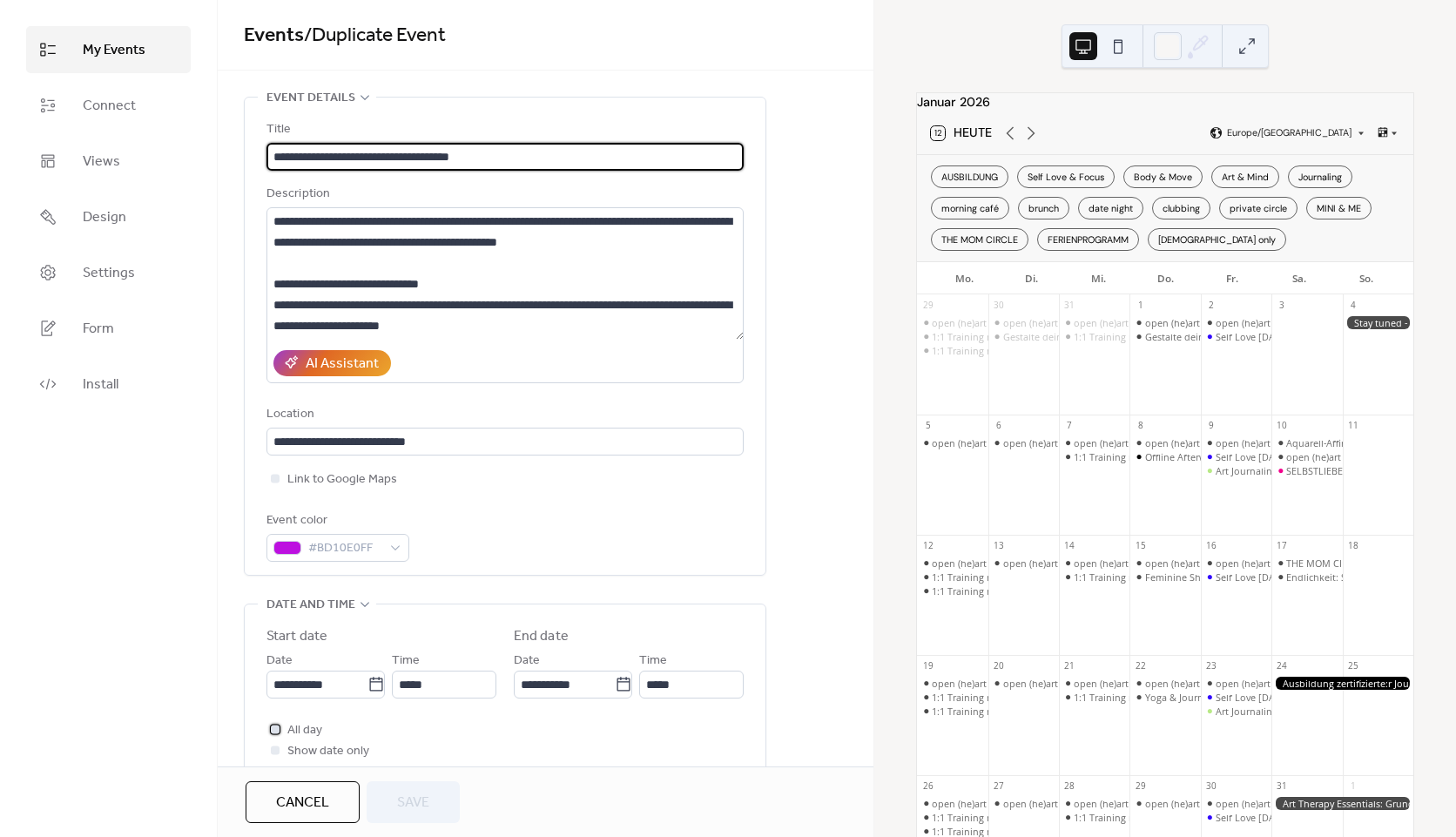
click at [312, 729] on span "All day" at bounding box center [304, 731] width 34 height 20
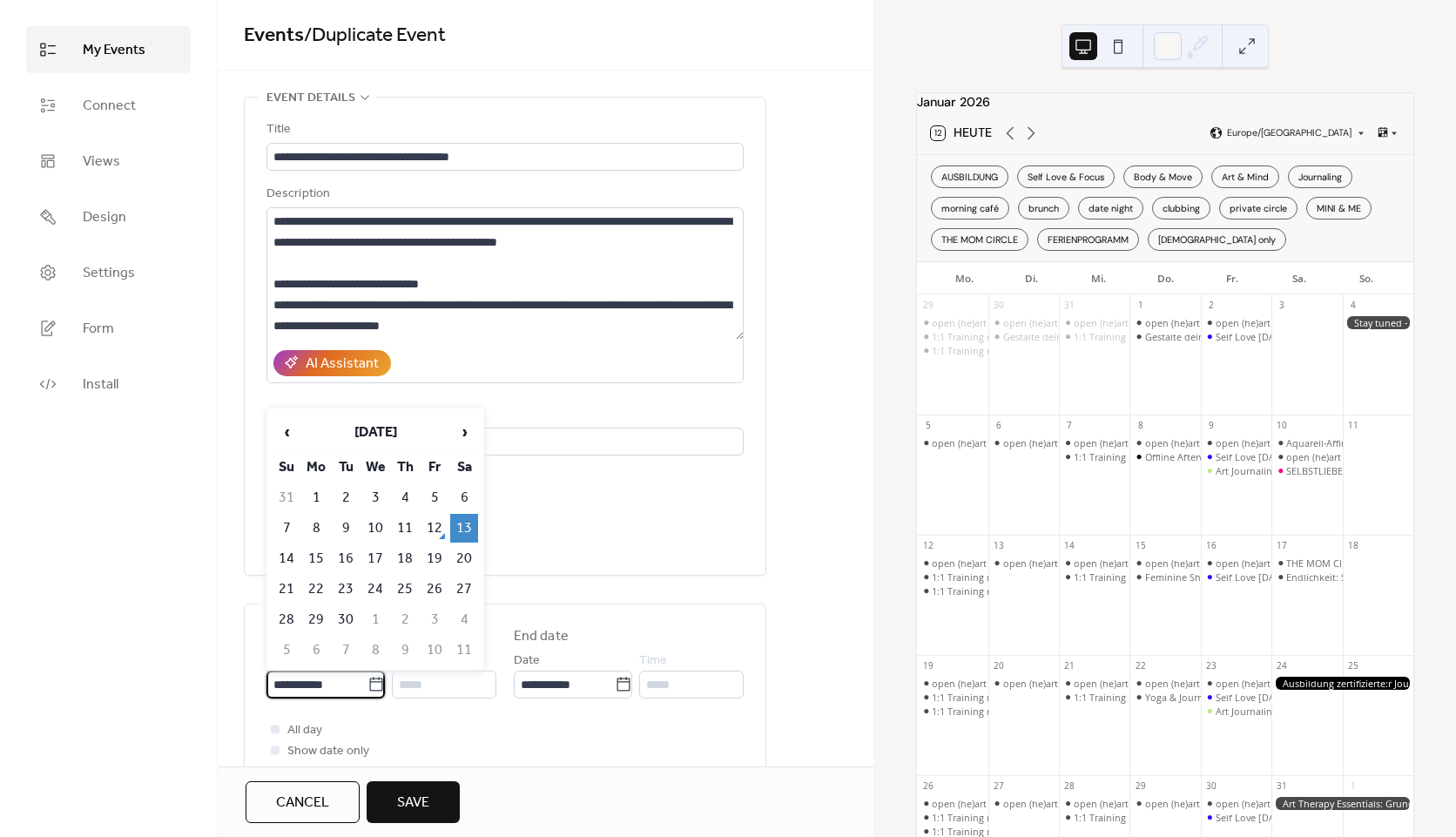
click at [360, 683] on input "**********" at bounding box center [317, 684] width 101 height 28
click at [461, 432] on span "›" at bounding box center [464, 432] width 26 height 34
click at [460, 432] on span "›" at bounding box center [464, 432] width 26 height 34
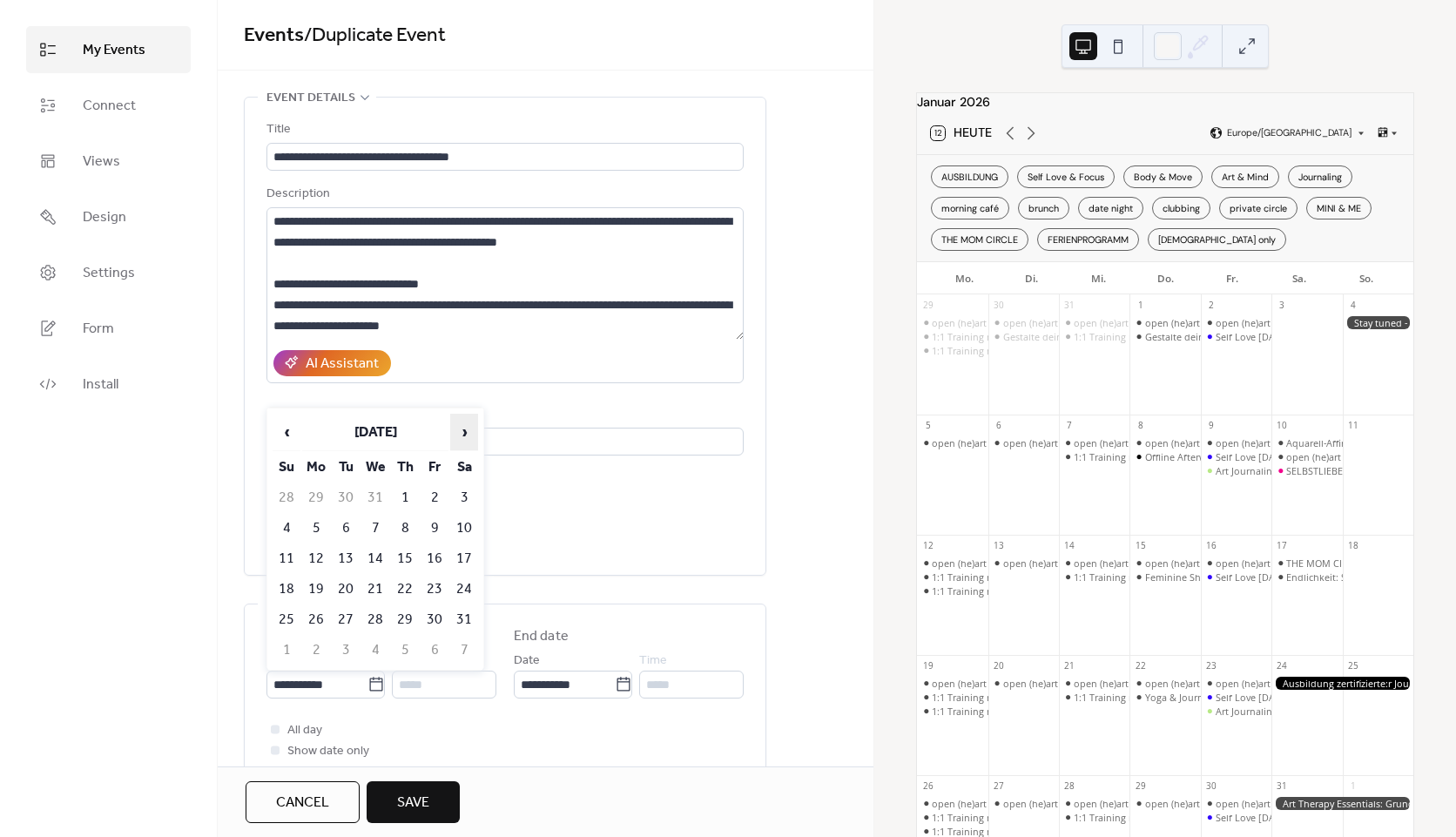
click at [460, 432] on span "›" at bounding box center [464, 432] width 26 height 34
click at [468, 560] on td "14" at bounding box center [464, 558] width 28 height 29
type input "**********"
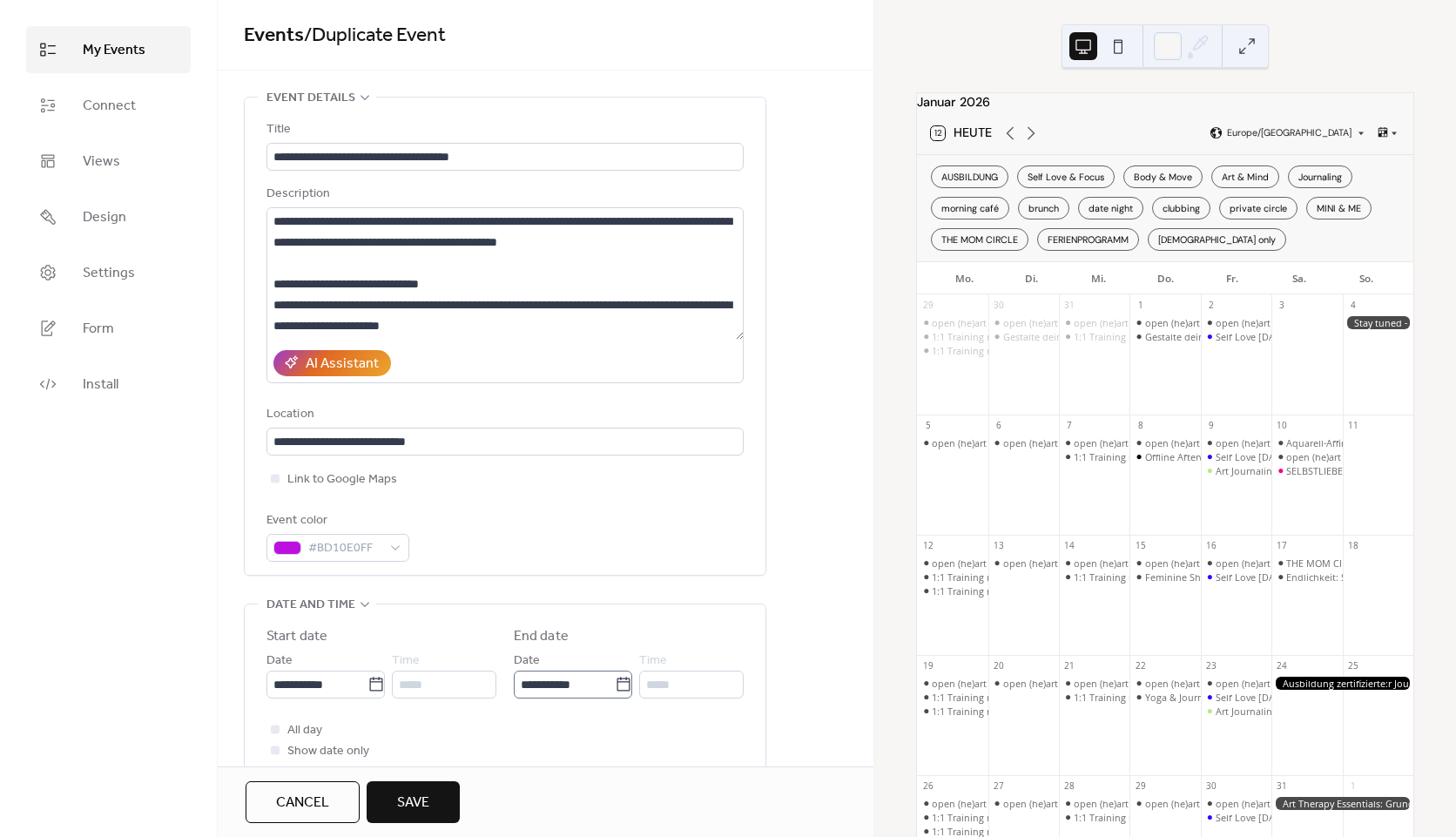
click at [615, 696] on label "**********" at bounding box center [573, 684] width 118 height 28
click at [615, 696] on input "**********" at bounding box center [564, 684] width 101 height 28
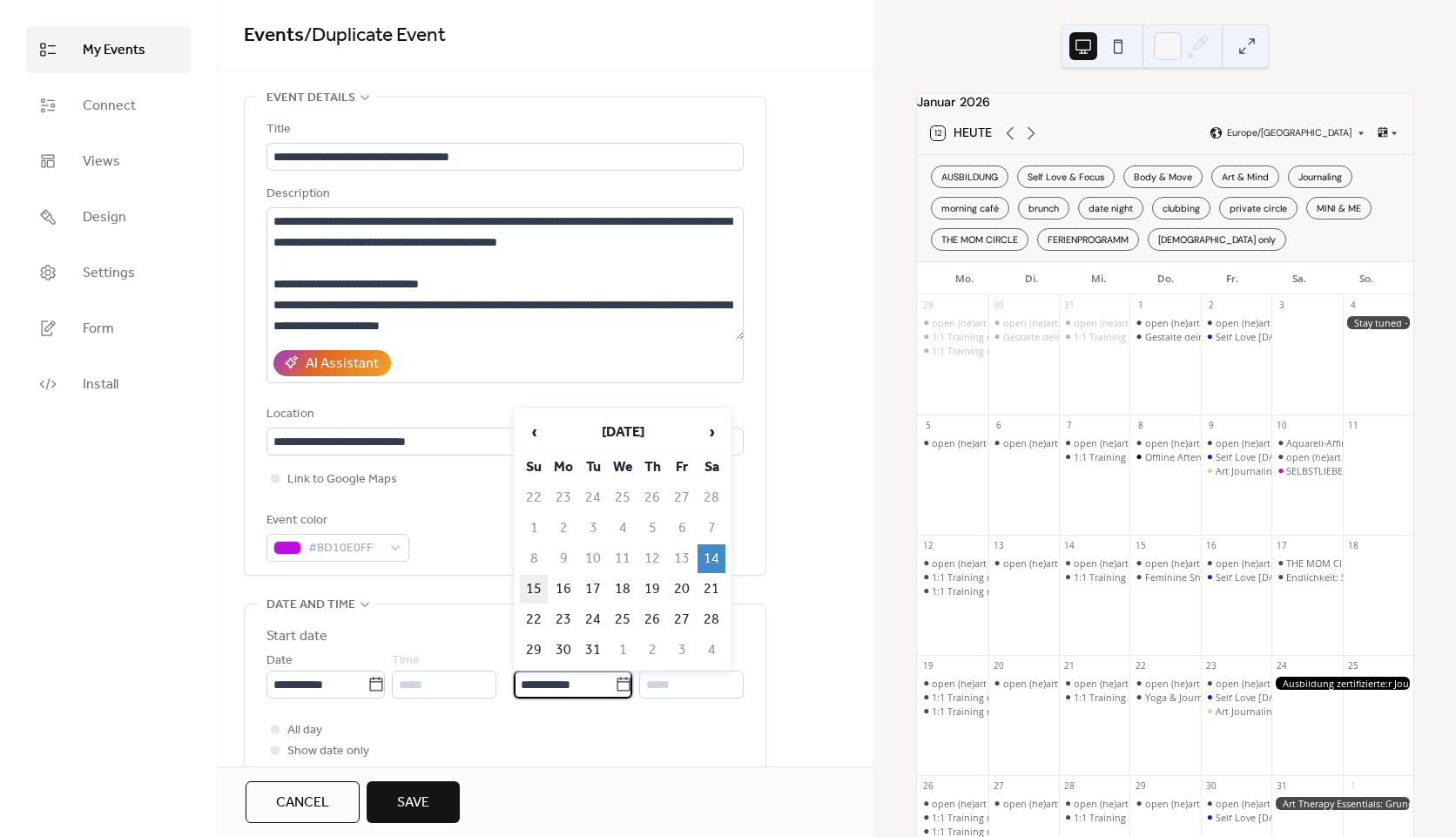
click at [533, 587] on td "15" at bounding box center [534, 589] width 28 height 29
type input "**********"
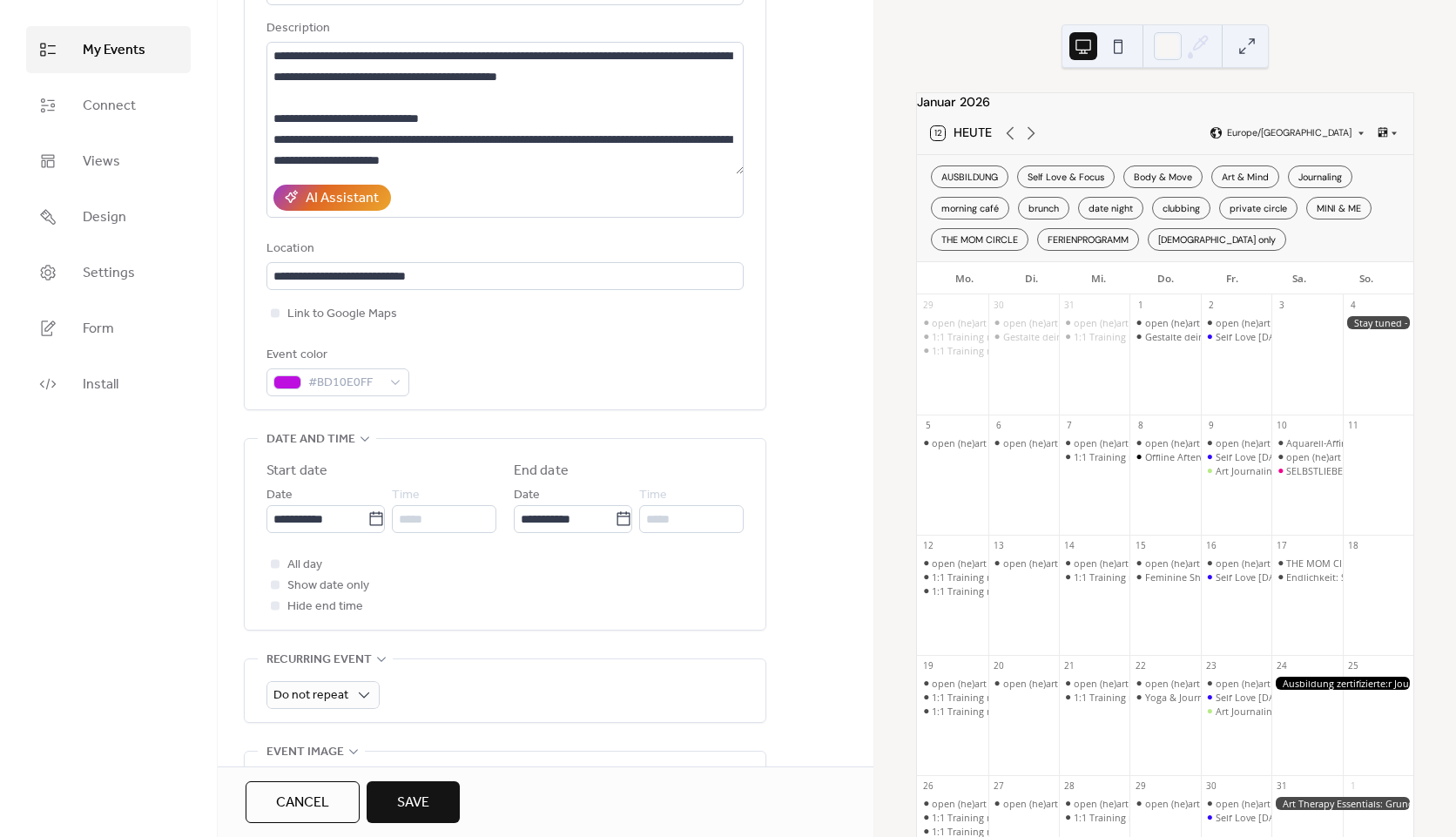
scroll to position [174, 0]
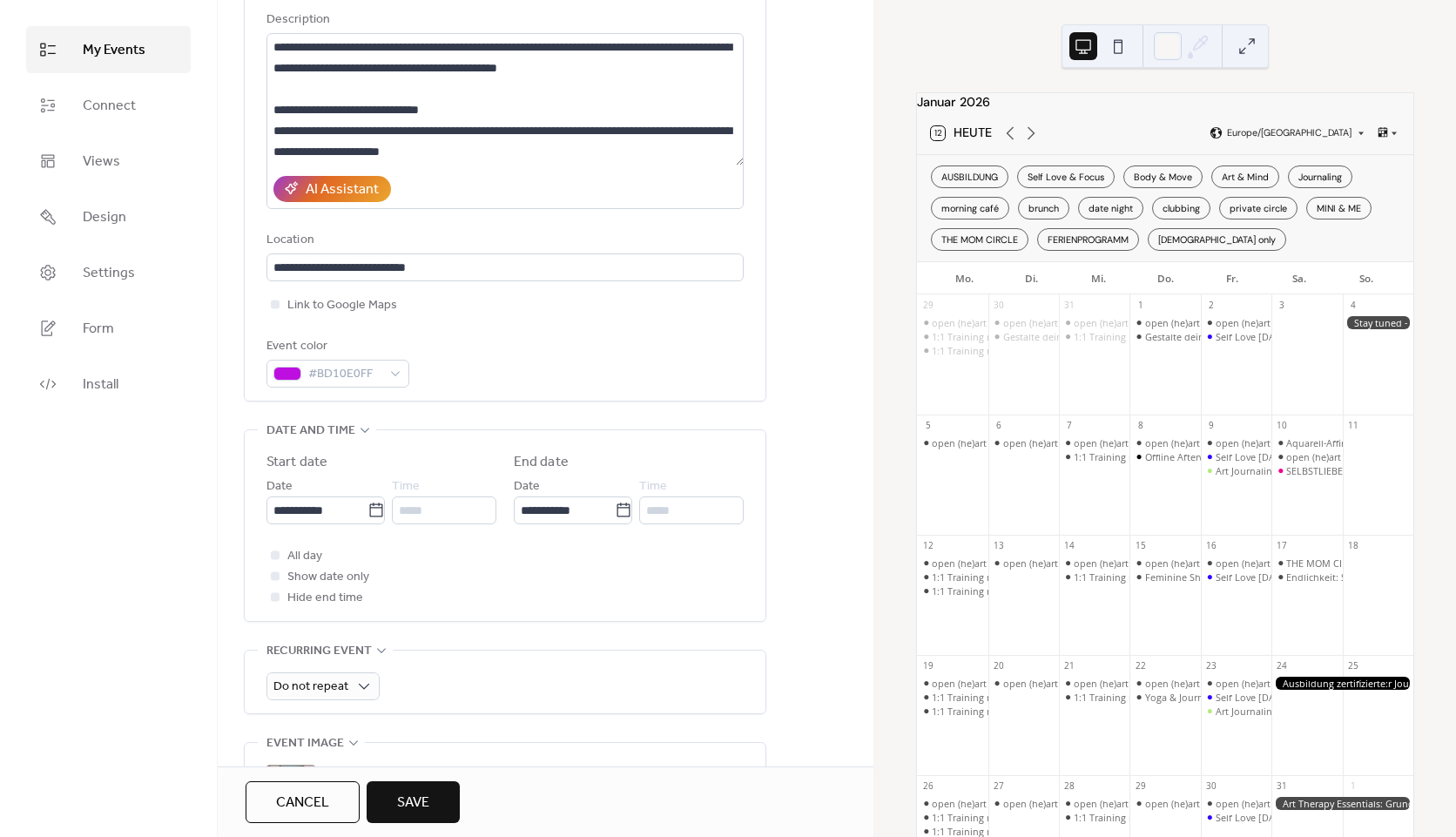
click at [404, 792] on span "Save" at bounding box center [413, 803] width 33 height 20
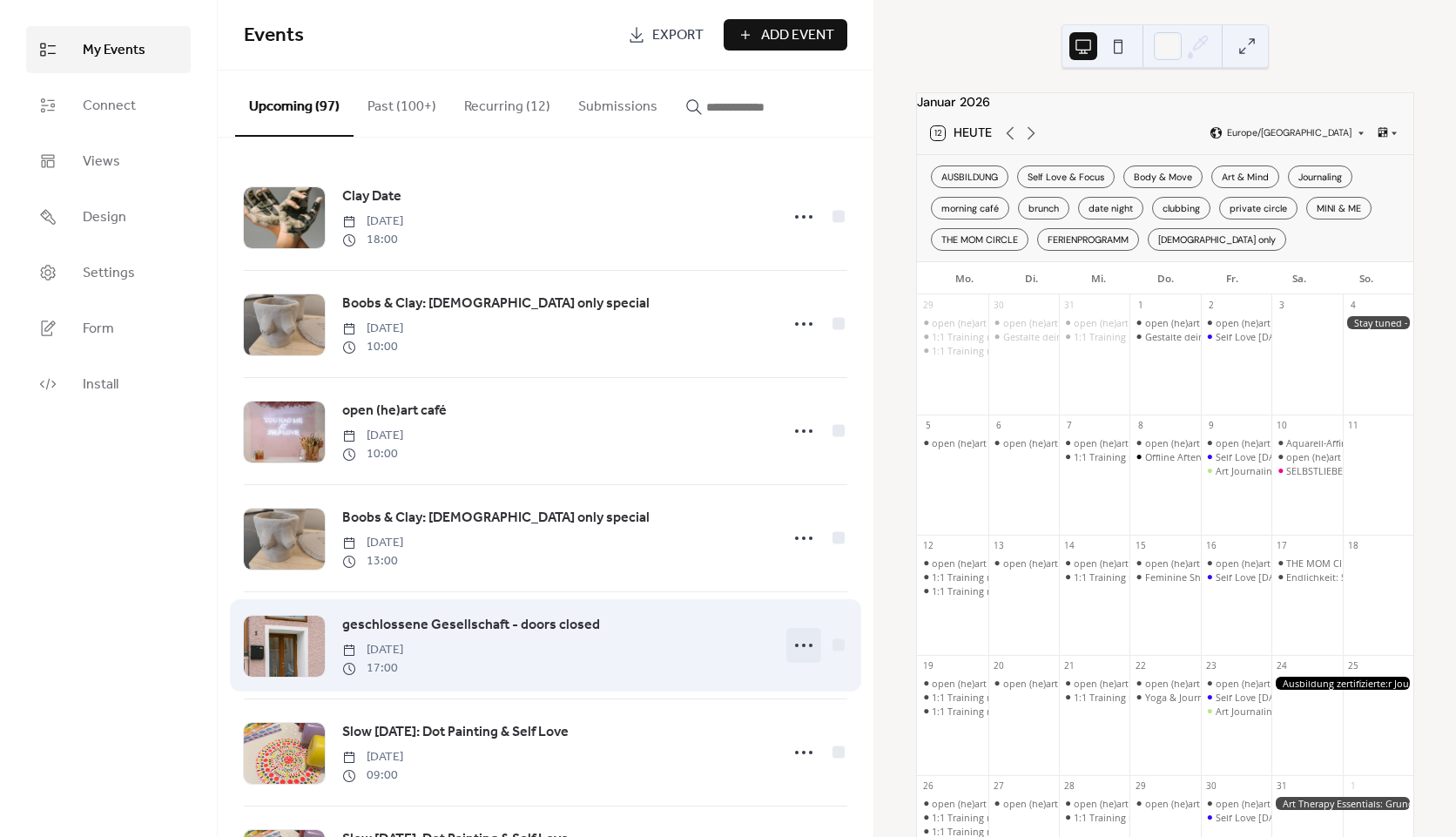
click at [809, 646] on icon at bounding box center [804, 645] width 28 height 28
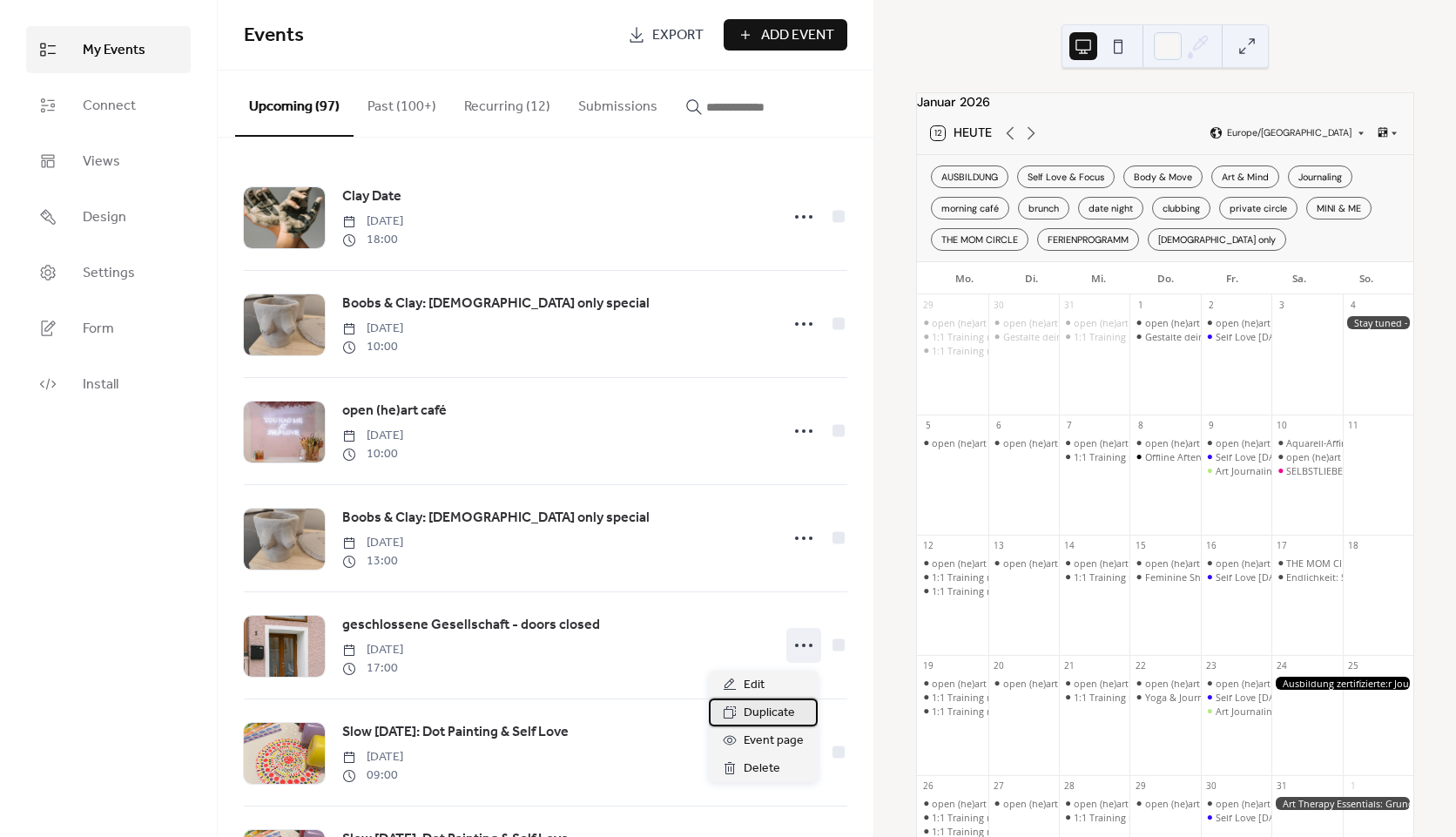
click at [763, 708] on span "Duplicate" at bounding box center [769, 713] width 51 height 20
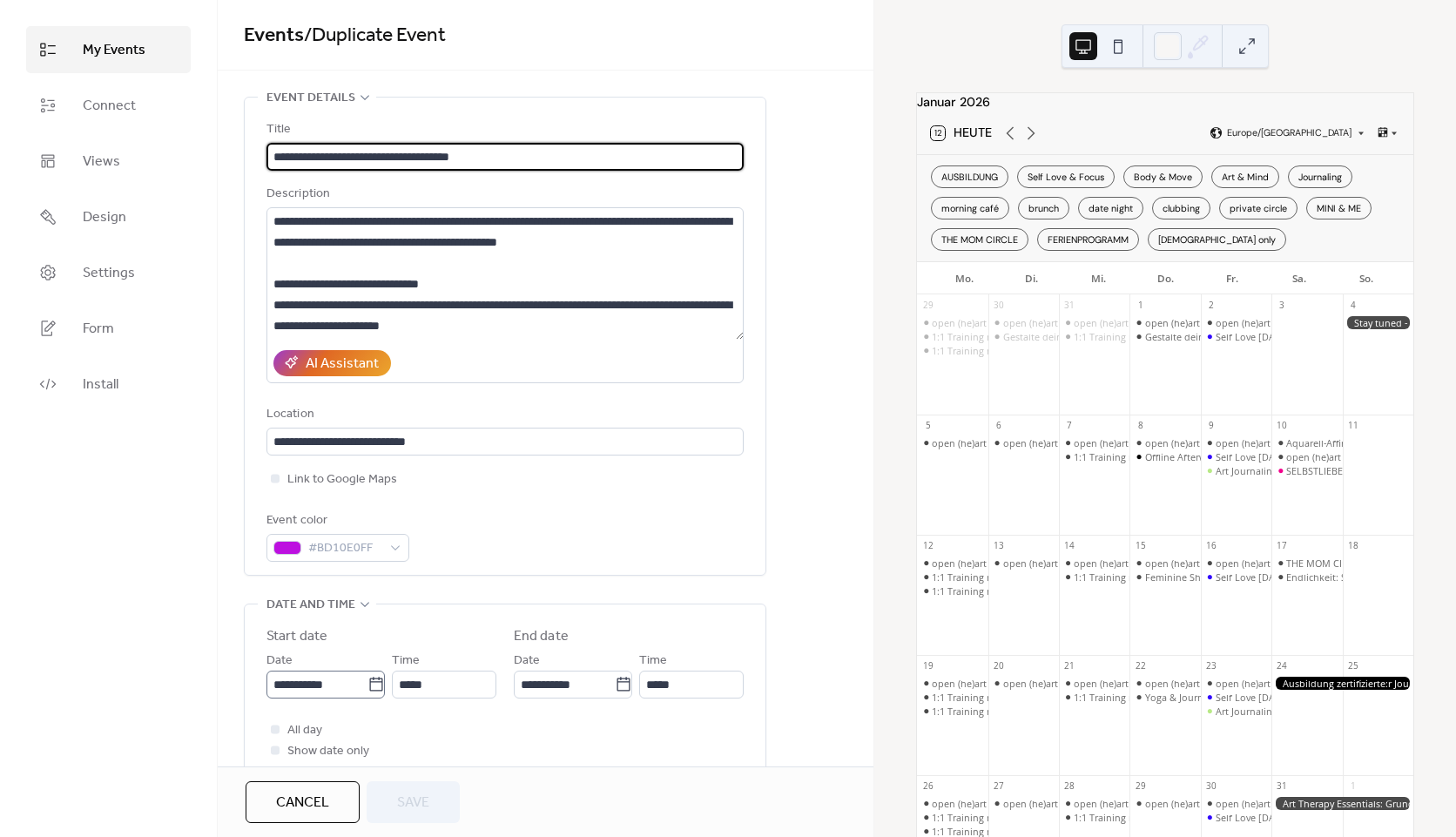
click at [375, 687] on icon at bounding box center [376, 684] width 18 height 18
click at [367, 687] on input "**********" at bounding box center [317, 684] width 101 height 28
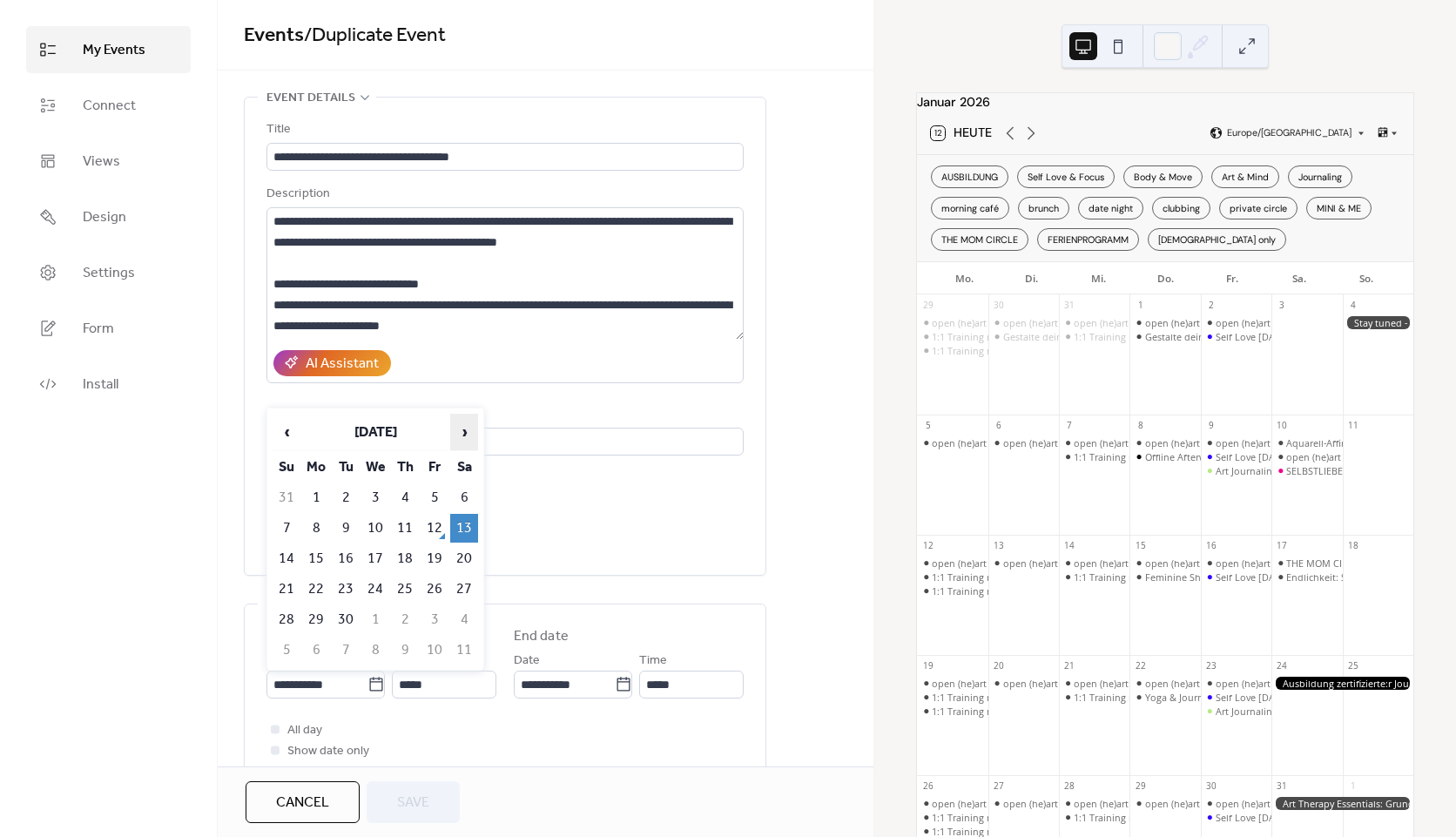
click at [454, 428] on span "›" at bounding box center [464, 432] width 26 height 34
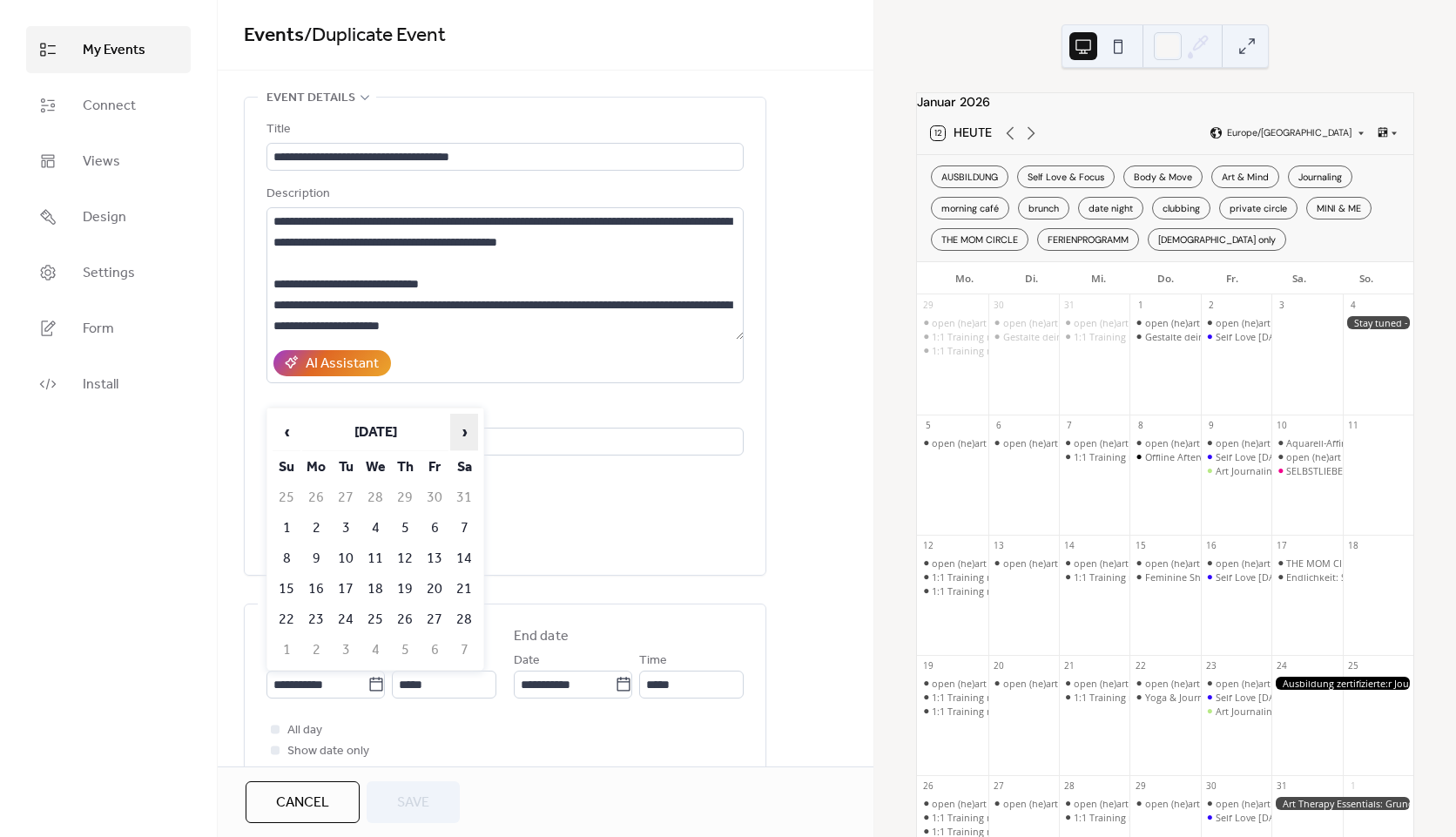
click at [454, 428] on span "›" at bounding box center [464, 432] width 26 height 34
click at [453, 429] on span "›" at bounding box center [464, 432] width 26 height 34
click at [453, 430] on span "›" at bounding box center [464, 432] width 26 height 34
drag, startPoint x: 453, startPoint y: 430, endPoint x: 448, endPoint y: 438, distance: 9.4
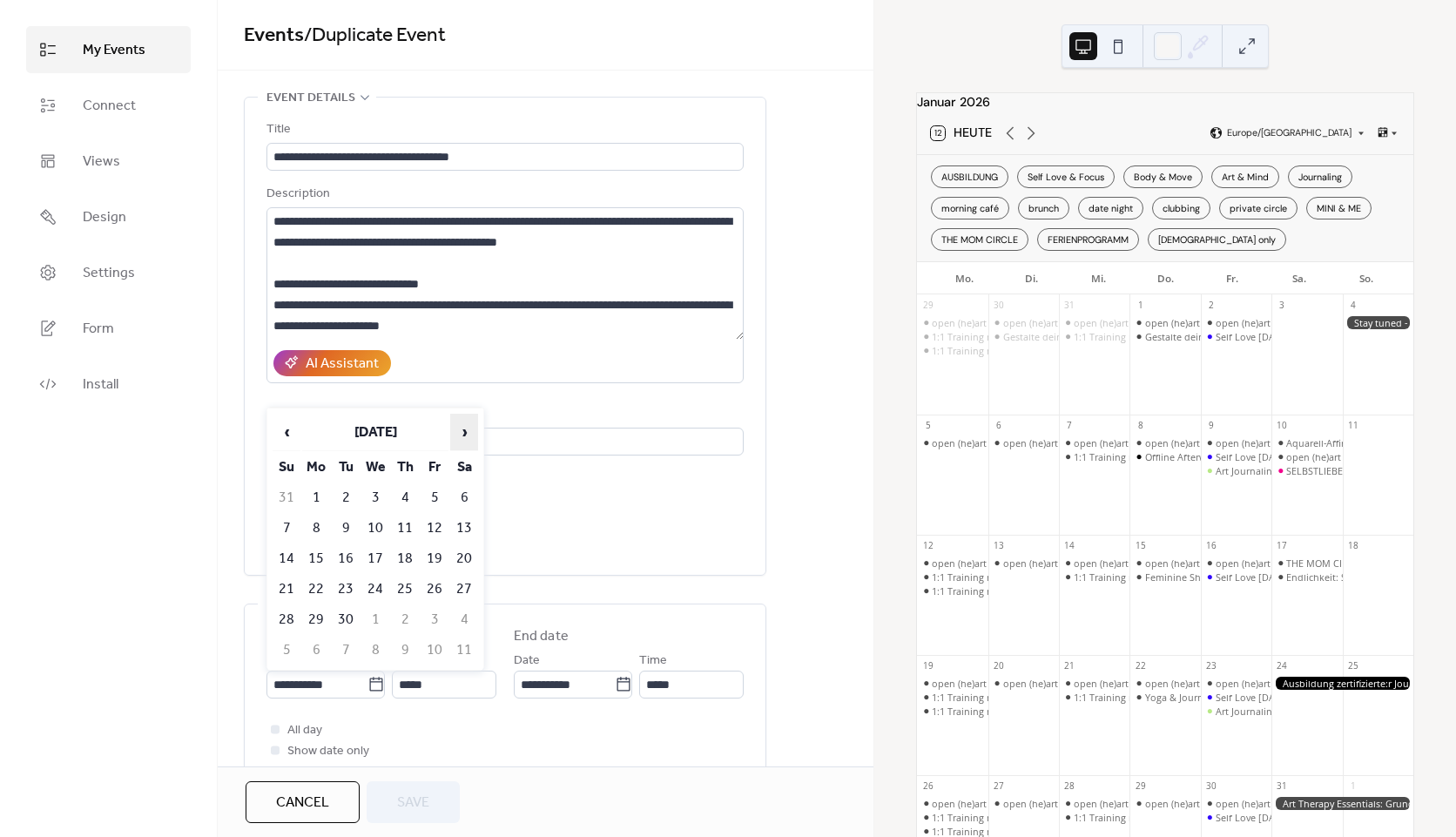
click at [452, 432] on span "›" at bounding box center [464, 432] width 26 height 34
click at [448, 438] on tr "‹ [DATE] ›" at bounding box center [375, 432] width 205 height 37
click at [453, 437] on span "›" at bounding box center [464, 432] width 26 height 34
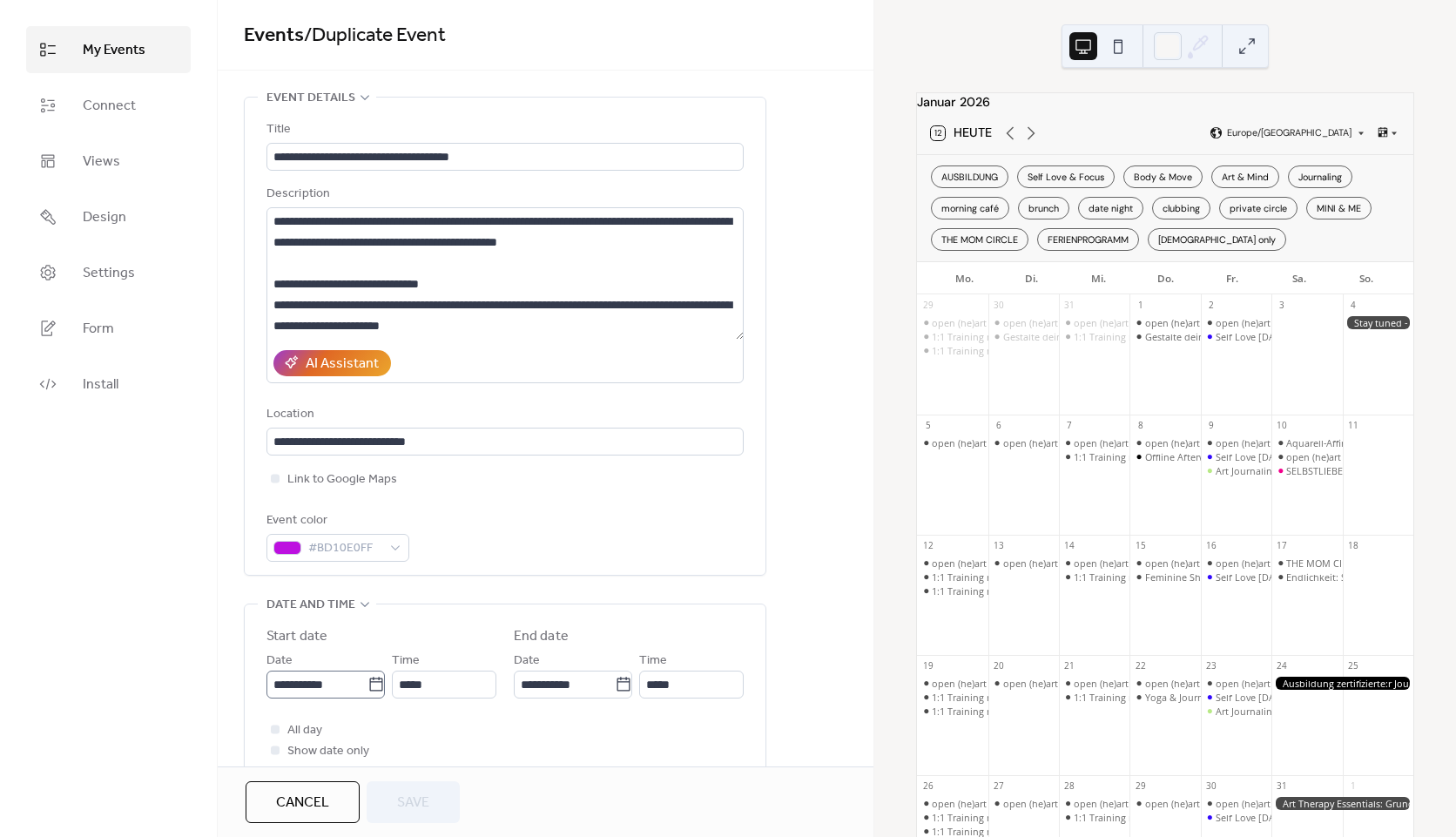
click at [377, 692] on icon at bounding box center [376, 684] width 18 height 18
click at [367, 692] on input "**********" at bounding box center [317, 684] width 101 height 28
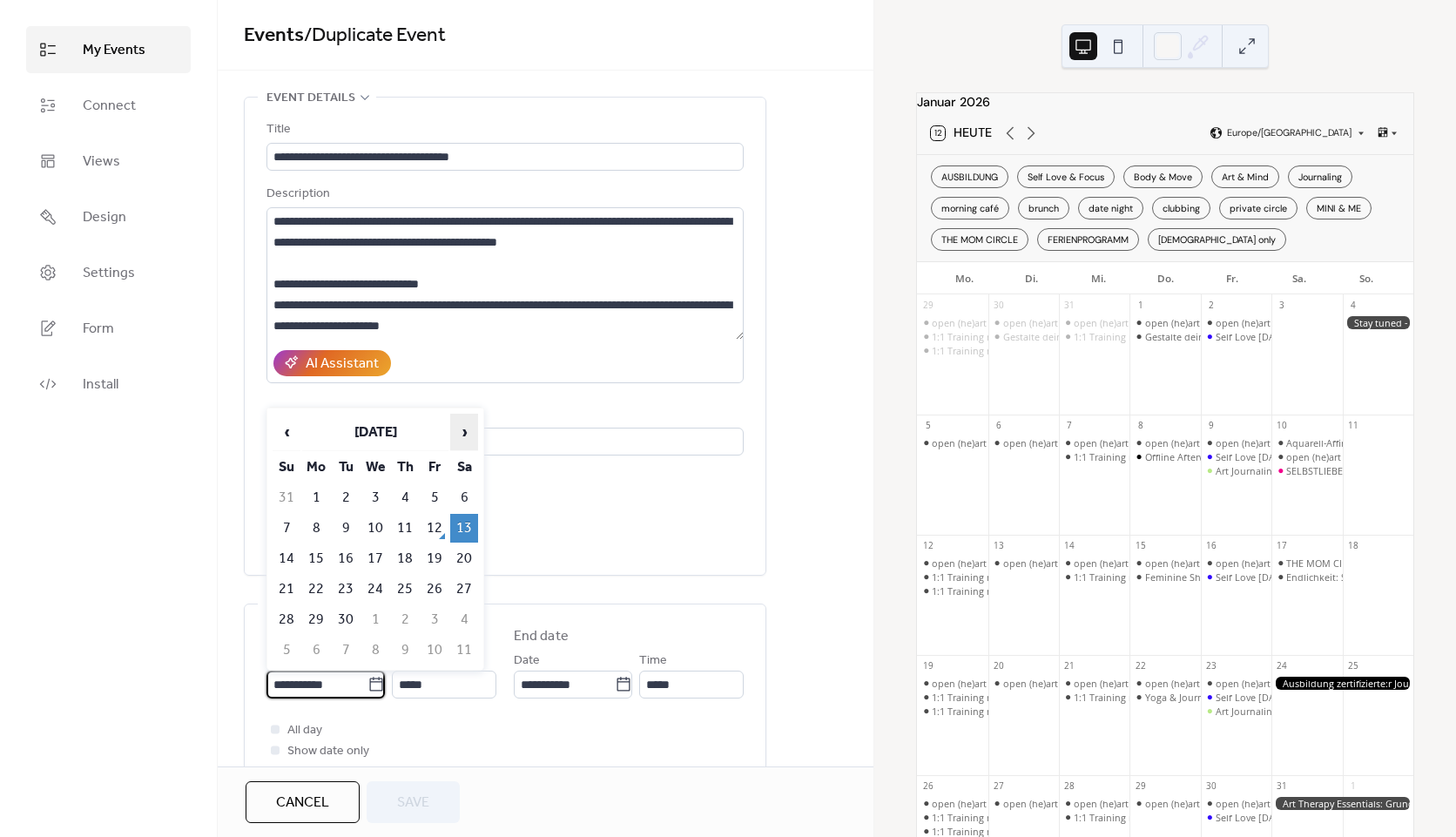
click at [466, 428] on span "›" at bounding box center [464, 432] width 26 height 34
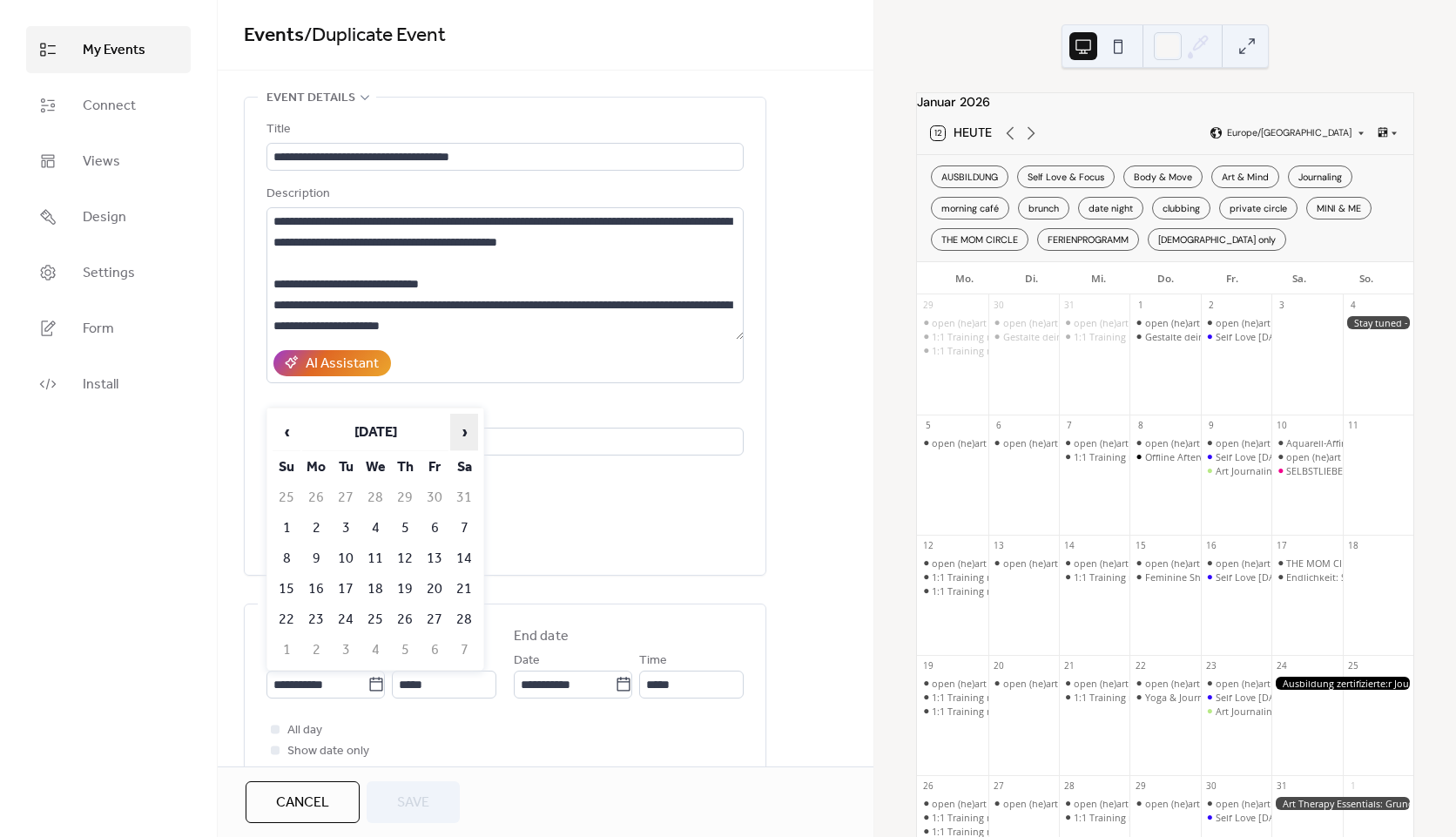
click at [466, 428] on span "›" at bounding box center [464, 432] width 26 height 34
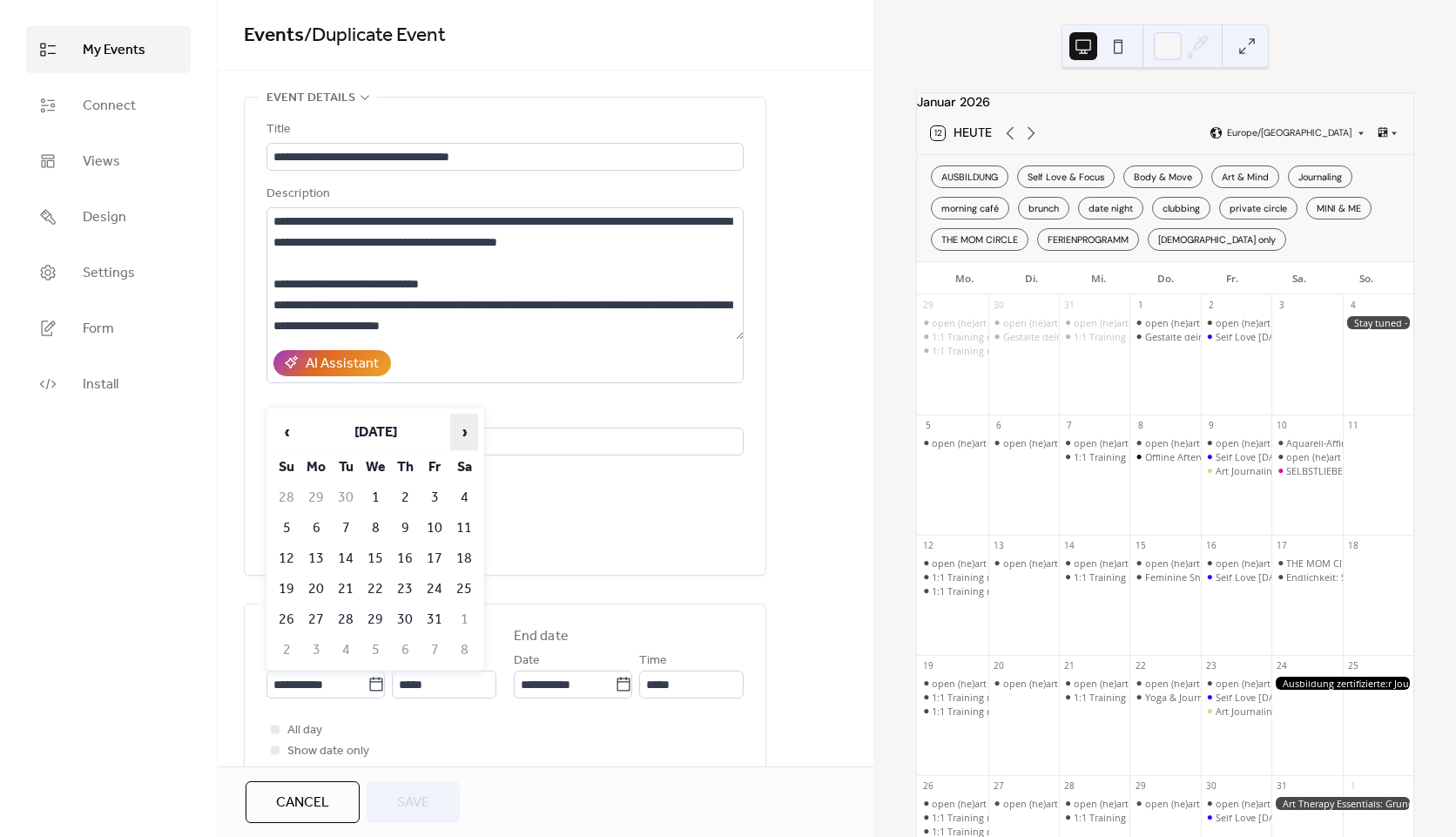
click at [466, 428] on span "›" at bounding box center [464, 432] width 26 height 34
click at [458, 523] on td "10" at bounding box center [464, 528] width 28 height 29
type input "**********"
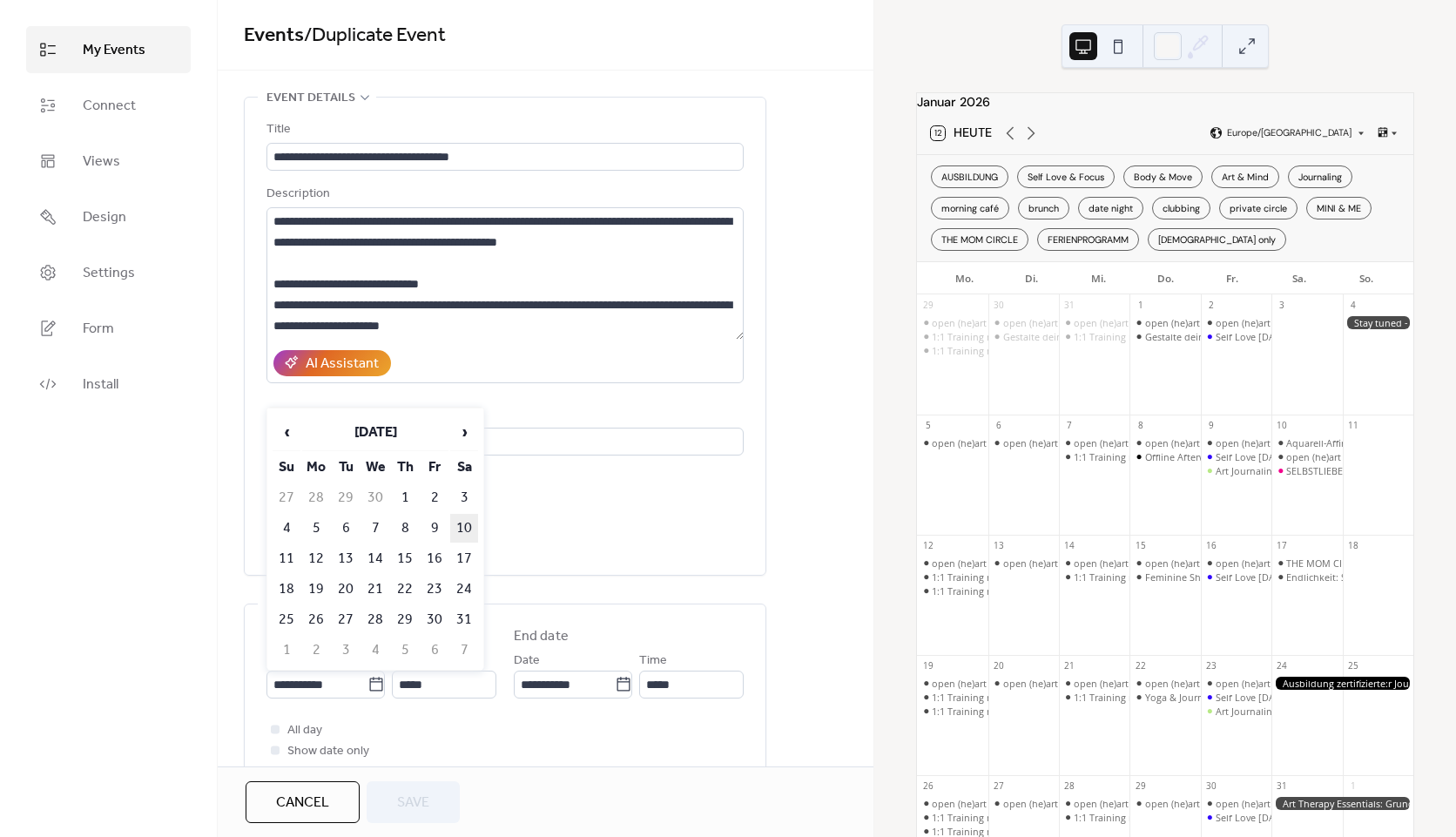
type input "**********"
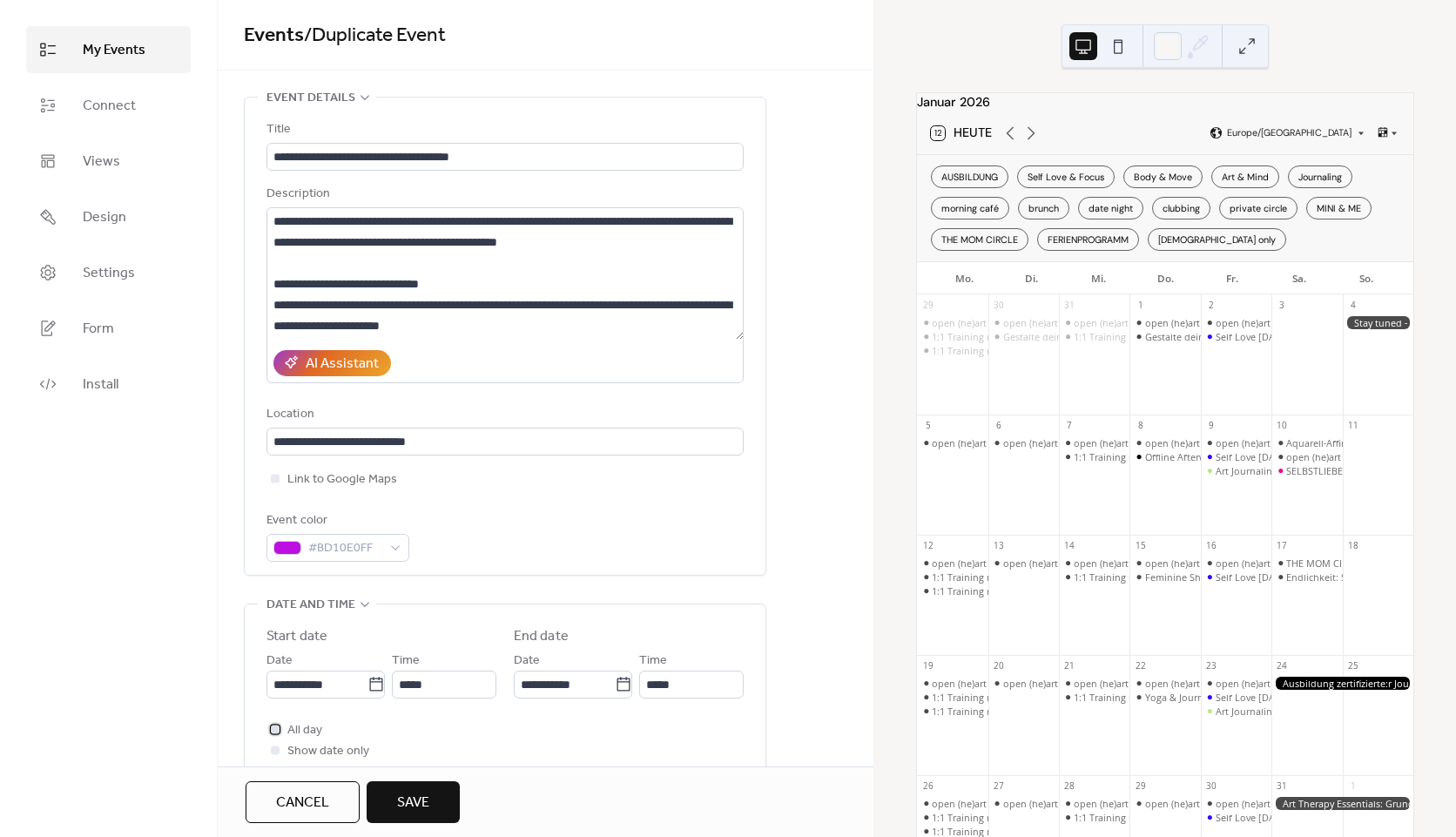
click at [287, 732] on span "All day" at bounding box center [304, 731] width 34 height 20
click at [446, 806] on button "Save" at bounding box center [413, 802] width 93 height 42
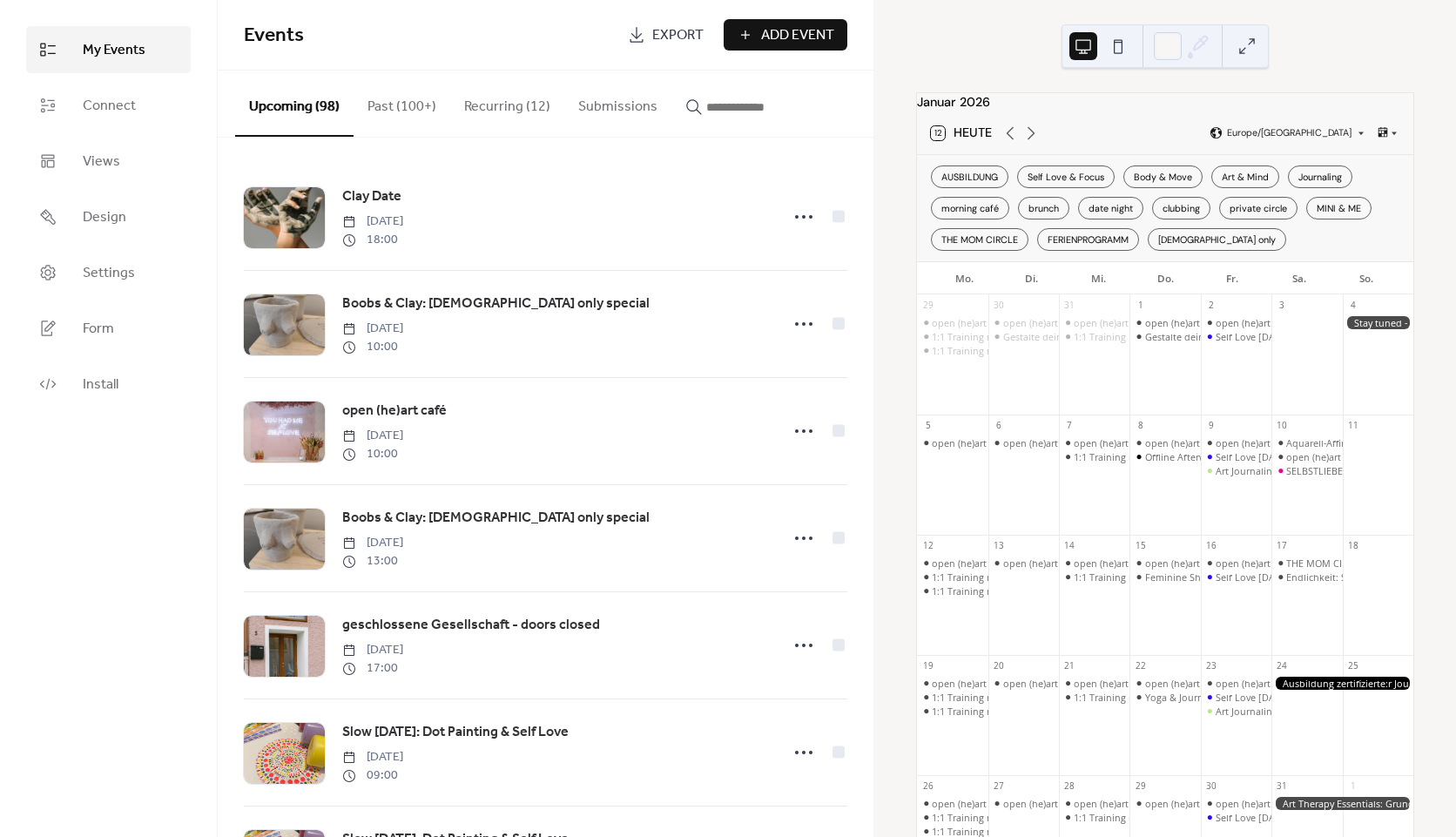
click at [1370, 32] on div "Januar 2026 12 Heute [GEOGRAPHIC_DATA]/[GEOGRAPHIC_DATA] AUSBILDUNG Self Love &…" at bounding box center [1166, 418] width 582 height 837
